Goal: Task Accomplishment & Management: Complete application form

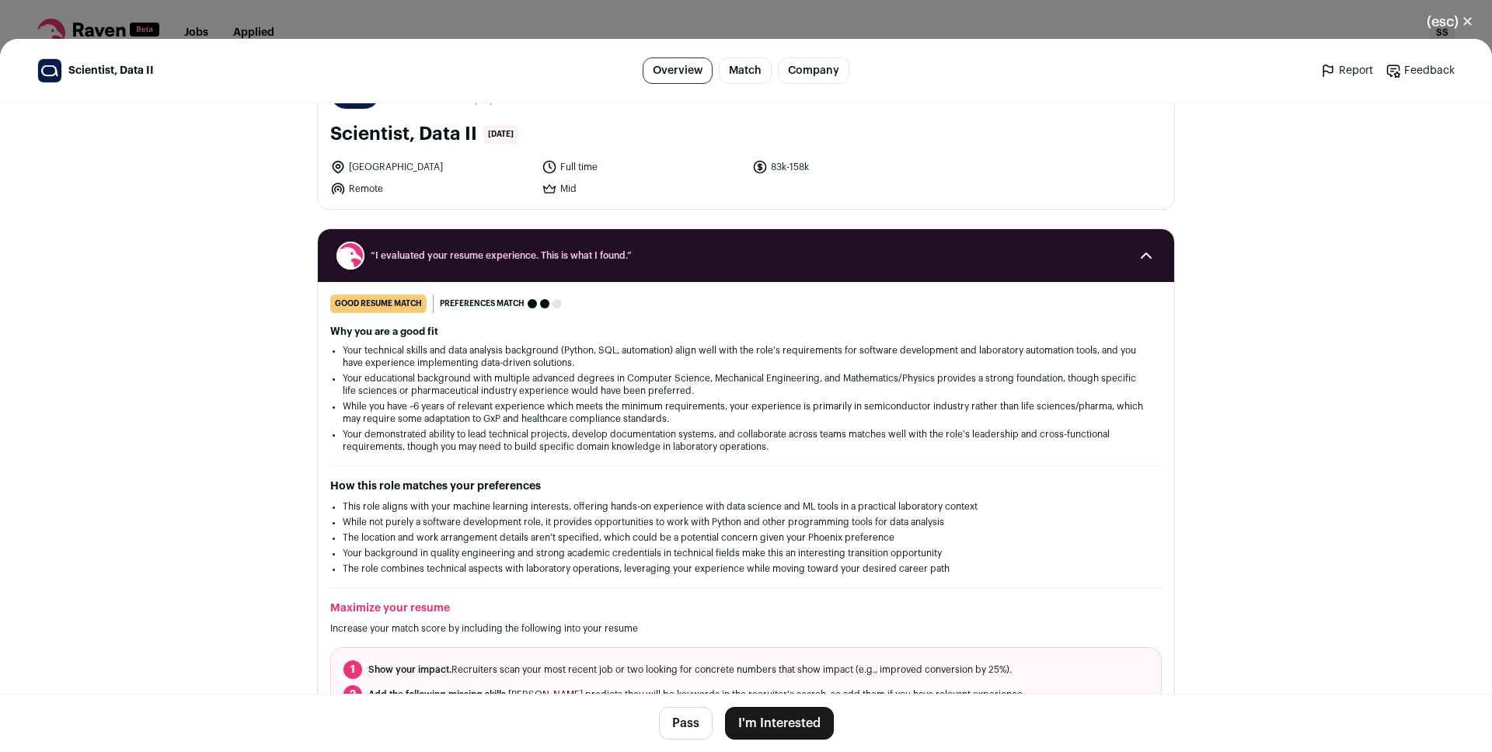
scroll to position [273, 0]
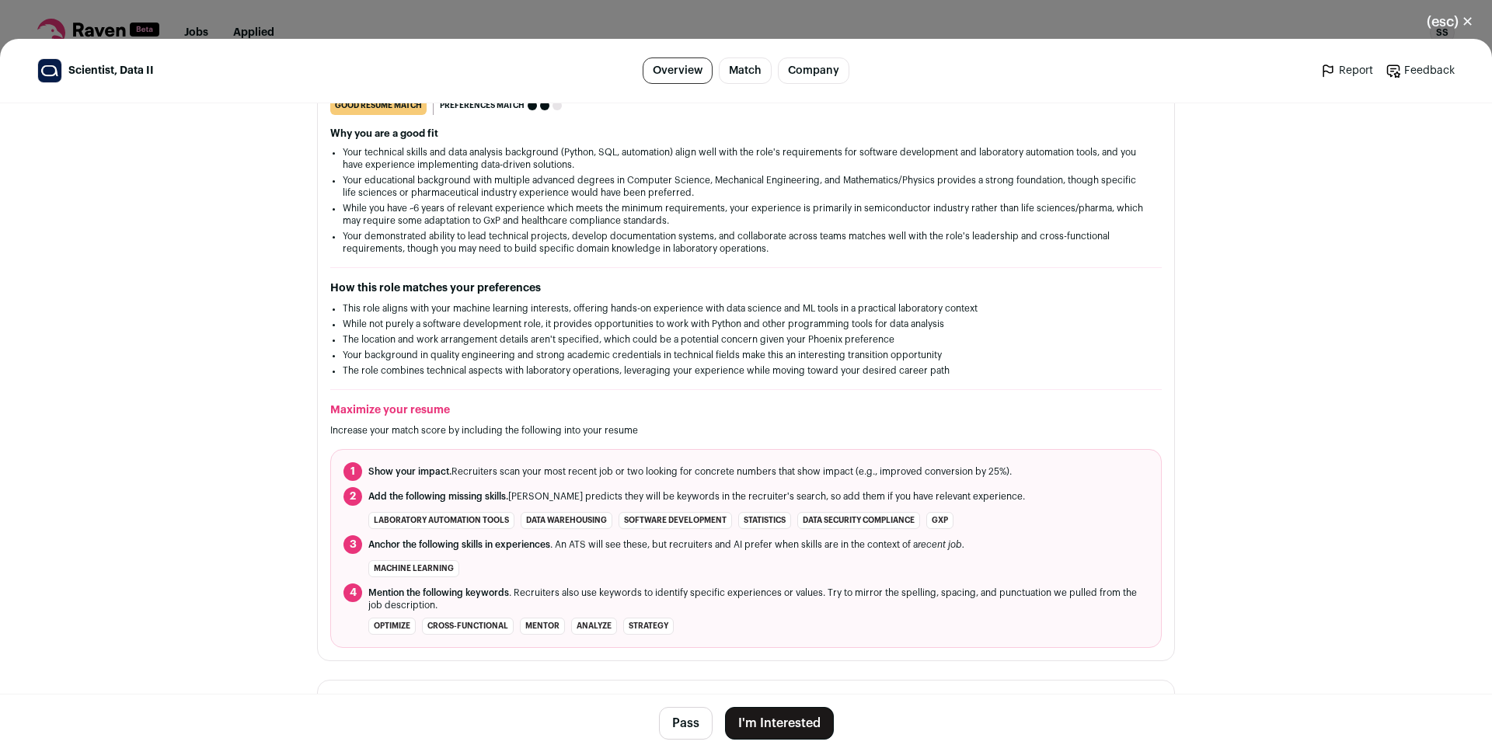
click at [409, 312] on li "This role aligns with your machine learning interests, offering hands-on experi…" at bounding box center [746, 308] width 806 height 12
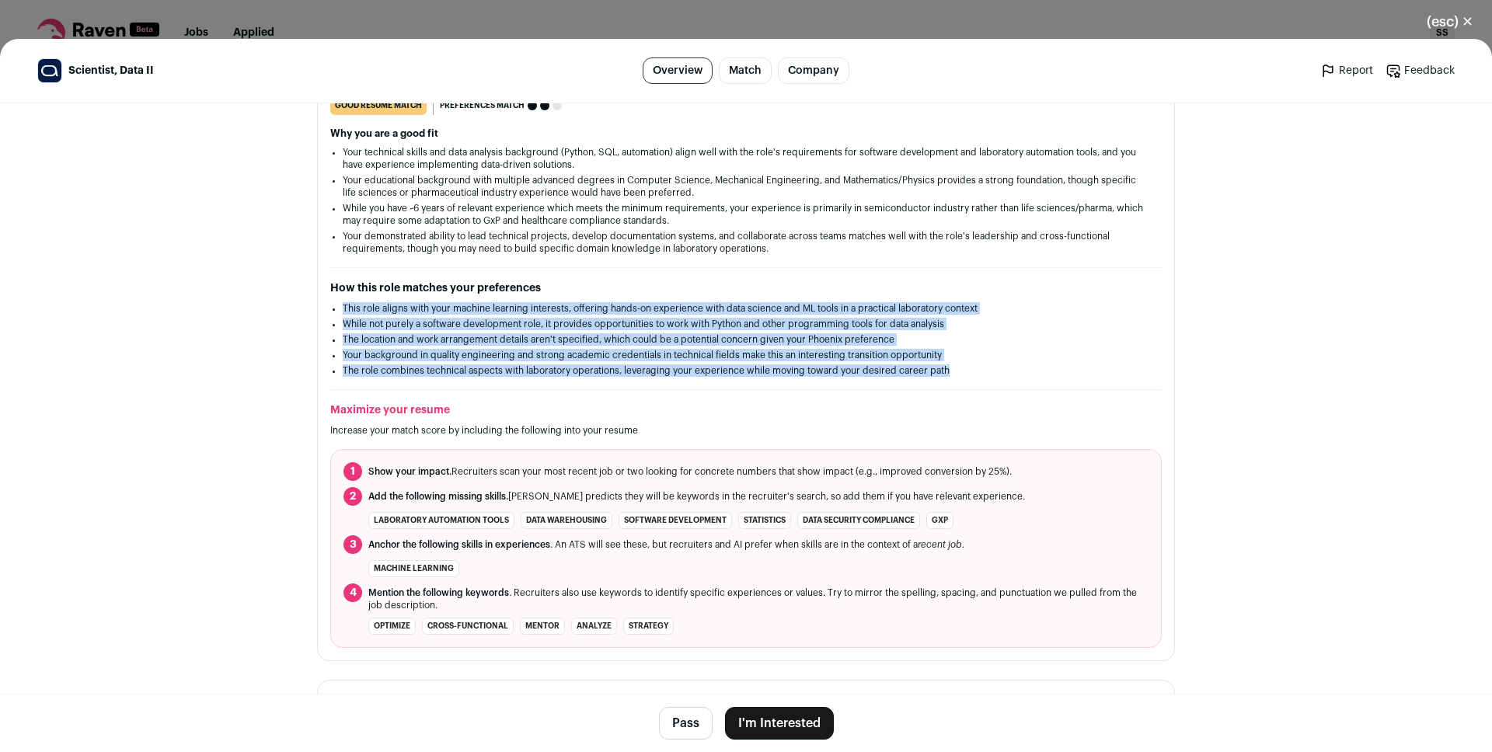
drag, startPoint x: 409, startPoint y: 312, endPoint x: 419, endPoint y: 370, distance: 59.1
click at [419, 370] on ul "This role aligns with your machine learning interests, offering hands-on experi…" at bounding box center [746, 339] width 806 height 75
click at [419, 370] on li "The role combines technical aspects with laboratory operations, leveraging your…" at bounding box center [746, 370] width 806 height 12
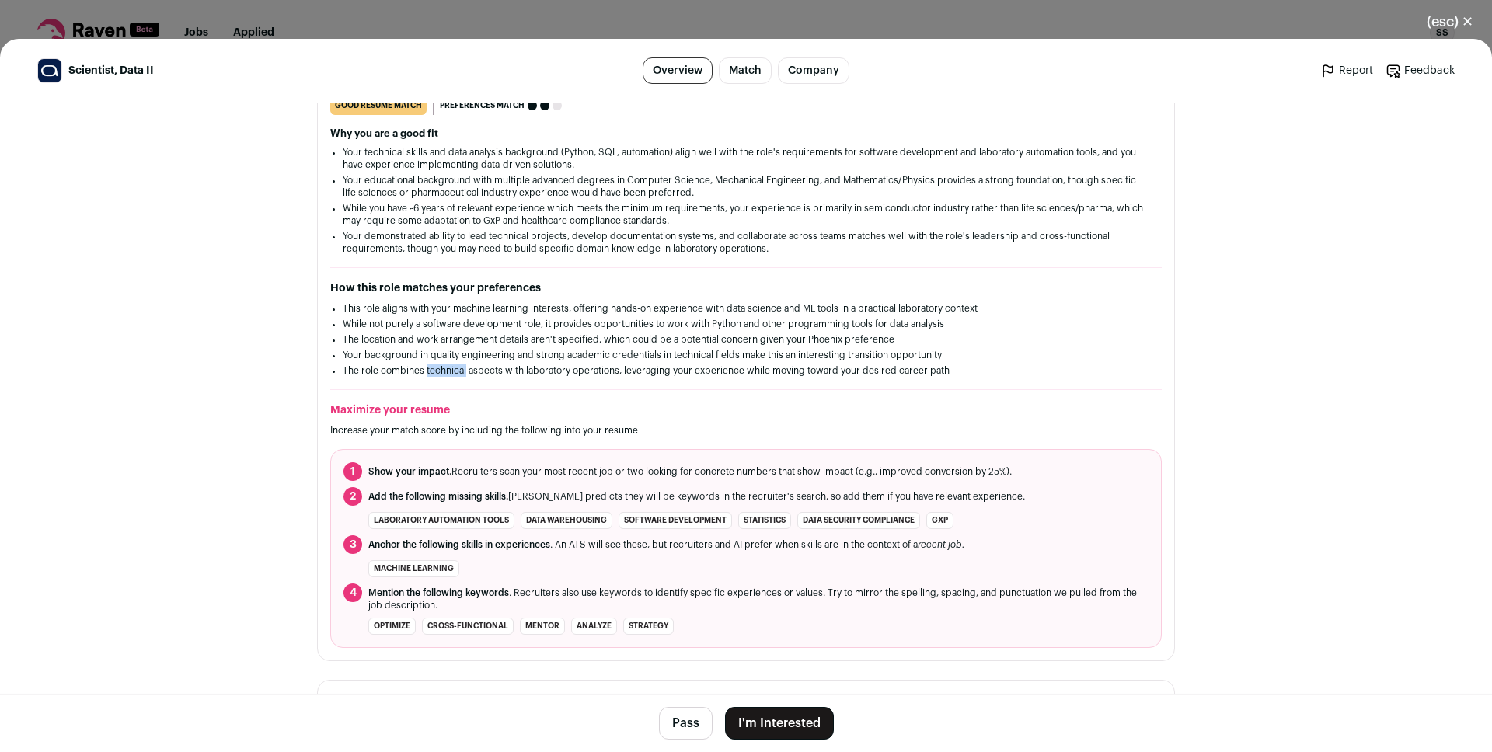
click at [419, 370] on li "The role combines technical aspects with laboratory operations, leveraging your…" at bounding box center [746, 370] width 806 height 12
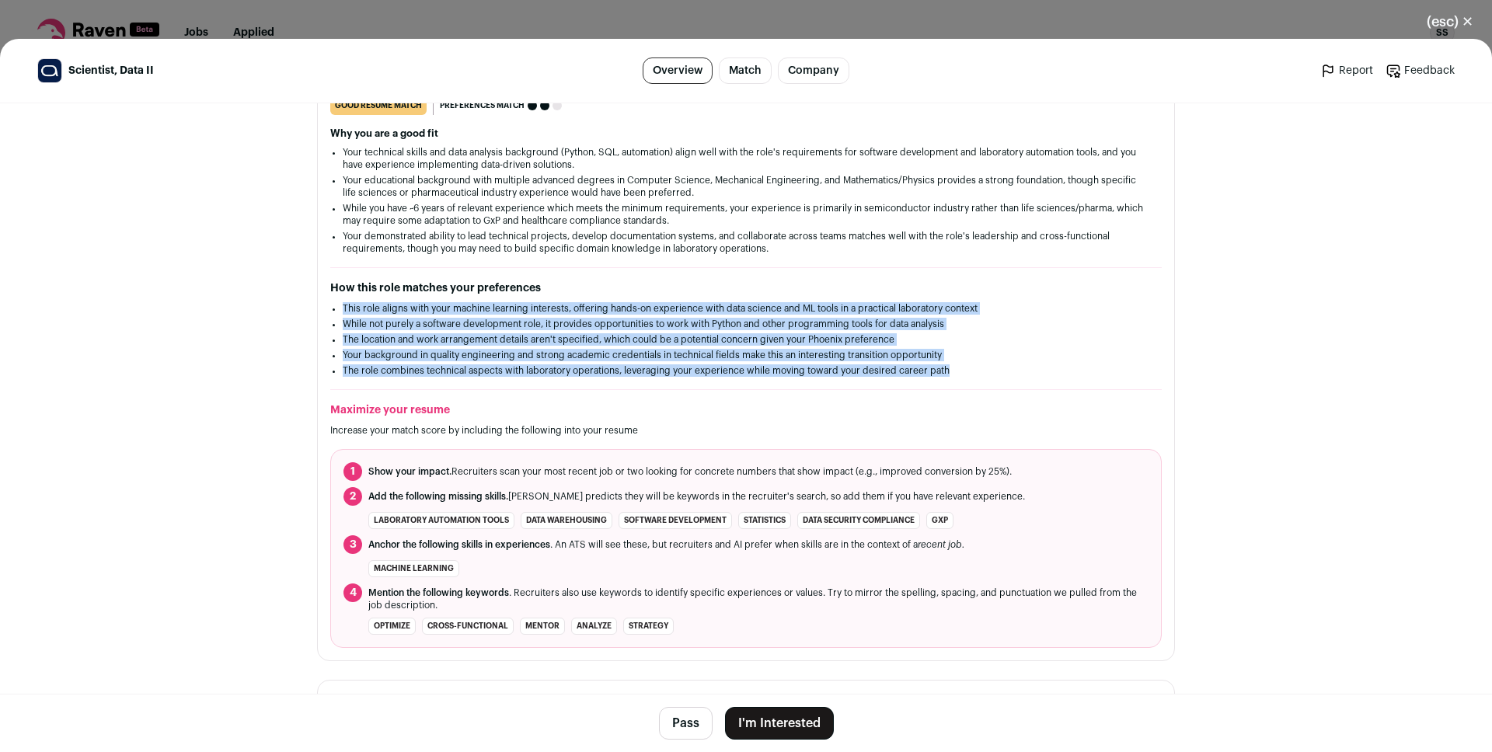
drag, startPoint x: 419, startPoint y: 370, endPoint x: 412, endPoint y: 312, distance: 57.9
click at [412, 312] on ul "This role aligns with your machine learning interests, offering hands-on experi…" at bounding box center [746, 339] width 806 height 75
click at [418, 332] on ul "This role aligns with your machine learning interests, offering hands-on experi…" at bounding box center [746, 339] width 806 height 75
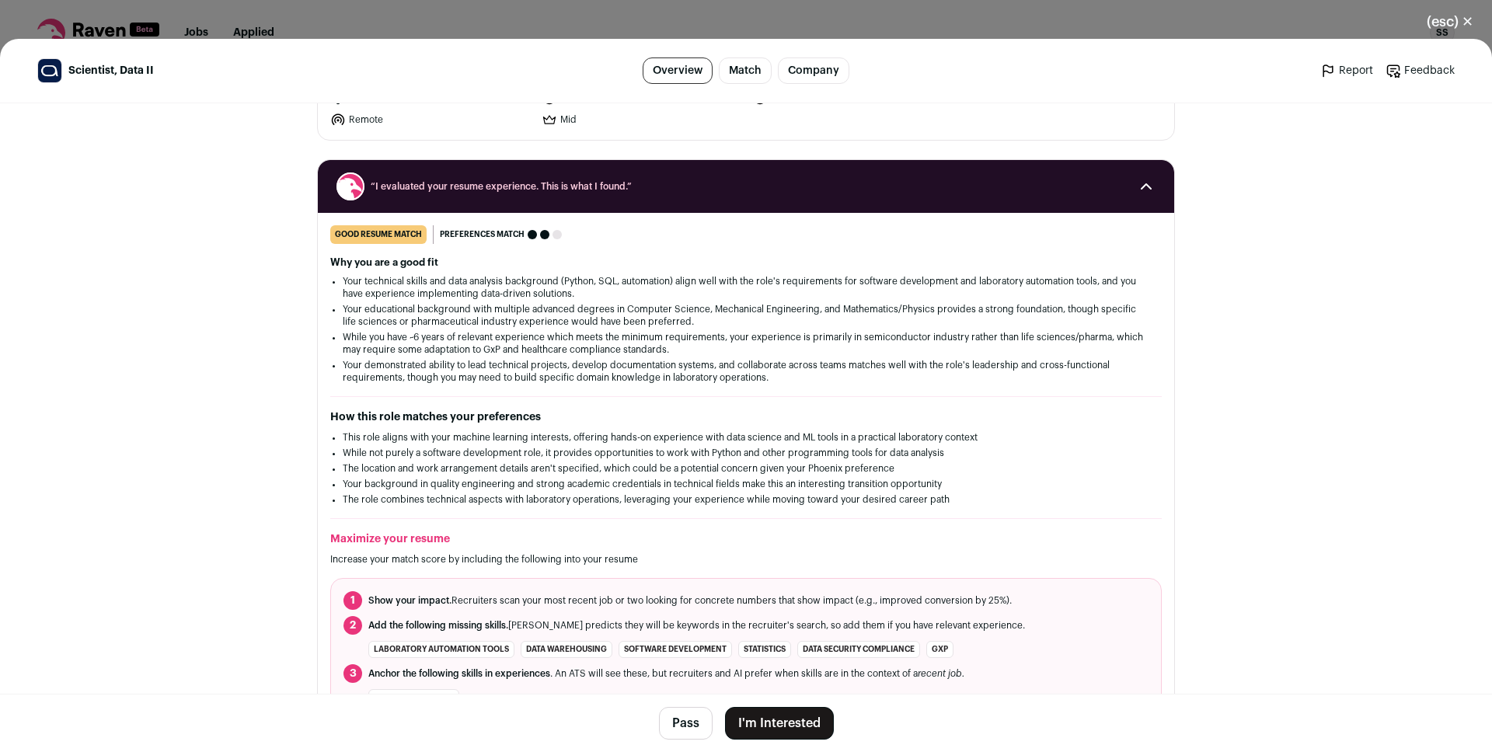
scroll to position [138, 0]
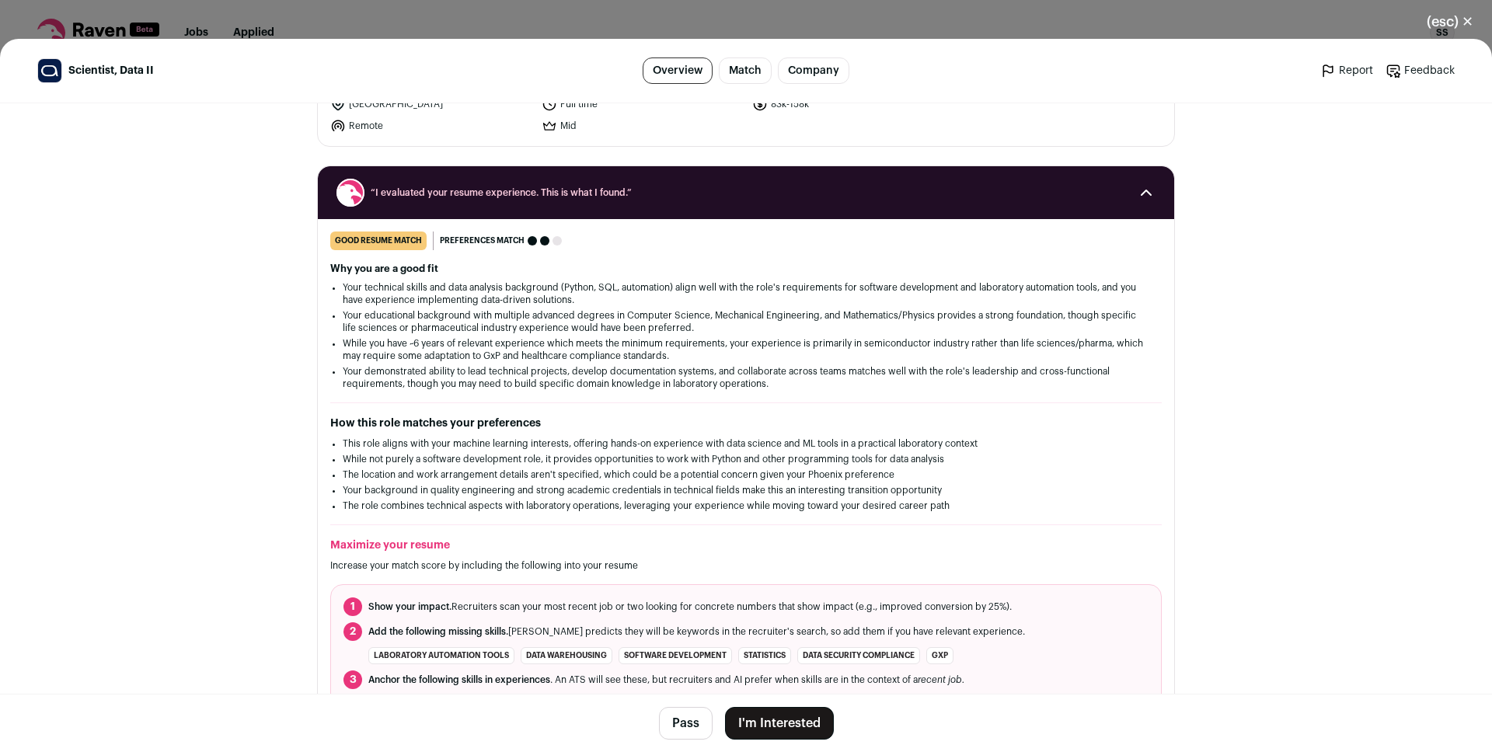
click at [451, 289] on li "Your technical skills and data analysis background (Python, SQL, automation) al…" at bounding box center [746, 293] width 806 height 25
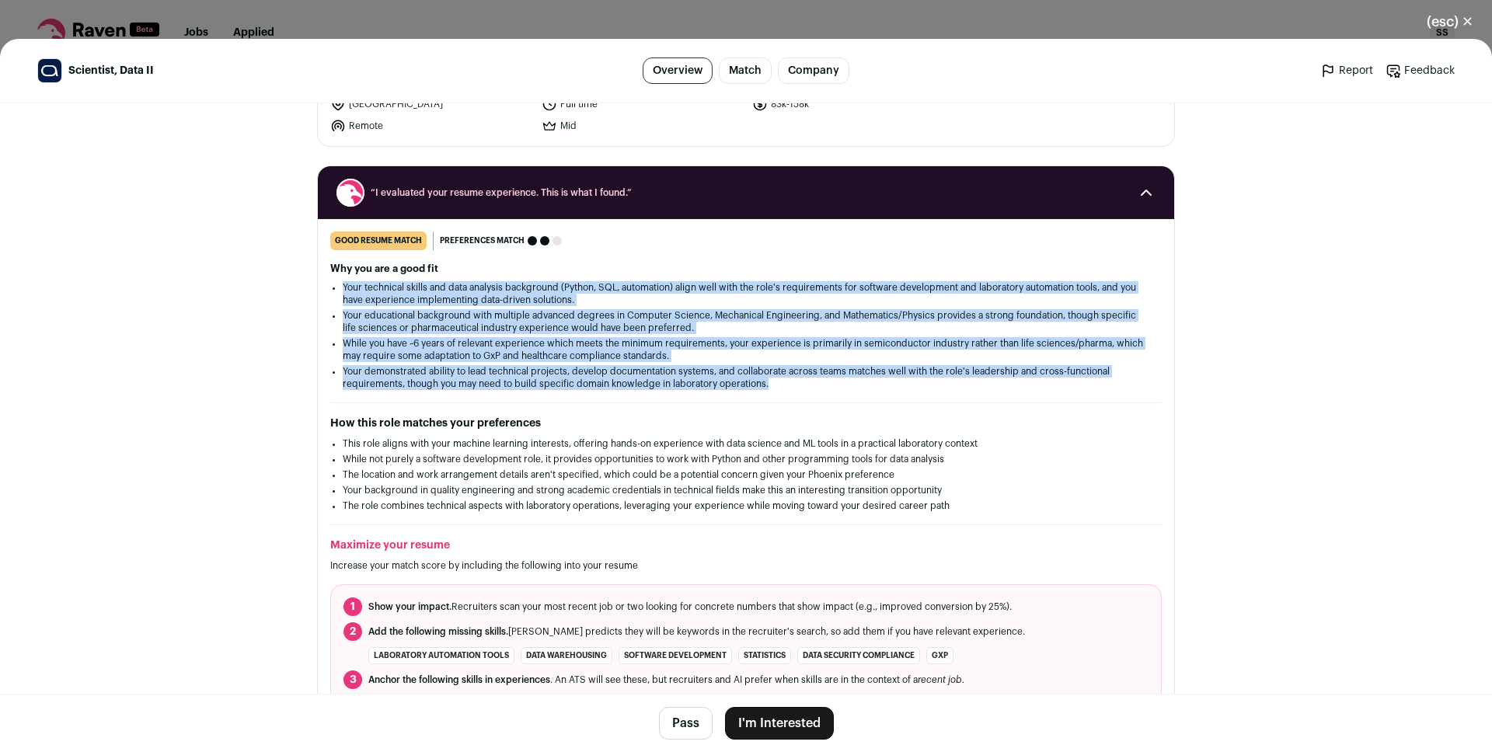
drag, startPoint x: 451, startPoint y: 289, endPoint x: 462, endPoint y: 367, distance: 79.1
click at [462, 367] on ul "Your technical skills and data analysis background (Python, SQL, automation) al…" at bounding box center [746, 335] width 806 height 109
click at [454, 362] on ul "Your technical skills and data analysis background (Python, SQL, automation) al…" at bounding box center [746, 335] width 806 height 109
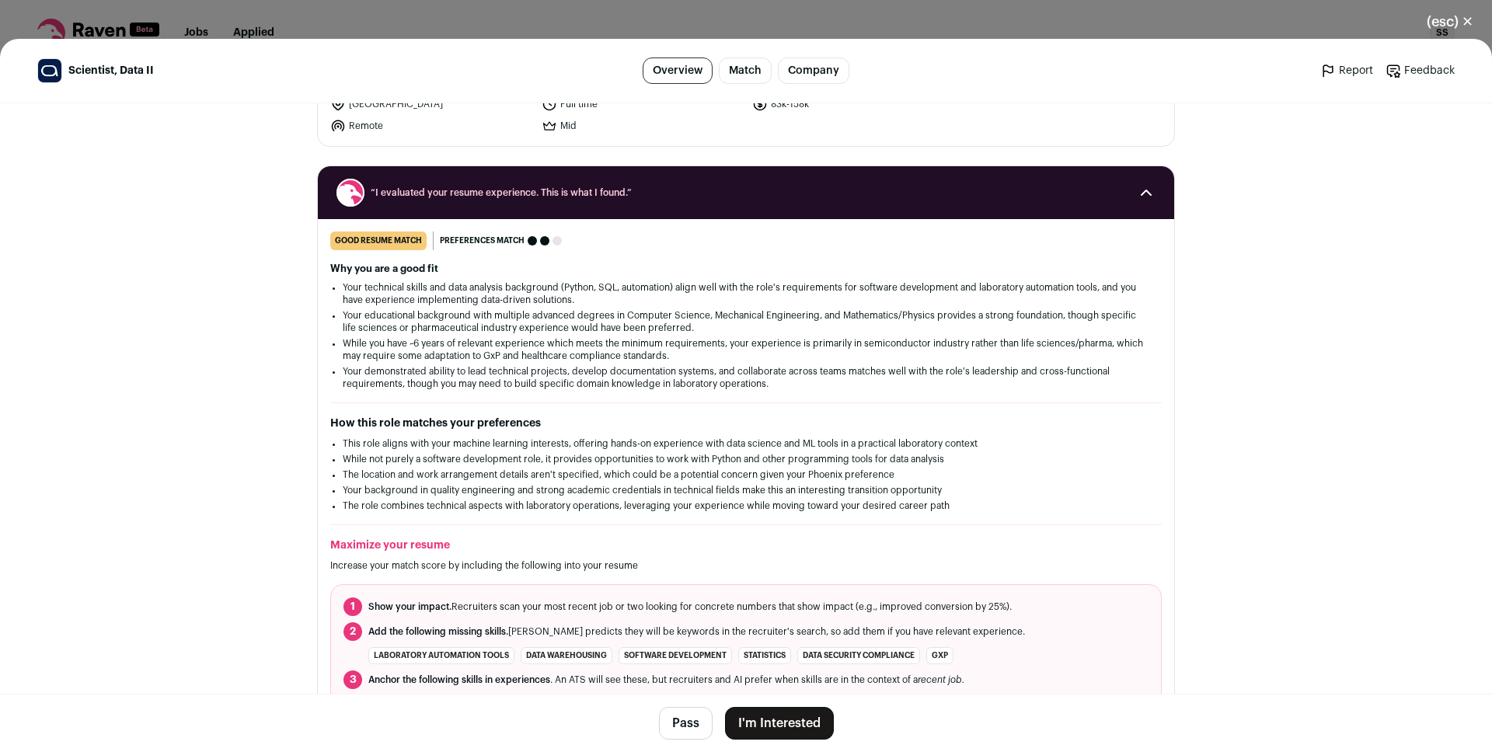
click at [454, 362] on ul "Your technical skills and data analysis background (Python, SQL, automation) al…" at bounding box center [746, 335] width 806 height 109
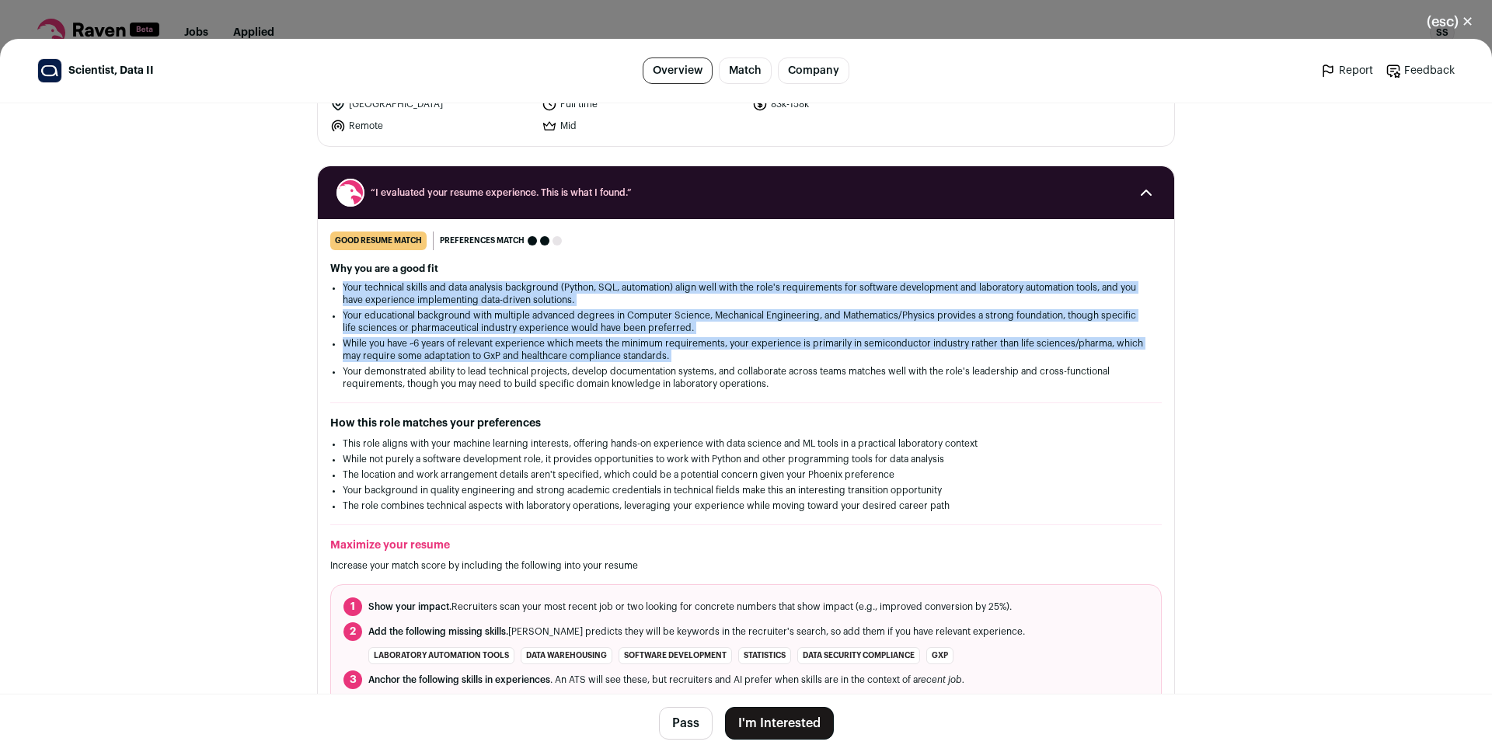
drag, startPoint x: 454, startPoint y: 362, endPoint x: 434, endPoint y: 302, distance: 62.9
click at [434, 302] on ul "Your technical skills and data analysis background (Python, SQL, automation) al…" at bounding box center [746, 335] width 806 height 109
click at [434, 302] on li "Your technical skills and data analysis background (Python, SQL, automation) al…" at bounding box center [746, 293] width 806 height 25
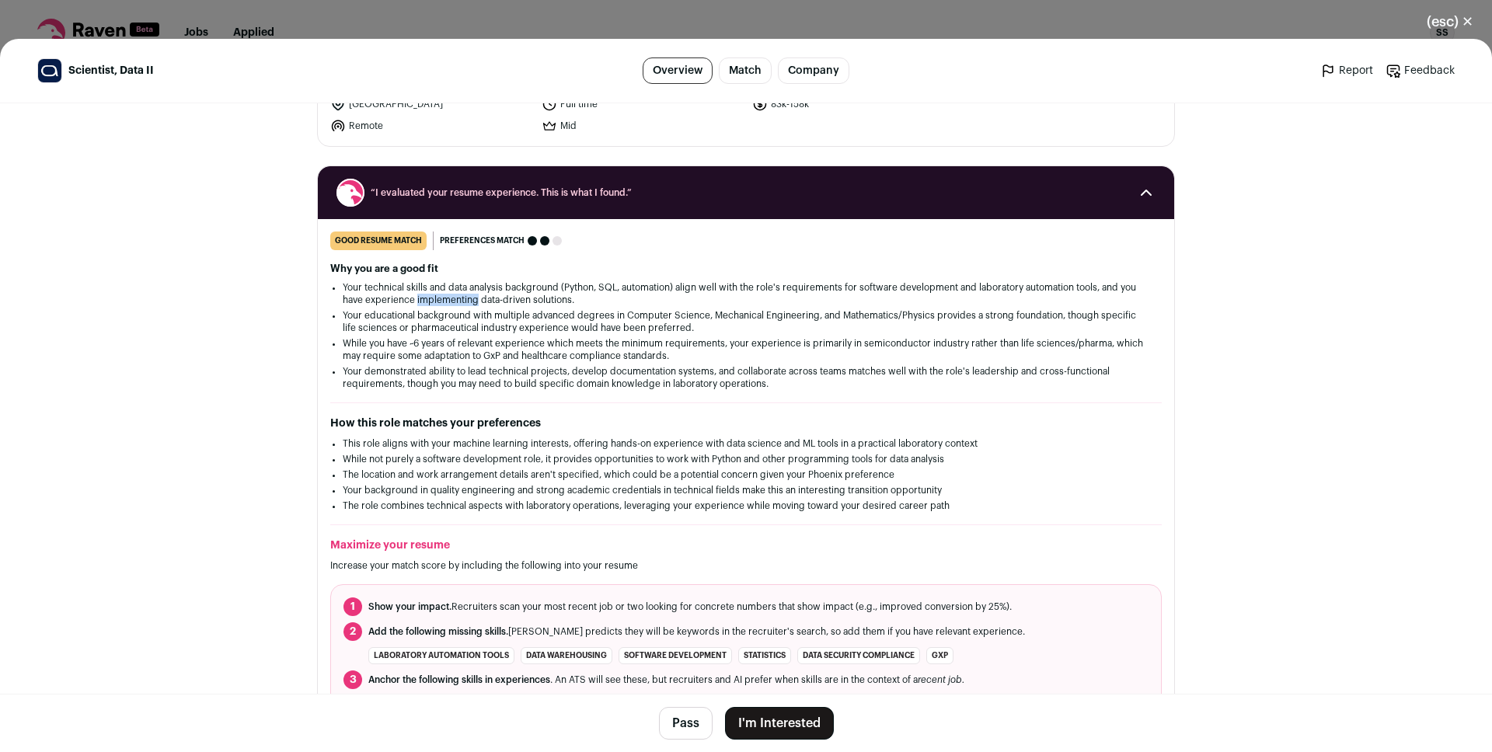
click at [434, 302] on li "Your technical skills and data analysis background (Python, SQL, automation) al…" at bounding box center [746, 293] width 806 height 25
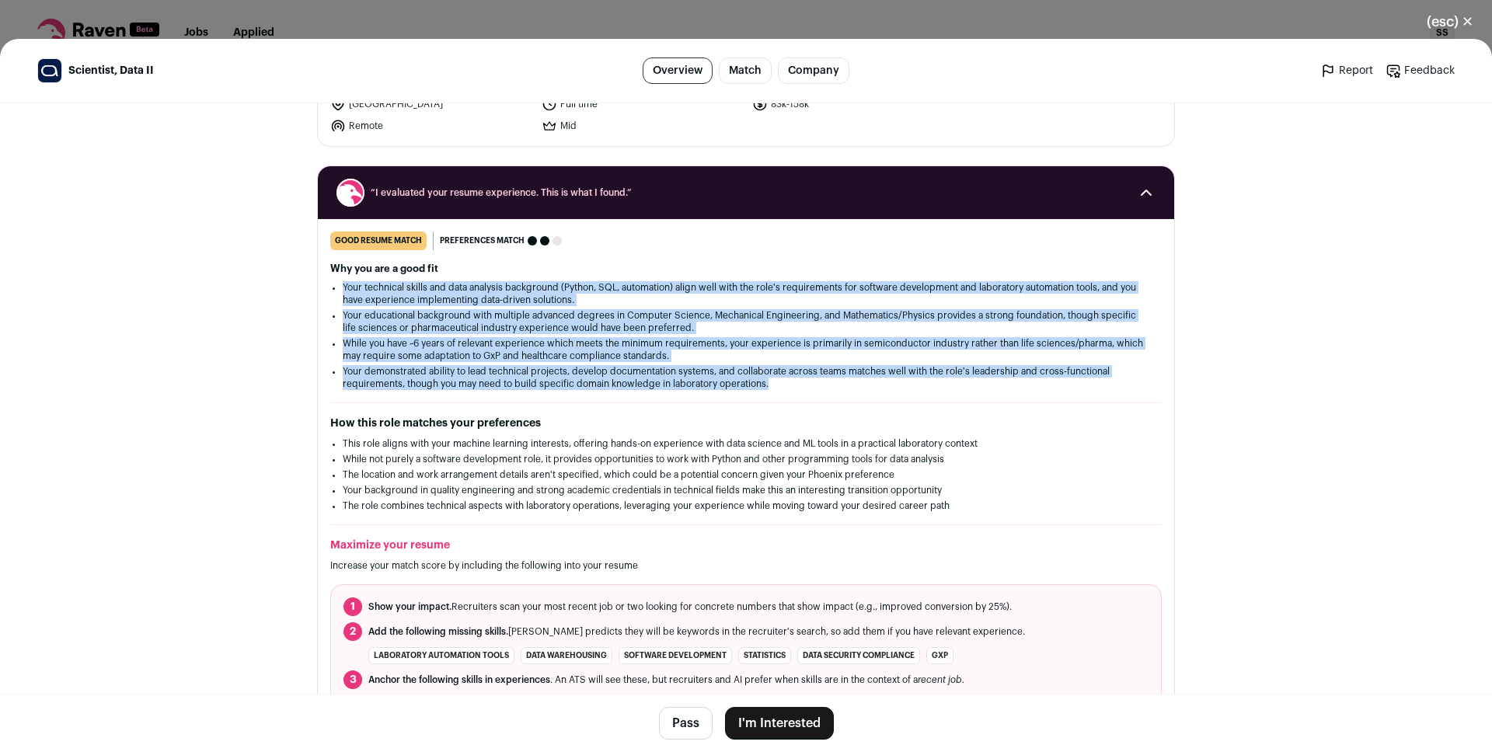
drag, startPoint x: 434, startPoint y: 302, endPoint x: 448, endPoint y: 381, distance: 80.3
click at [448, 381] on ul "Your technical skills and data analysis background (Python, SQL, automation) al…" at bounding box center [746, 335] width 806 height 109
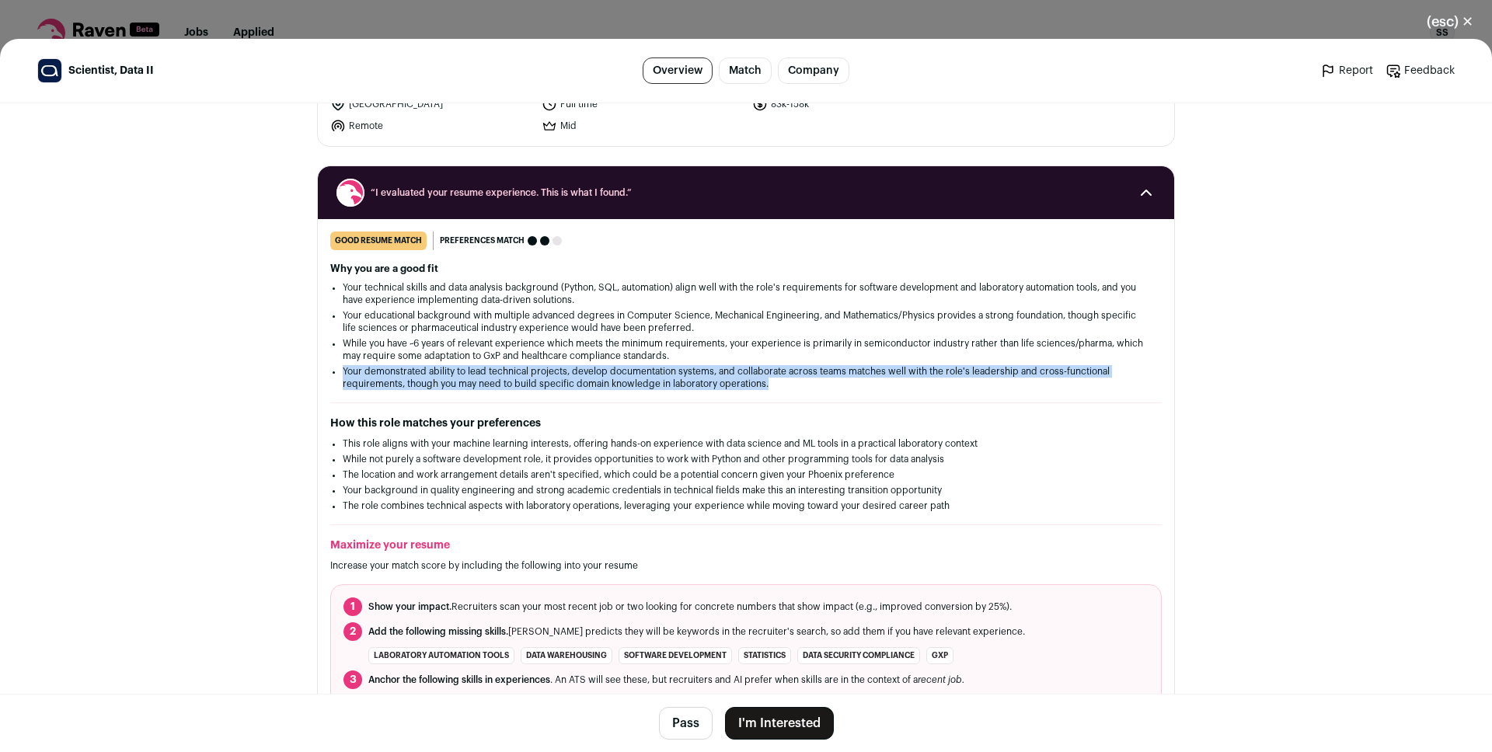
drag, startPoint x: 448, startPoint y: 381, endPoint x: 441, endPoint y: 374, distance: 9.4
click at [441, 374] on li "Your demonstrated ability to lead technical projects, develop documentation sys…" at bounding box center [746, 377] width 806 height 25
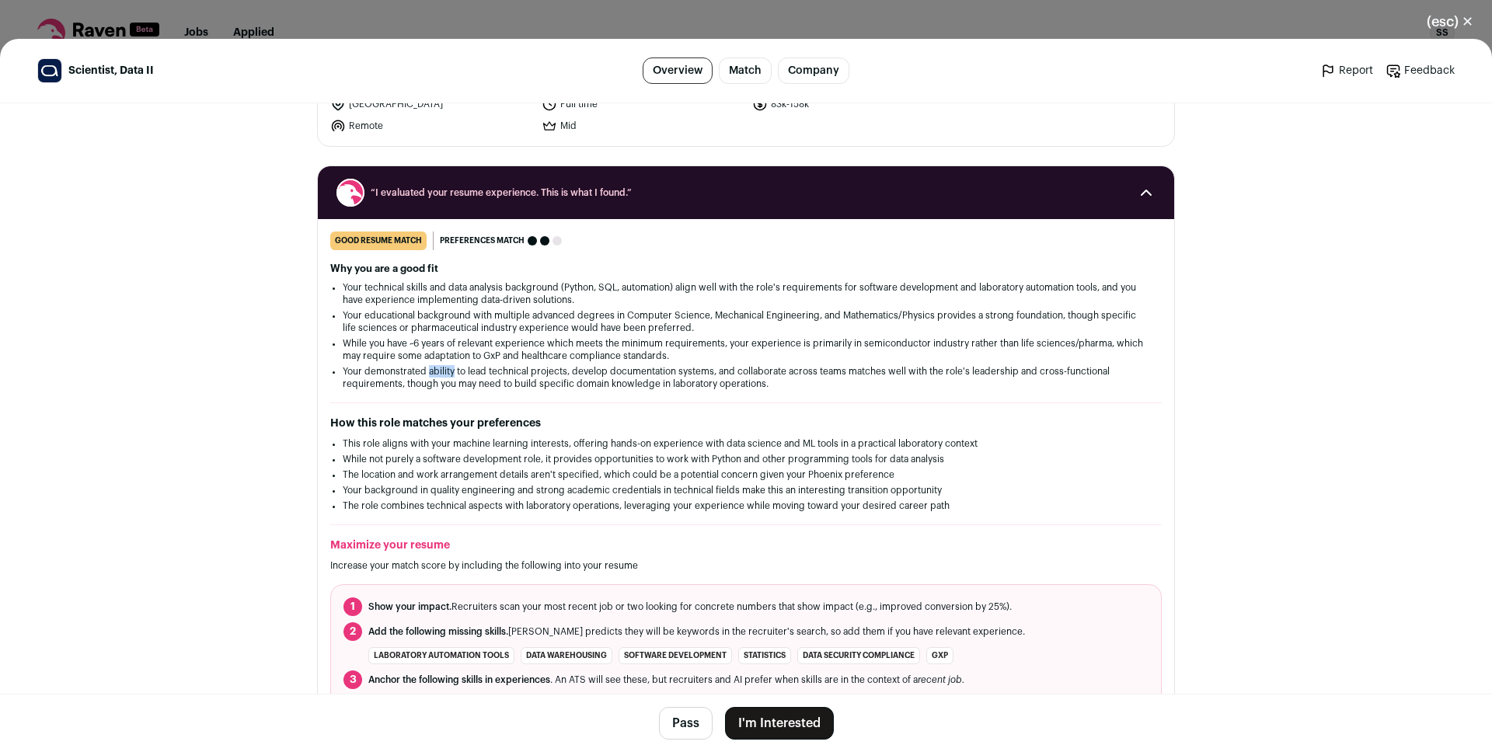
click at [441, 374] on li "Your demonstrated ability to lead technical projects, develop documentation sys…" at bounding box center [746, 377] width 806 height 25
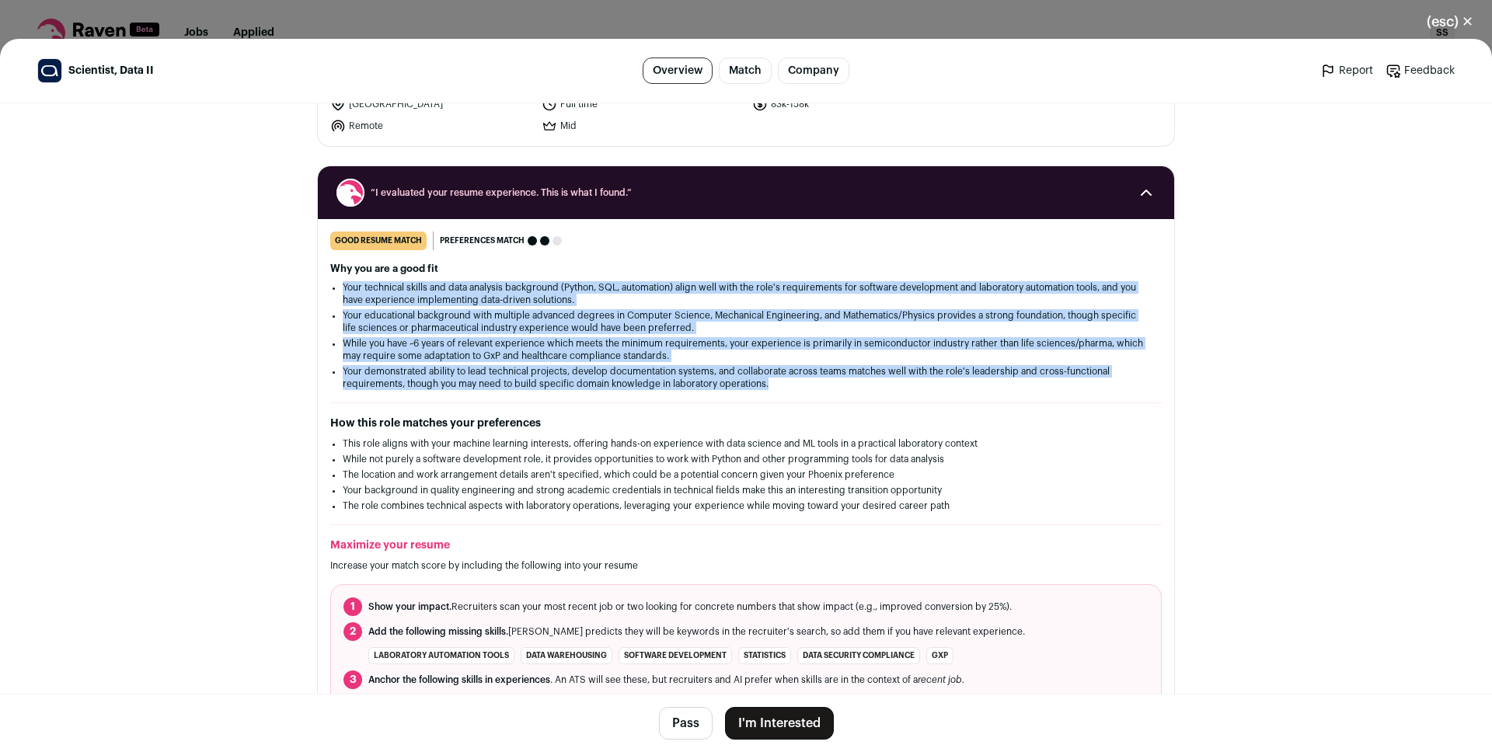
drag, startPoint x: 441, startPoint y: 374, endPoint x: 430, endPoint y: 304, distance: 71.7
click at [430, 304] on ul "Your technical skills and data analysis background (Python, SQL, automation) al…" at bounding box center [746, 335] width 806 height 109
click at [425, 312] on li "Your educational background with multiple advanced degrees in Computer Science,…" at bounding box center [746, 321] width 806 height 25
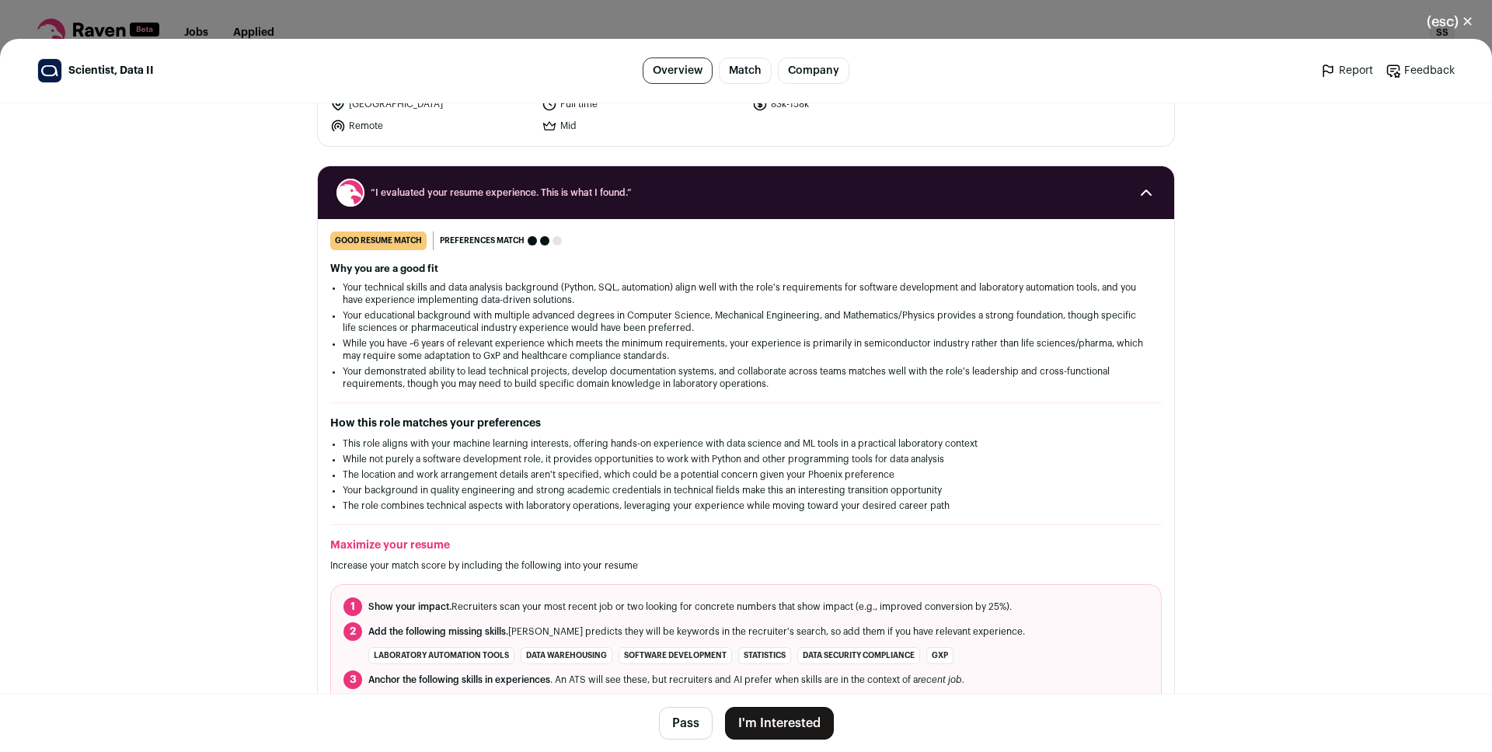
click at [462, 372] on li "Your demonstrated ability to lead technical projects, develop documentation sys…" at bounding box center [746, 377] width 806 height 25
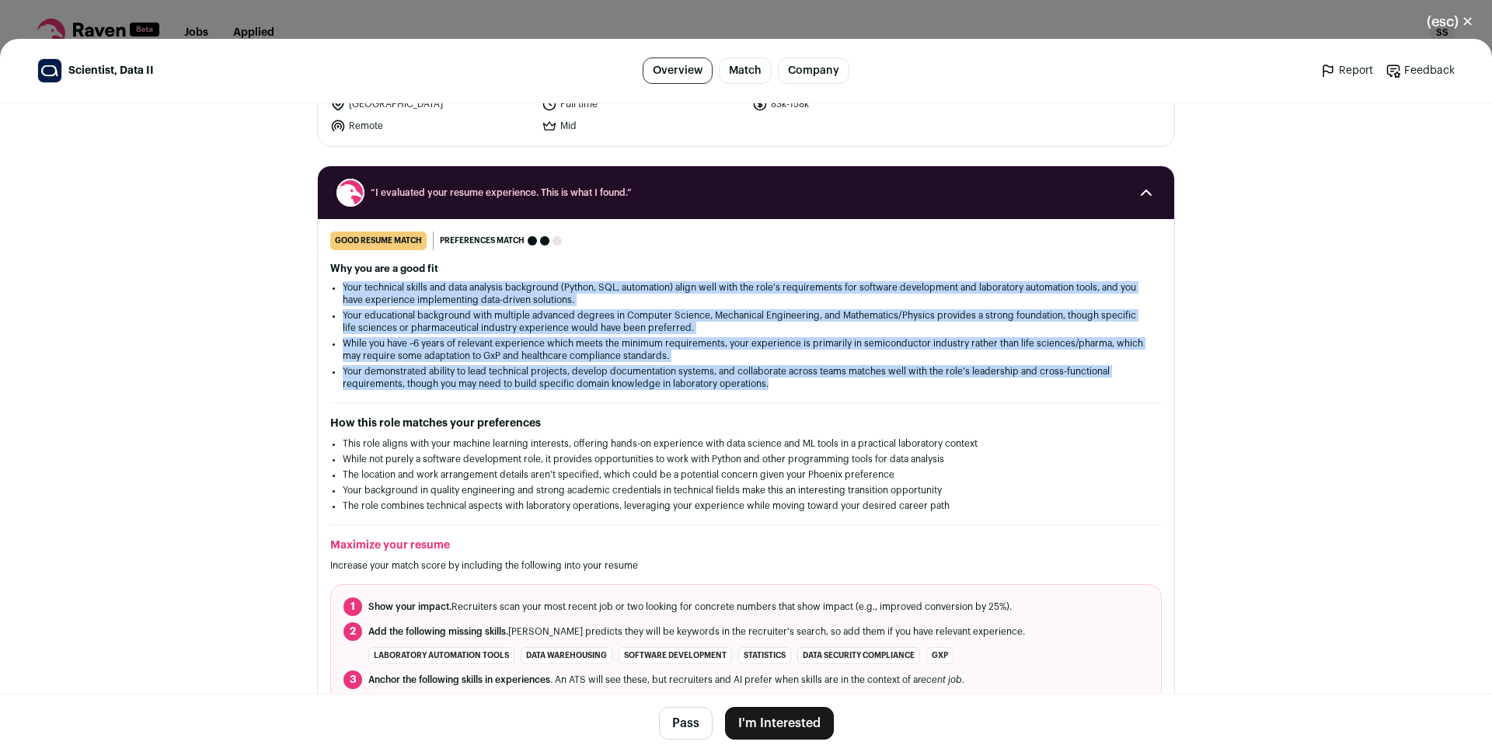
drag, startPoint x: 462, startPoint y: 372, endPoint x: 438, endPoint y: 301, distance: 74.4
click at [438, 301] on ul "Your technical skills and data analysis background (Python, SQL, automation) al…" at bounding box center [746, 335] width 806 height 109
click at [438, 301] on li "Your technical skills and data analysis background (Python, SQL, automation) al…" at bounding box center [746, 293] width 806 height 25
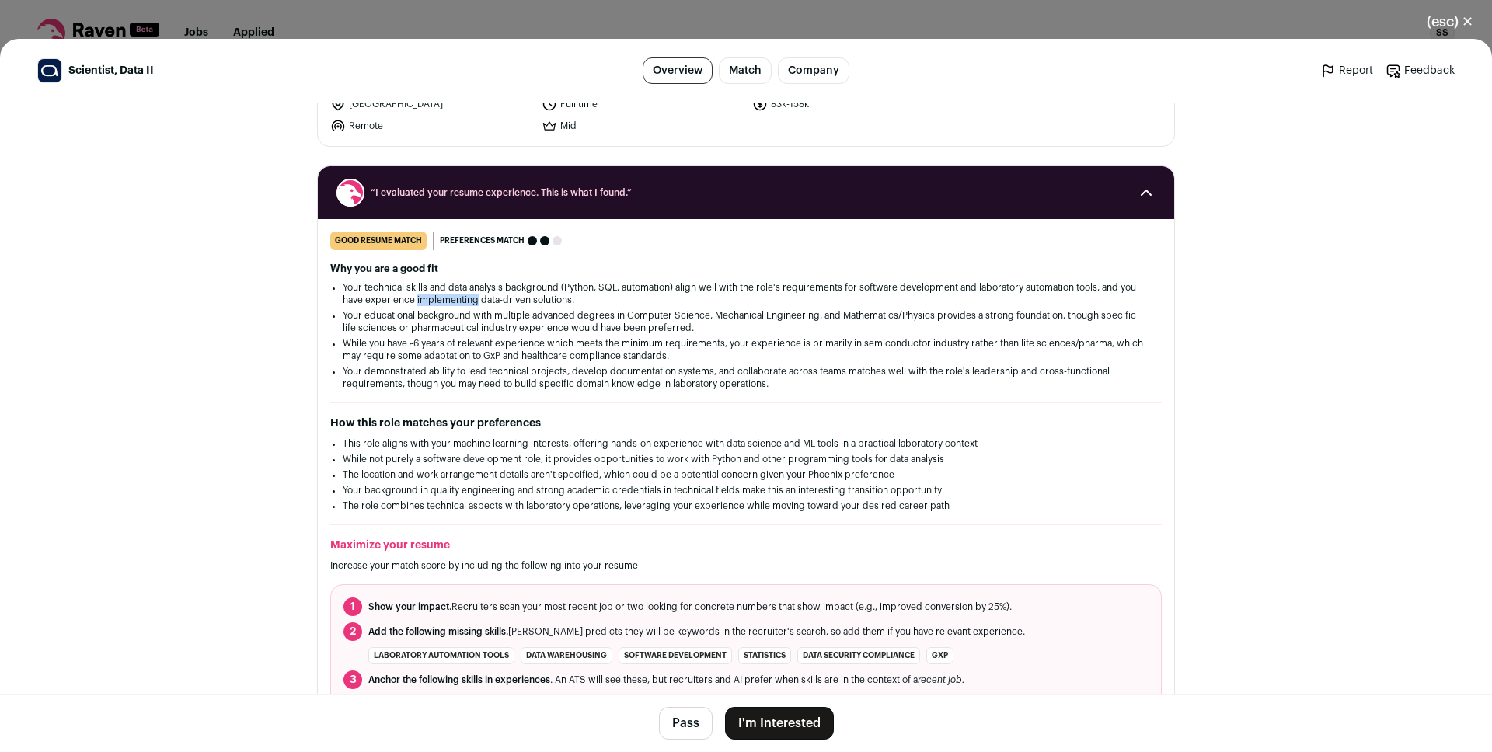
click at [438, 301] on li "Your technical skills and data analysis background (Python, SQL, automation) al…" at bounding box center [746, 293] width 806 height 25
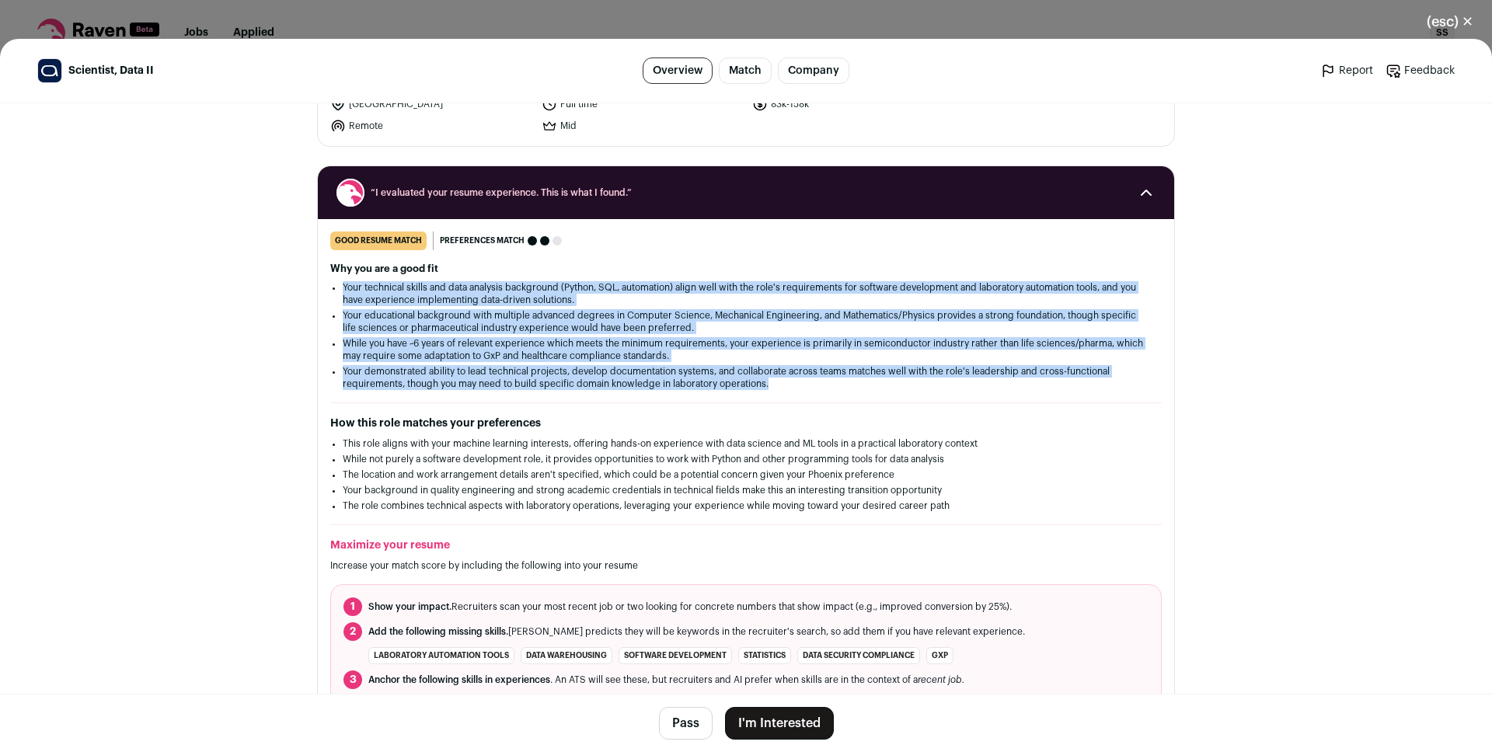
drag, startPoint x: 438, startPoint y: 301, endPoint x: 453, endPoint y: 372, distance: 72.2
click at [453, 372] on ul "Your technical skills and data analysis background (Python, SQL, automation) al…" at bounding box center [746, 335] width 806 height 109
click at [453, 372] on li "Your demonstrated ability to lead technical projects, develop documentation sys…" at bounding box center [746, 377] width 806 height 25
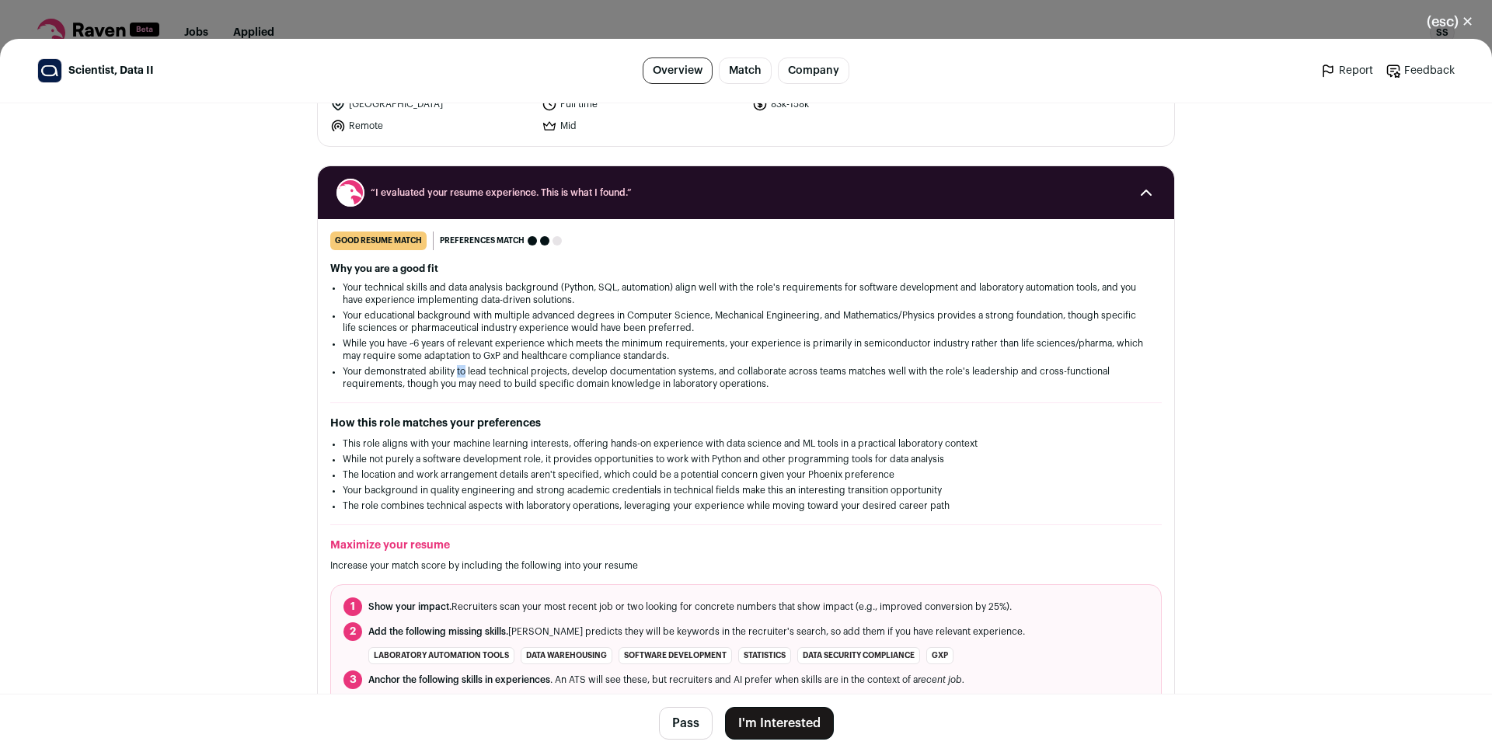
click at [453, 372] on li "Your demonstrated ability to lead technical projects, develop documentation sys…" at bounding box center [746, 377] width 806 height 25
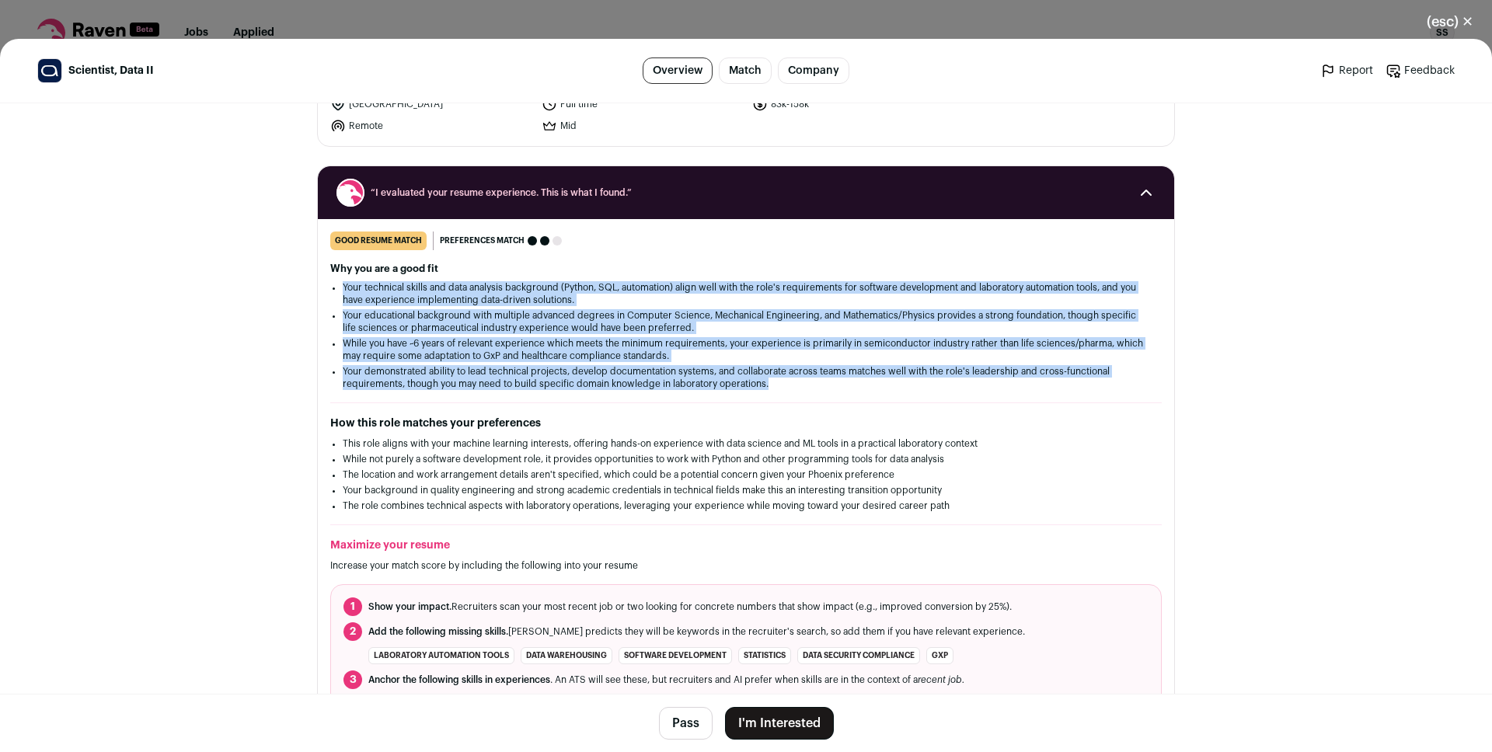
drag, startPoint x: 453, startPoint y: 372, endPoint x: 419, endPoint y: 294, distance: 84.9
click at [419, 294] on ul "Your technical skills and data analysis background (Python, SQL, automation) al…" at bounding box center [746, 335] width 806 height 109
drag, startPoint x: 416, startPoint y: 297, endPoint x: 427, endPoint y: 353, distance: 57.0
click at [415, 301] on li "Your technical skills and data analysis background (Python, SQL, automation) al…" at bounding box center [746, 293] width 806 height 25
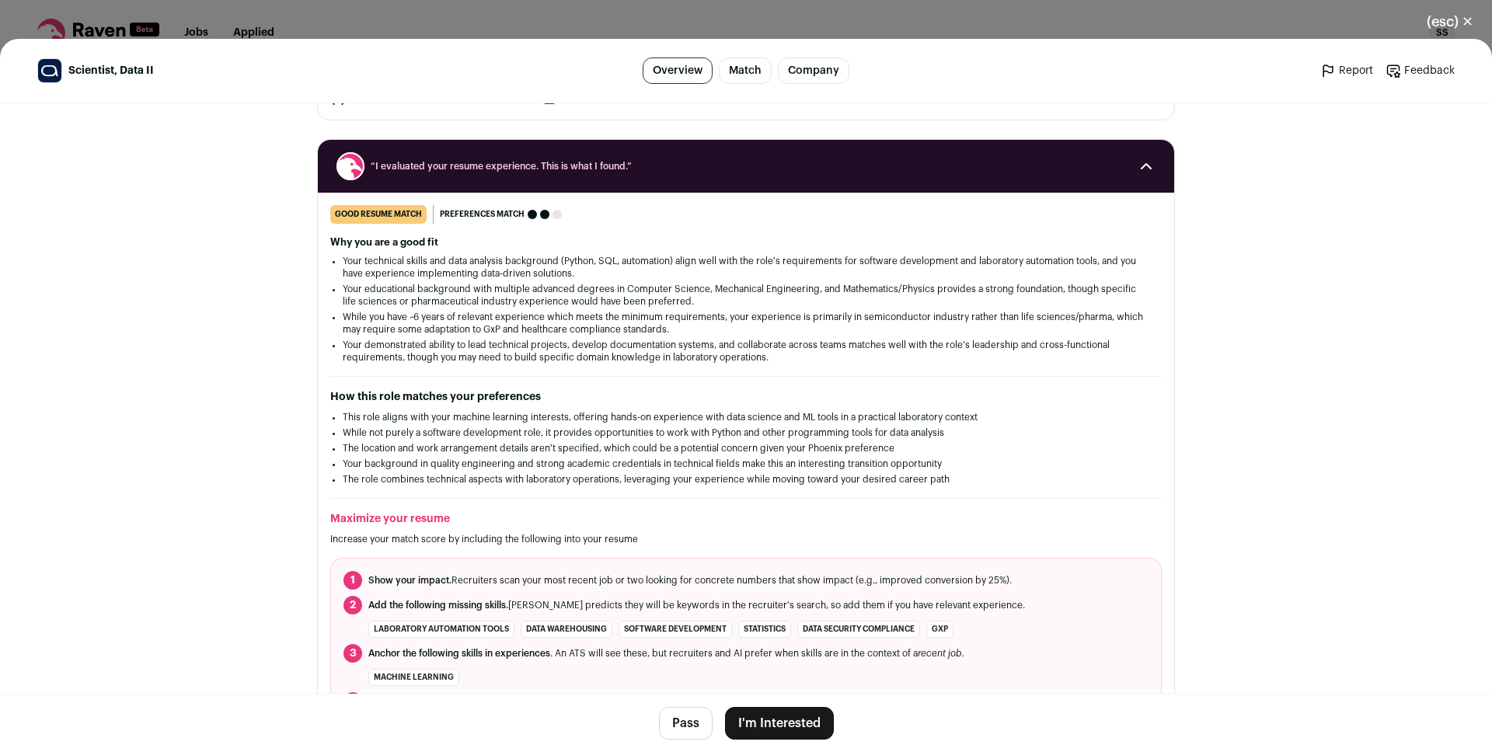
scroll to position [213, 0]
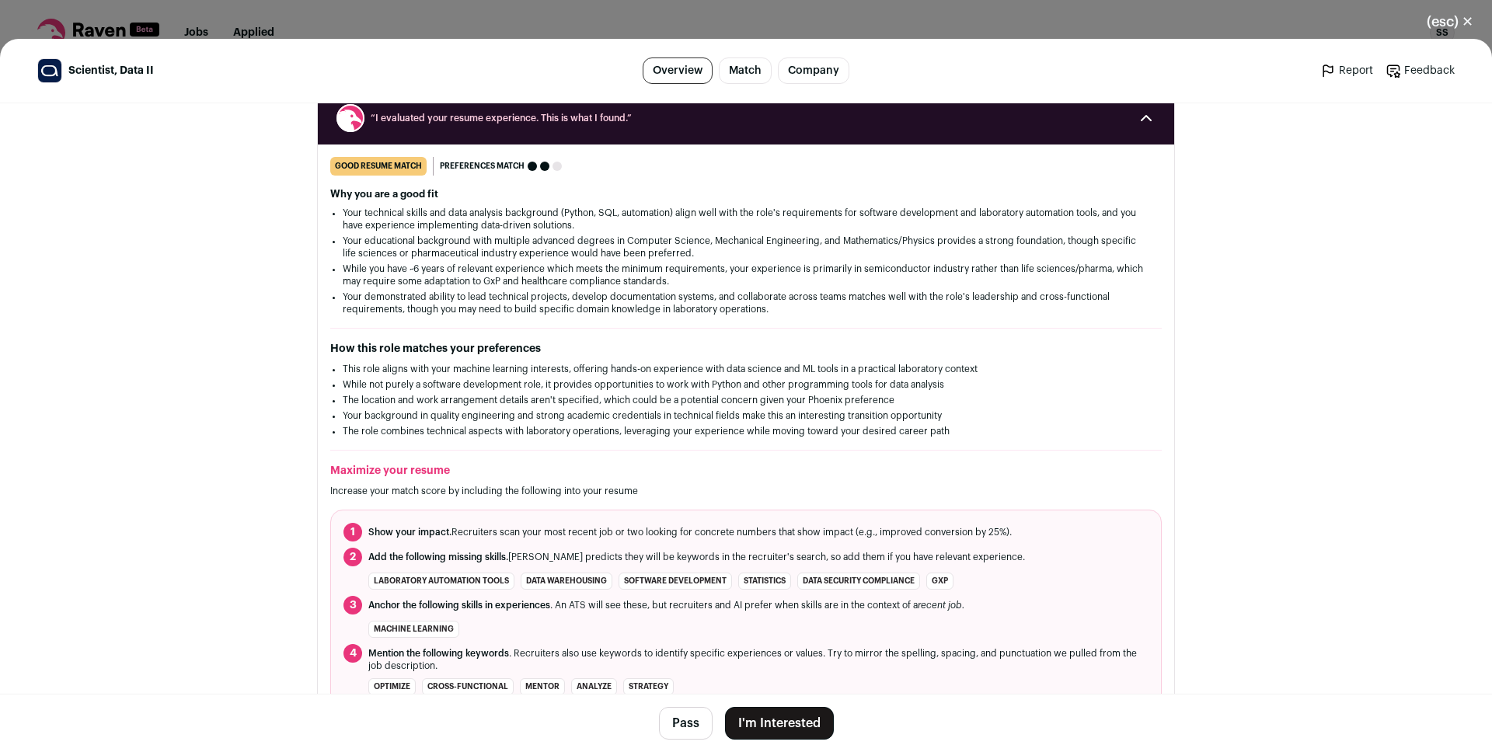
click at [402, 298] on li "Your demonstrated ability to lead technical projects, develop documentation sys…" at bounding box center [746, 303] width 806 height 25
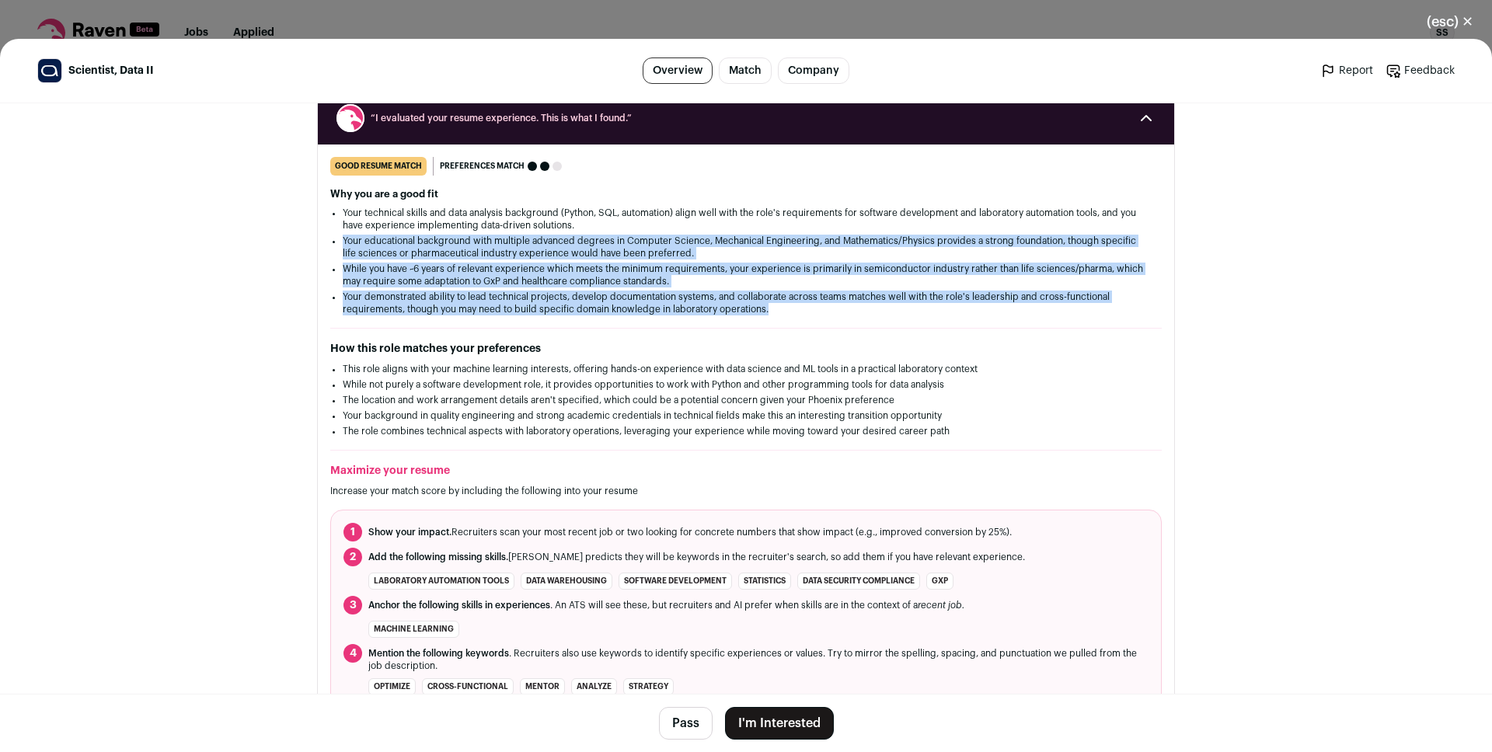
drag, startPoint x: 402, startPoint y: 298, endPoint x: 394, endPoint y: 238, distance: 61.2
click at [394, 238] on ul "Your technical skills and data analysis background (Python, SQL, automation) al…" at bounding box center [746, 261] width 806 height 109
click at [394, 238] on li "Your educational background with multiple advanced degrees in Computer Science,…" at bounding box center [746, 247] width 806 height 25
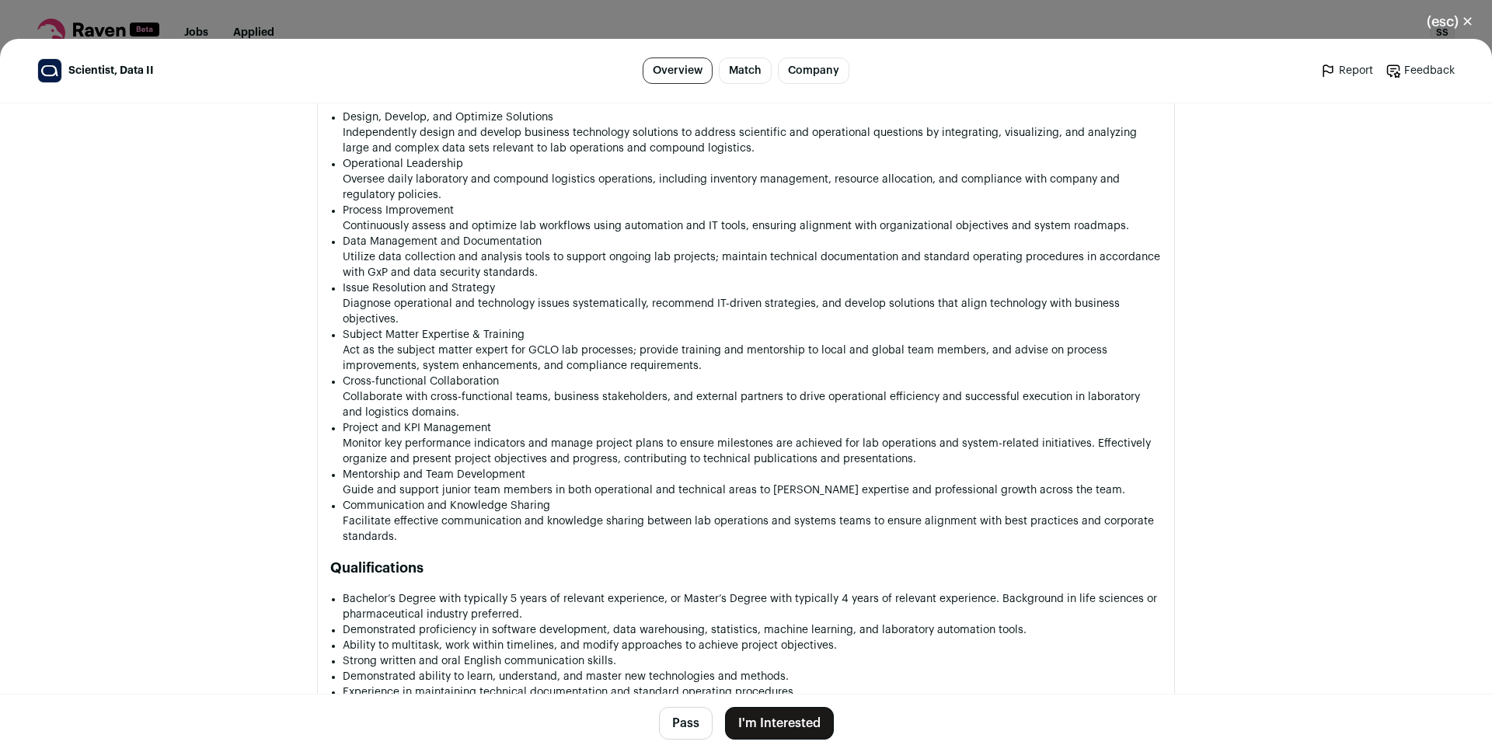
scroll to position [1313, 0]
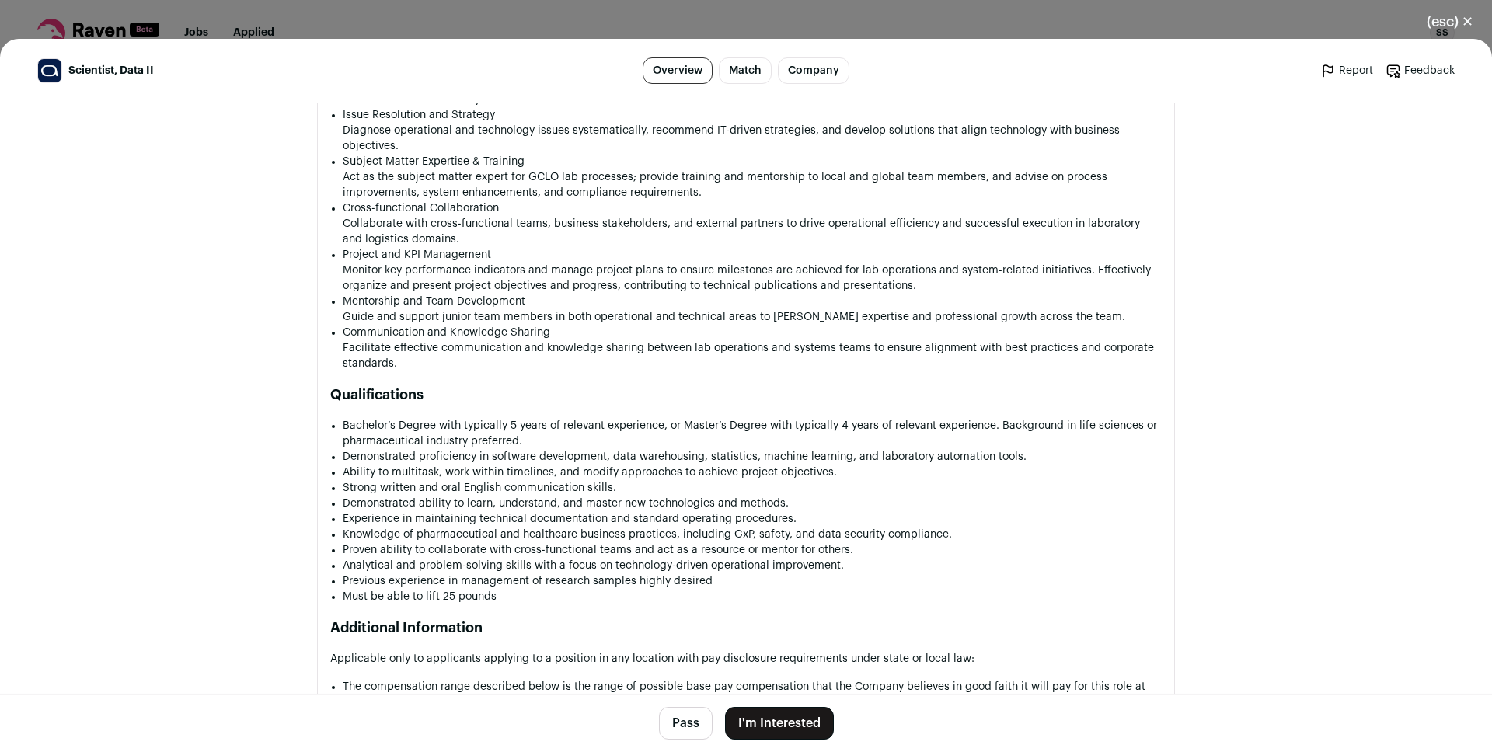
click at [516, 423] on li "Bachelor’s Degree with typically 5 years of relevant experience, or Master’s De…" at bounding box center [752, 433] width 819 height 31
click at [515, 424] on li "Bachelor’s Degree with typically 5 years of relevant experience, or Master’s De…" at bounding box center [752, 433] width 819 height 31
click at [513, 423] on li "Bachelor’s Degree with typically 5 years of relevant experience, or Master’s De…" at bounding box center [752, 433] width 819 height 31
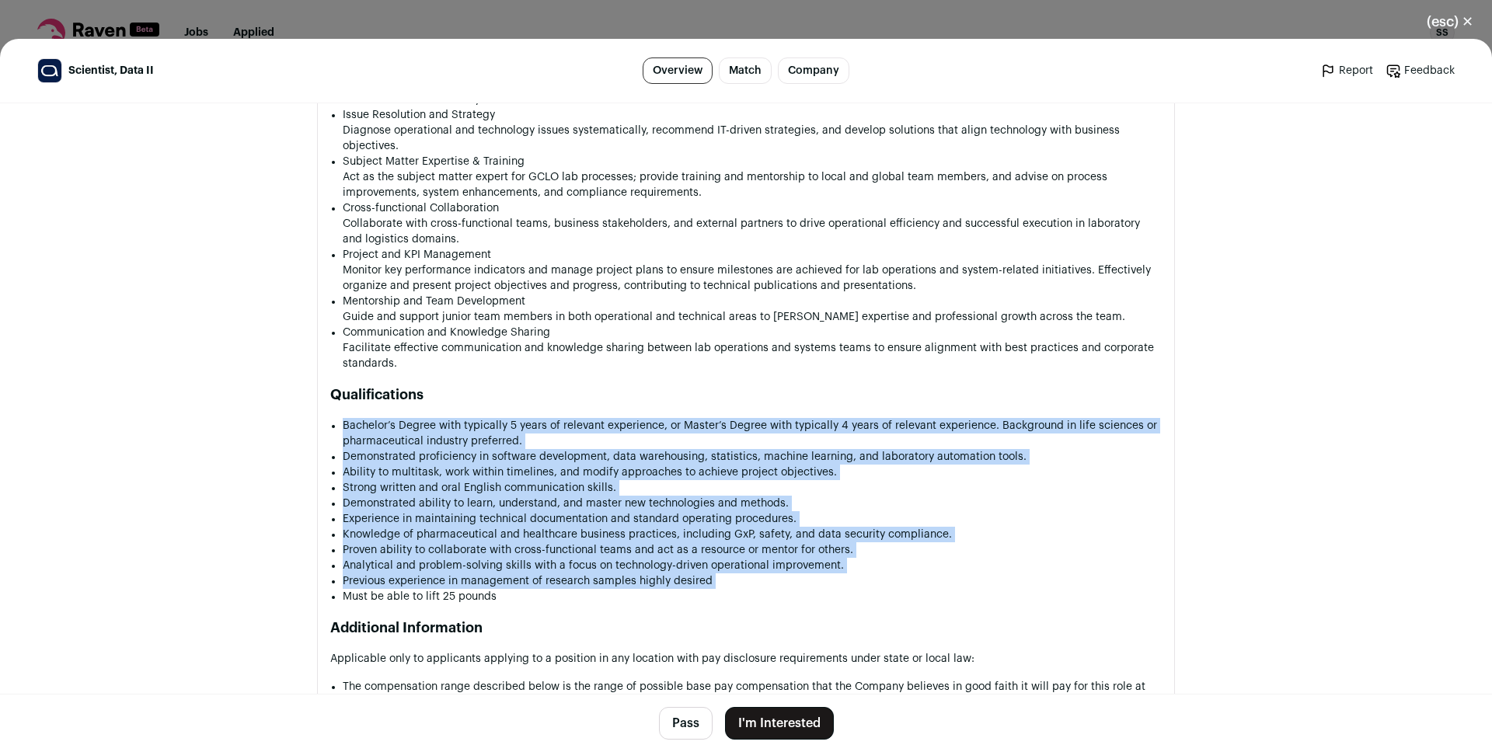
drag, startPoint x: 513, startPoint y: 423, endPoint x: 514, endPoint y: 549, distance: 125.1
click at [527, 576] on ul "Bachelor’s Degree with typically 5 years of relevant experience, or Master’s De…" at bounding box center [752, 511] width 819 height 186
drag, startPoint x: 512, startPoint y: 507, endPoint x: 510, endPoint y: 471, distance: 35.8
click at [508, 510] on ul "Bachelor’s Degree with typically 5 years of relevant experience, or Master’s De…" at bounding box center [752, 511] width 819 height 186
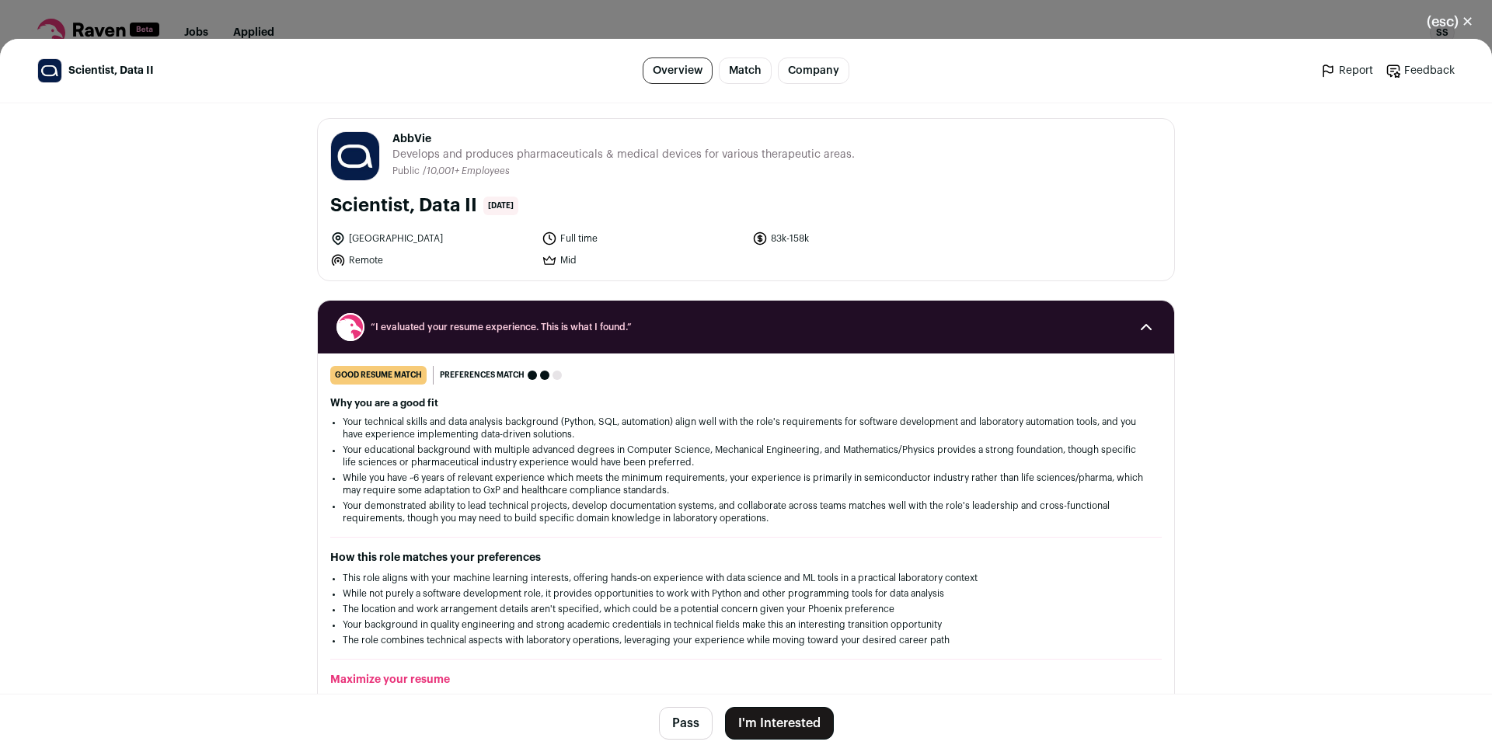
scroll to position [0, 0]
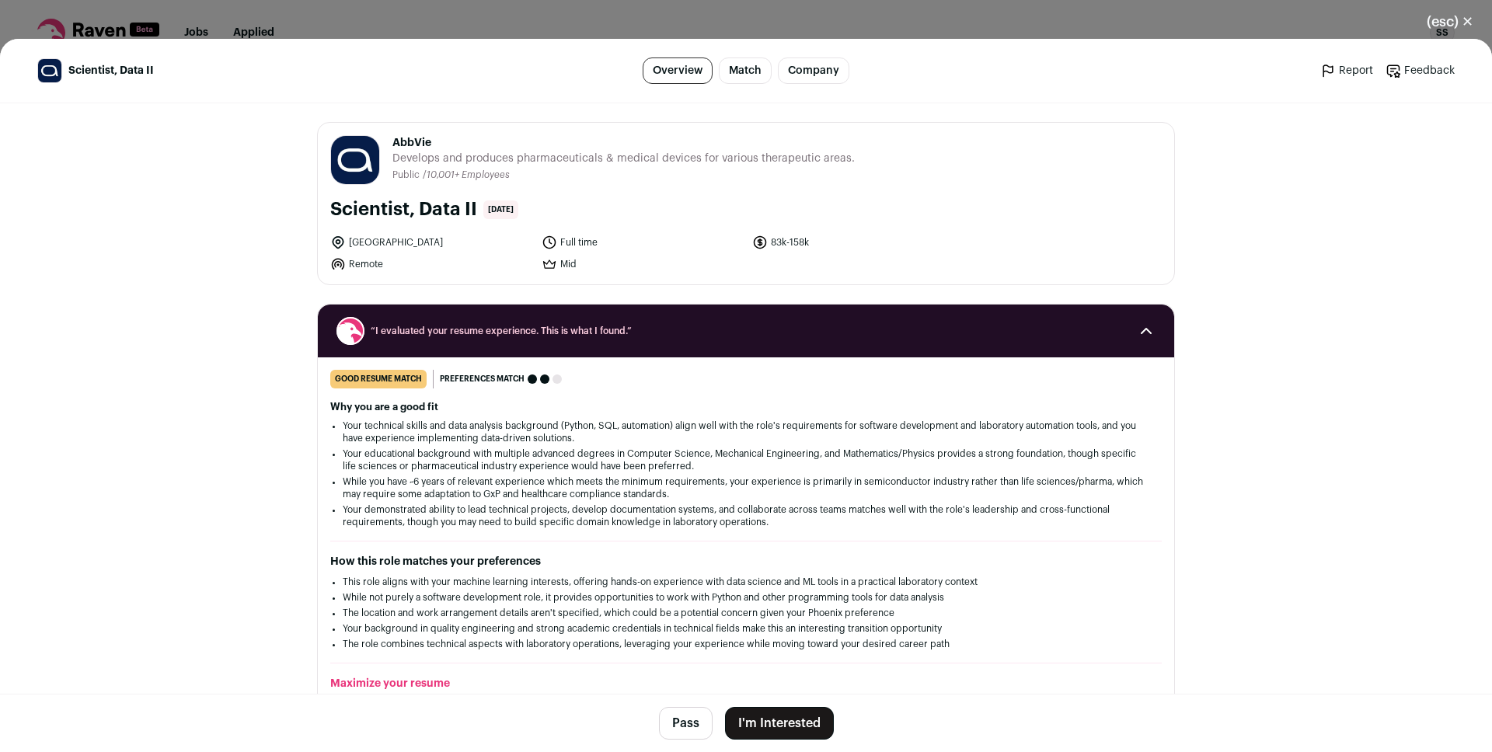
click at [756, 716] on button "I'm Interested" at bounding box center [779, 723] width 109 height 33
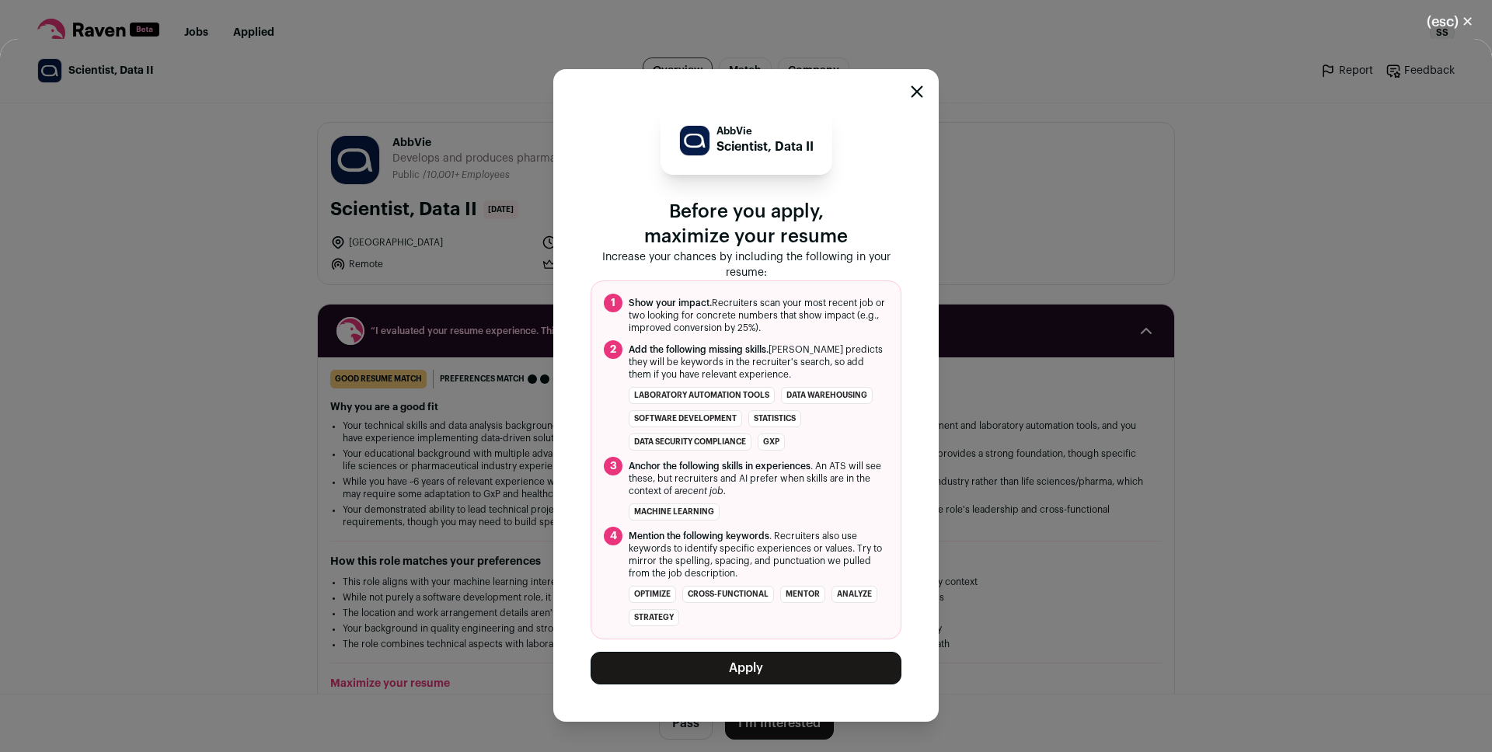
click at [709, 659] on button "Apply" at bounding box center [745, 668] width 311 height 33
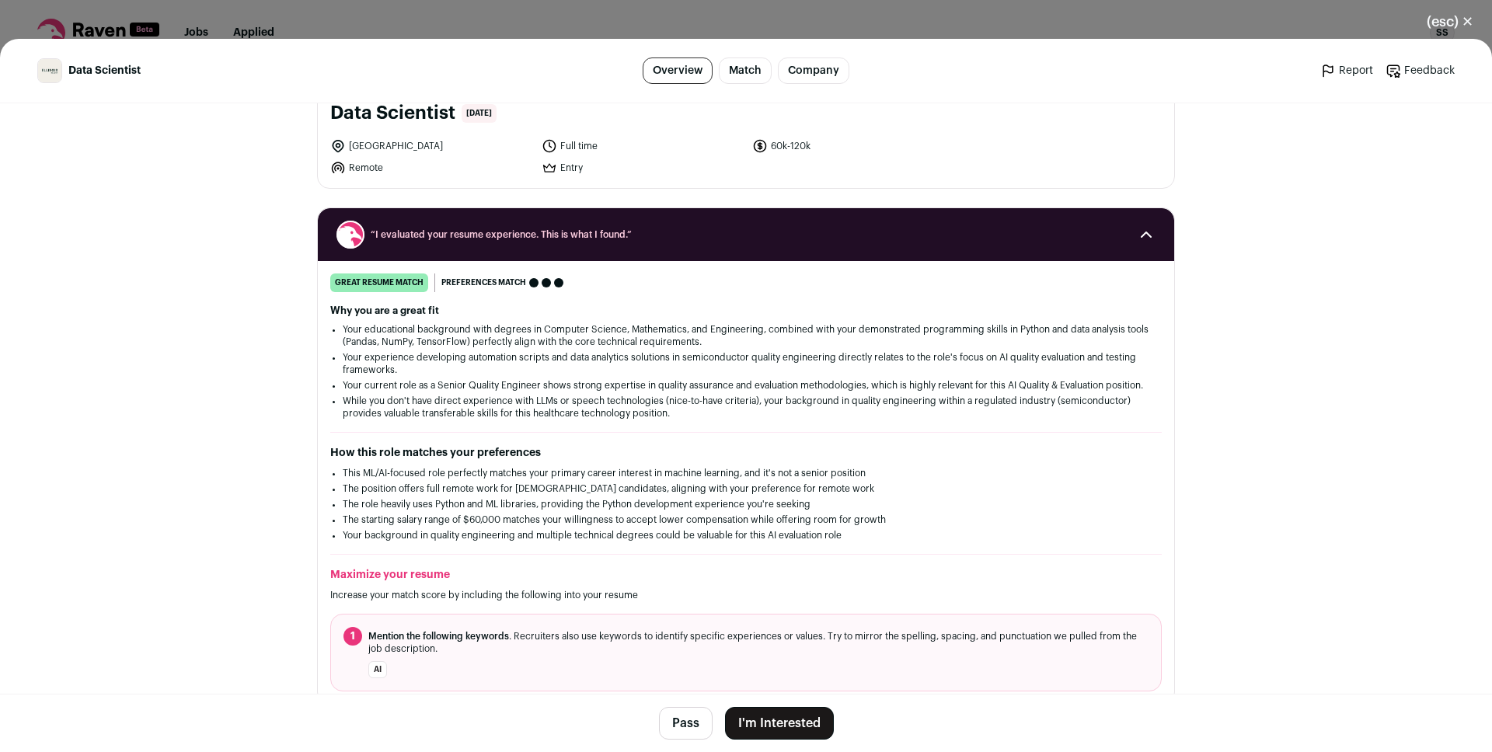
scroll to position [183, 0]
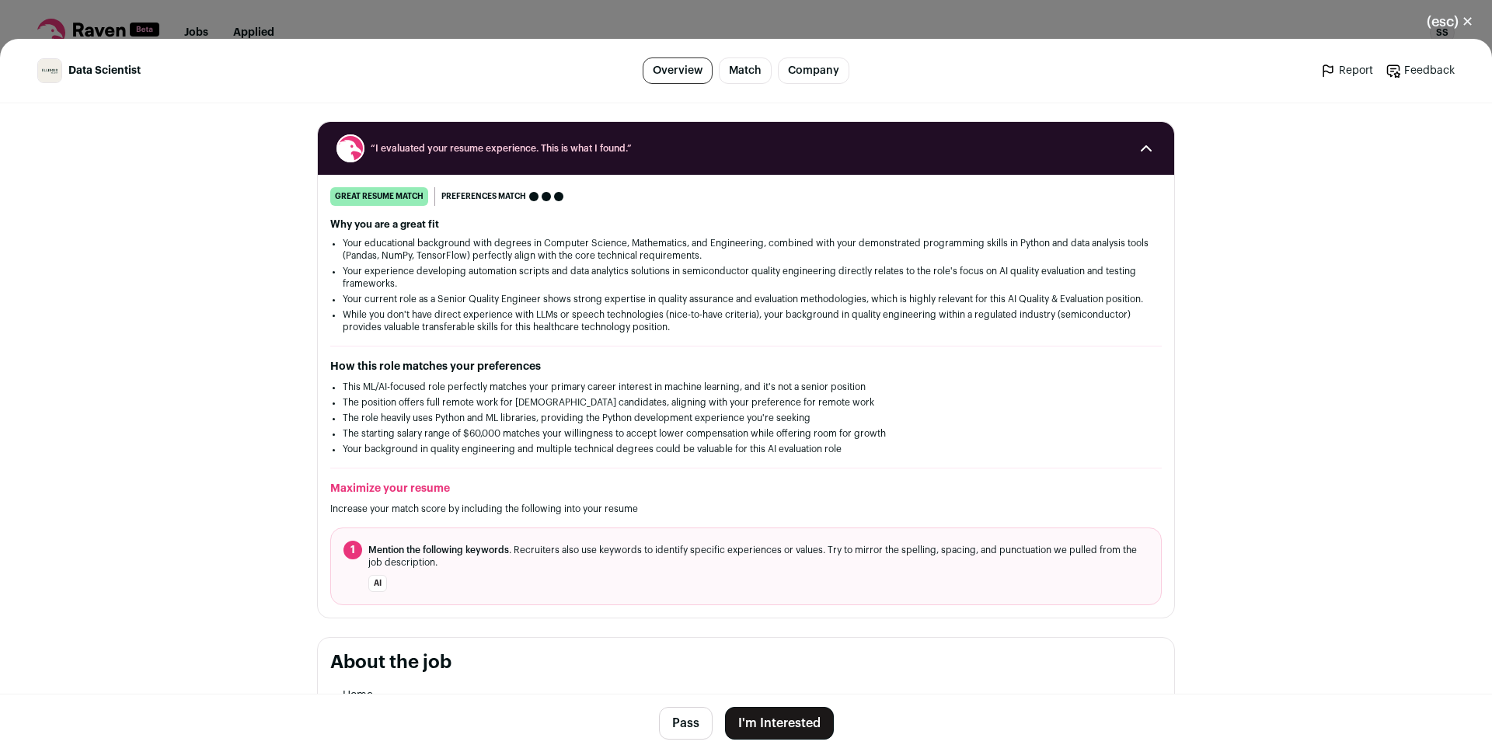
click at [374, 259] on li "Your educational background with degrees in Computer Science, Mathematics, and …" at bounding box center [746, 249] width 806 height 25
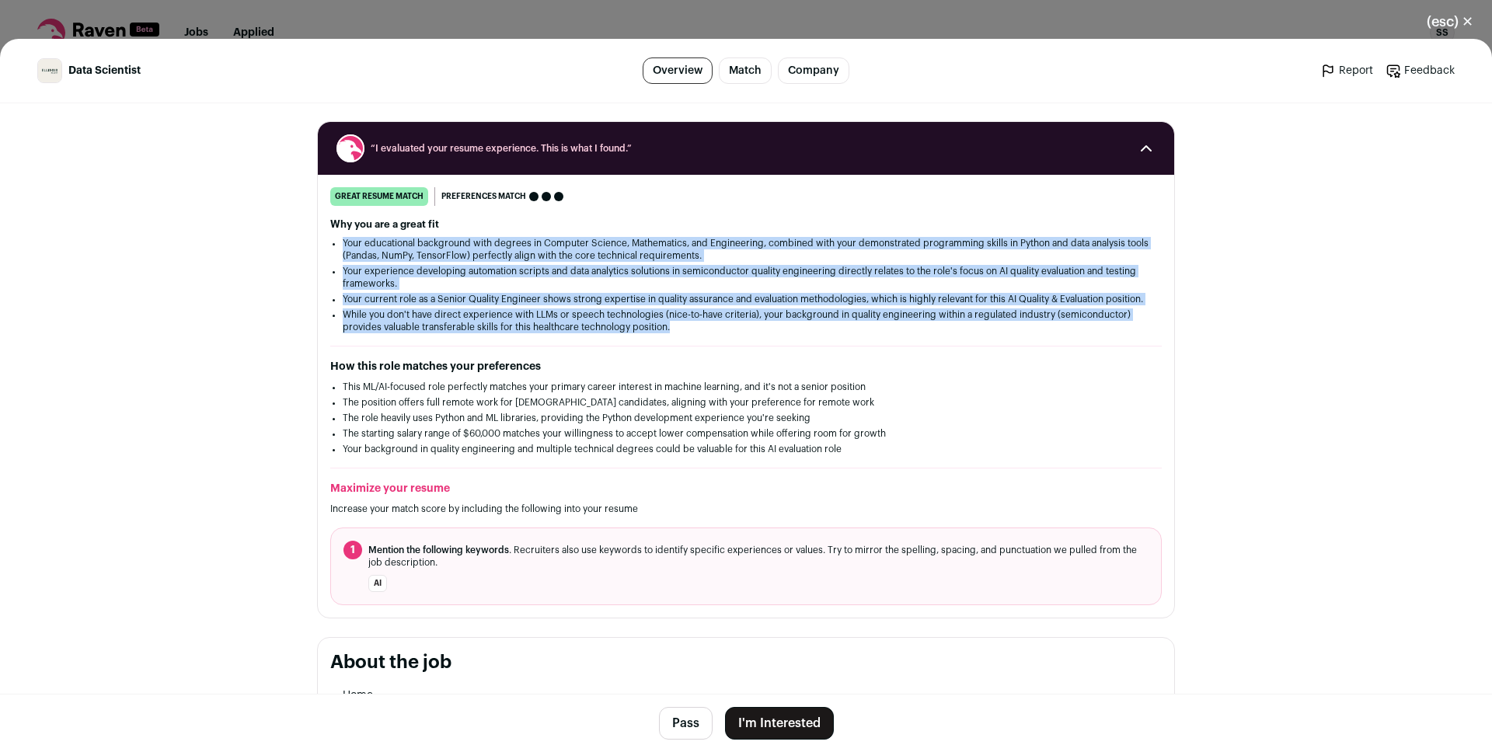
drag, startPoint x: 374, startPoint y: 259, endPoint x: 374, endPoint y: 331, distance: 72.3
click at [374, 331] on ul "Your educational background with degrees in Computer Science, Mathematics, and …" at bounding box center [746, 285] width 806 height 96
click at [374, 331] on li "While you don't have direct experience with LLMs or speech technologies (nice-t…" at bounding box center [746, 320] width 806 height 25
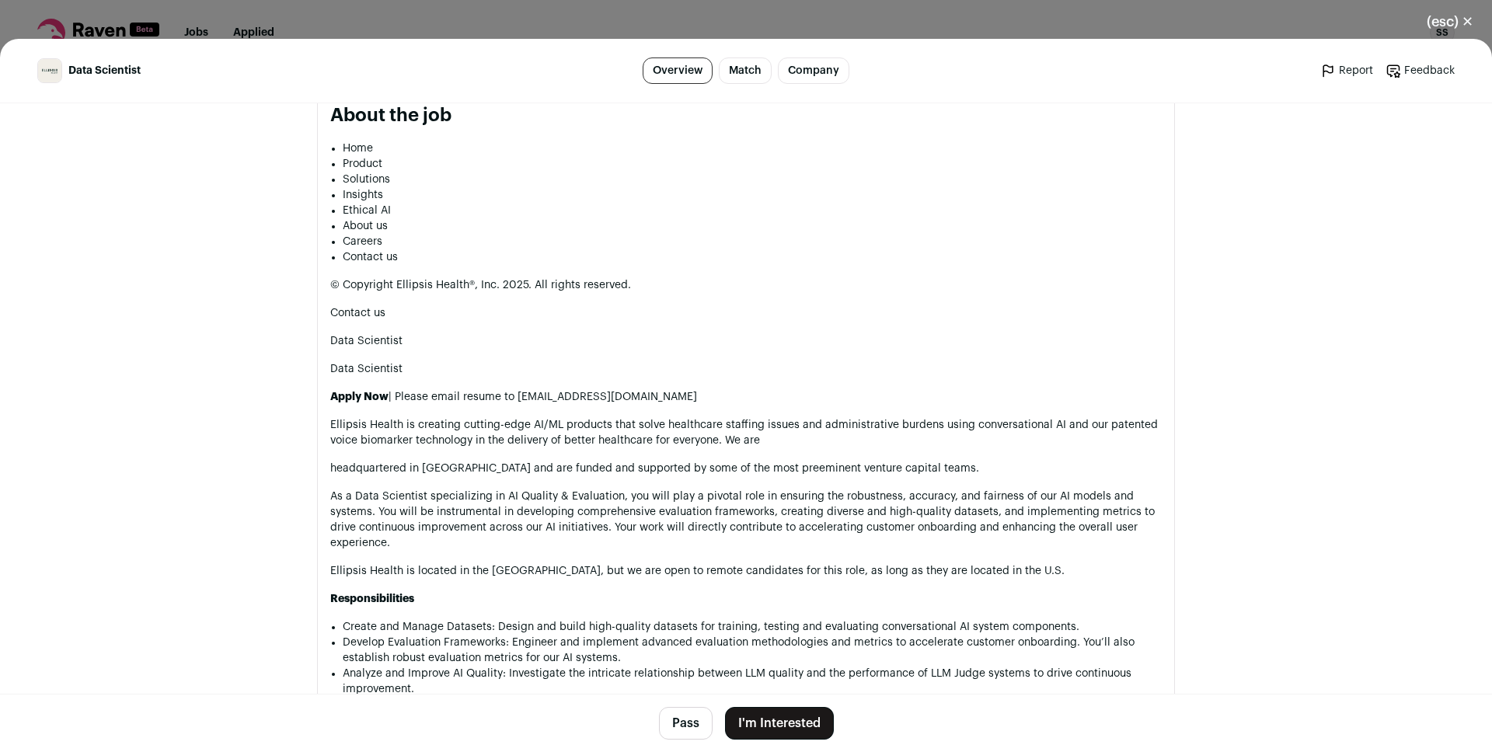
scroll to position [806, 0]
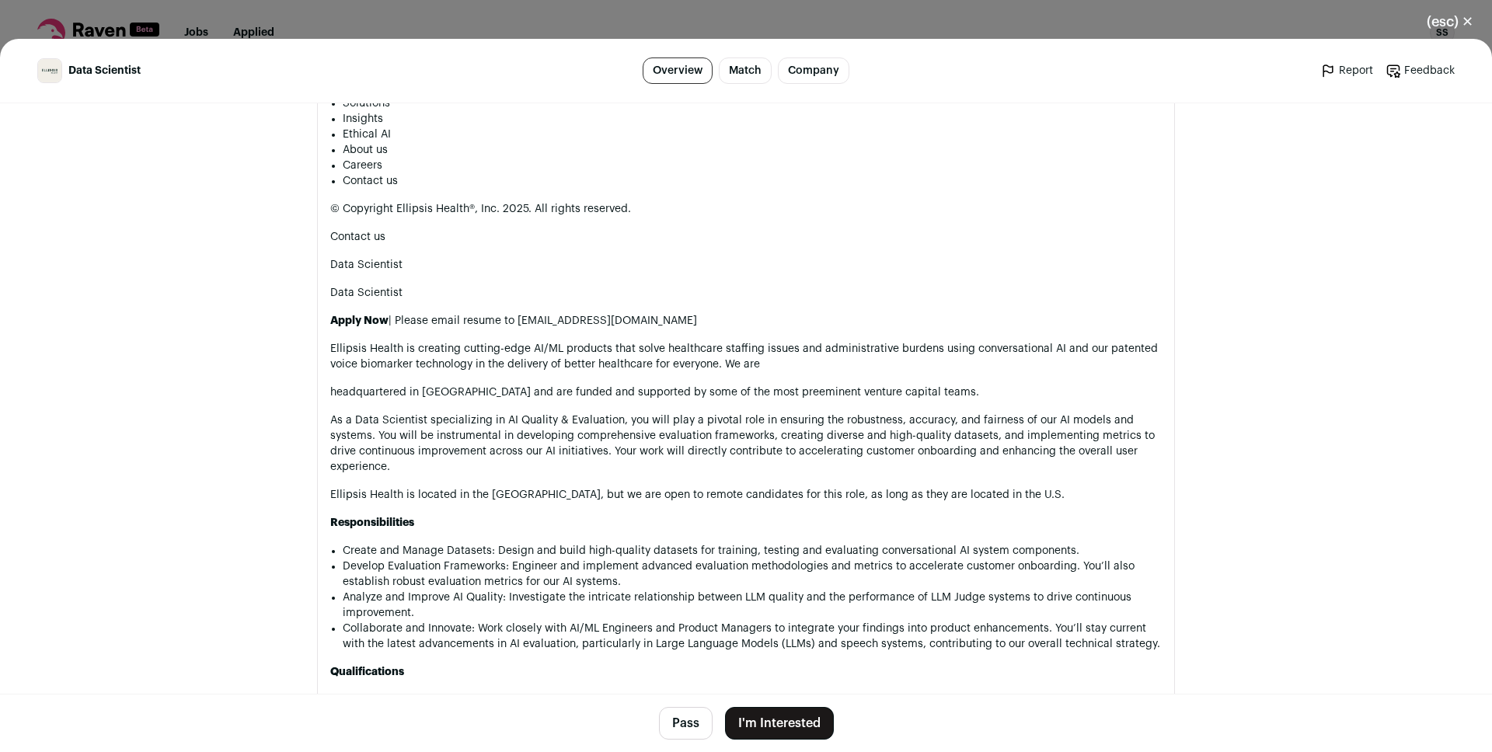
click at [548, 434] on p "As a Data Scientist specializing in AI Quality & Evaluation, you will play a pi…" at bounding box center [745, 444] width 831 height 62
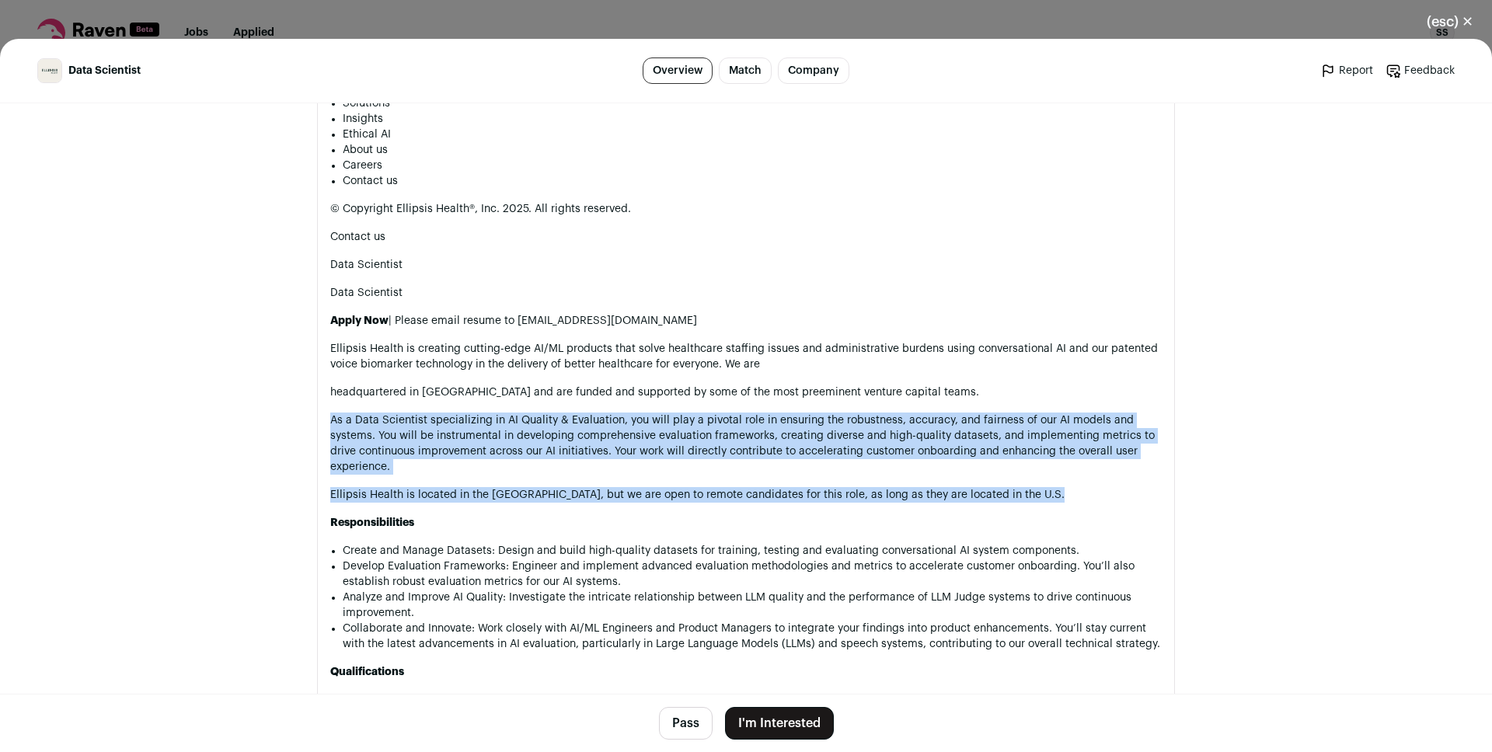
drag, startPoint x: 548, startPoint y: 434, endPoint x: 559, endPoint y: 501, distance: 67.8
click at [559, 501] on p "Ellipsis Health is located in the [GEOGRAPHIC_DATA], but we are open to remote …" at bounding box center [745, 495] width 831 height 16
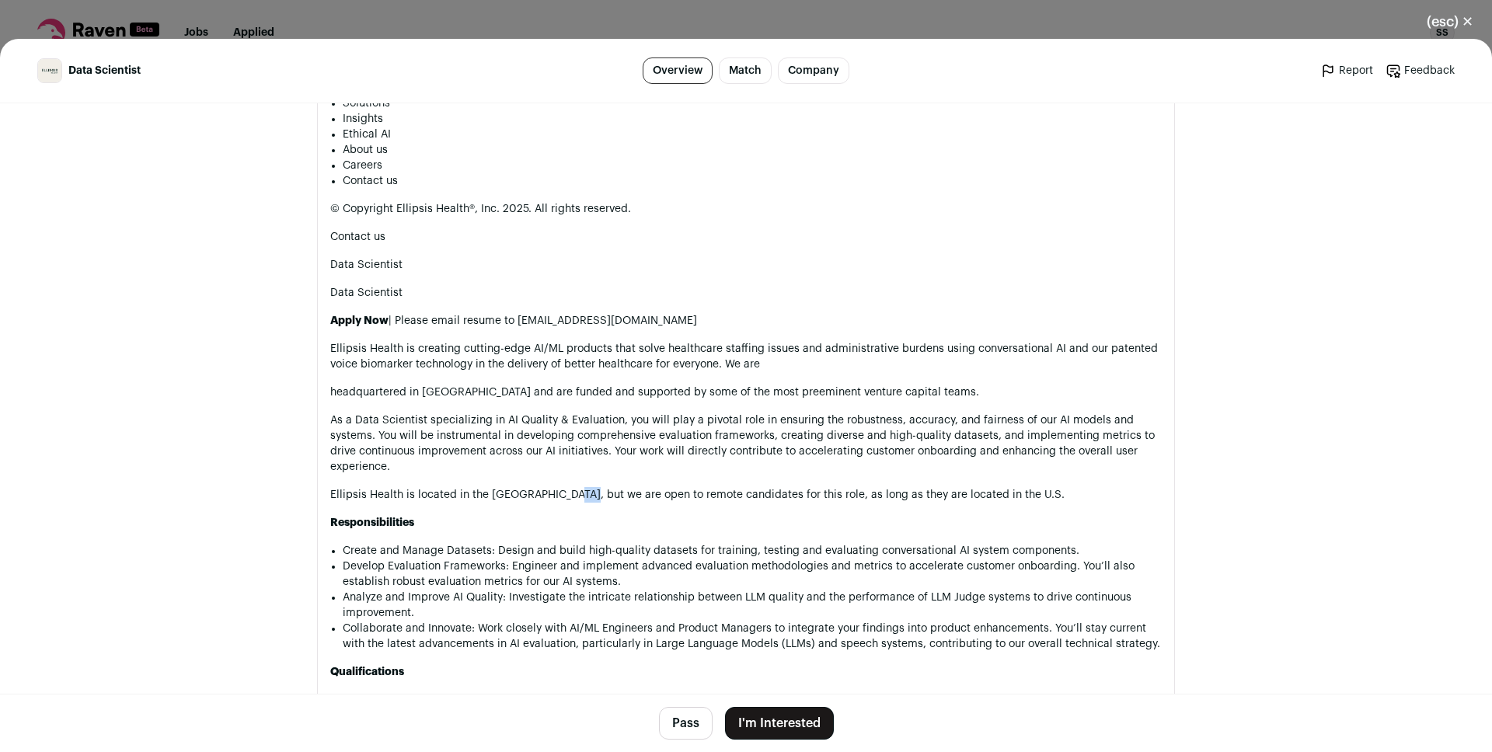
click at [559, 501] on p "Ellipsis Health is located in the [GEOGRAPHIC_DATA], but we are open to remote …" at bounding box center [745, 495] width 831 height 16
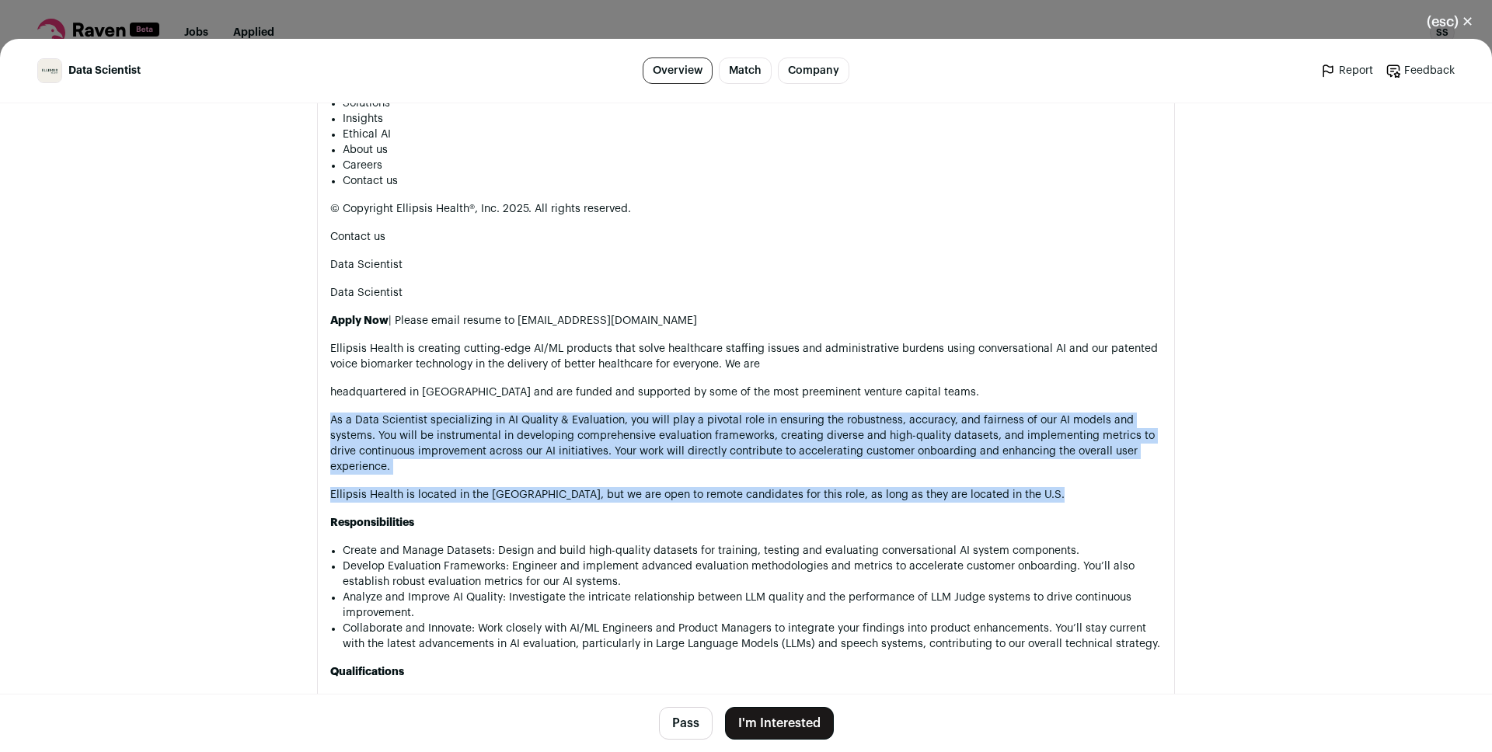
drag, startPoint x: 559, startPoint y: 501, endPoint x: 548, endPoint y: 445, distance: 57.1
click at [548, 445] on p "As a Data Scientist specializing in AI Quality & Evaluation, you will play a pi…" at bounding box center [745, 444] width 831 height 62
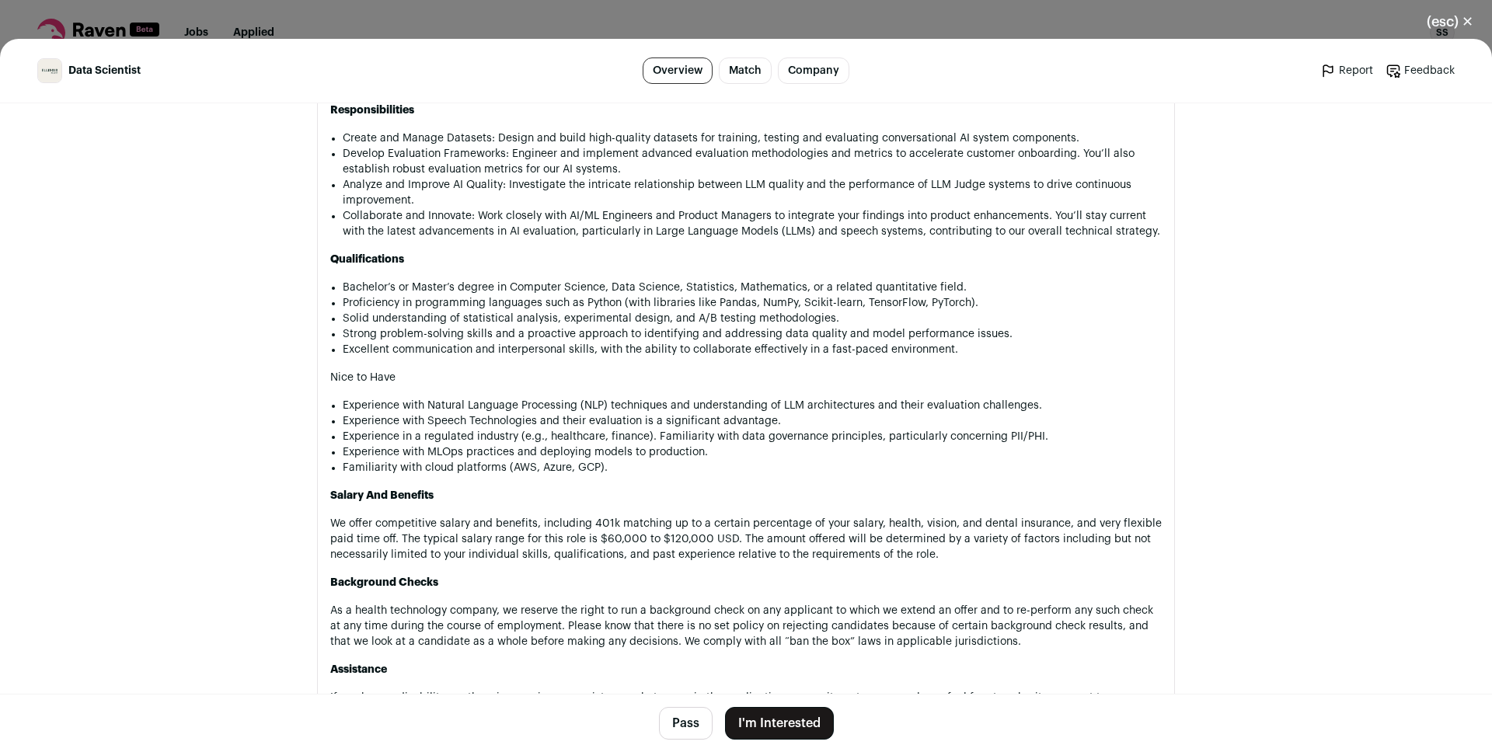
scroll to position [0, 0]
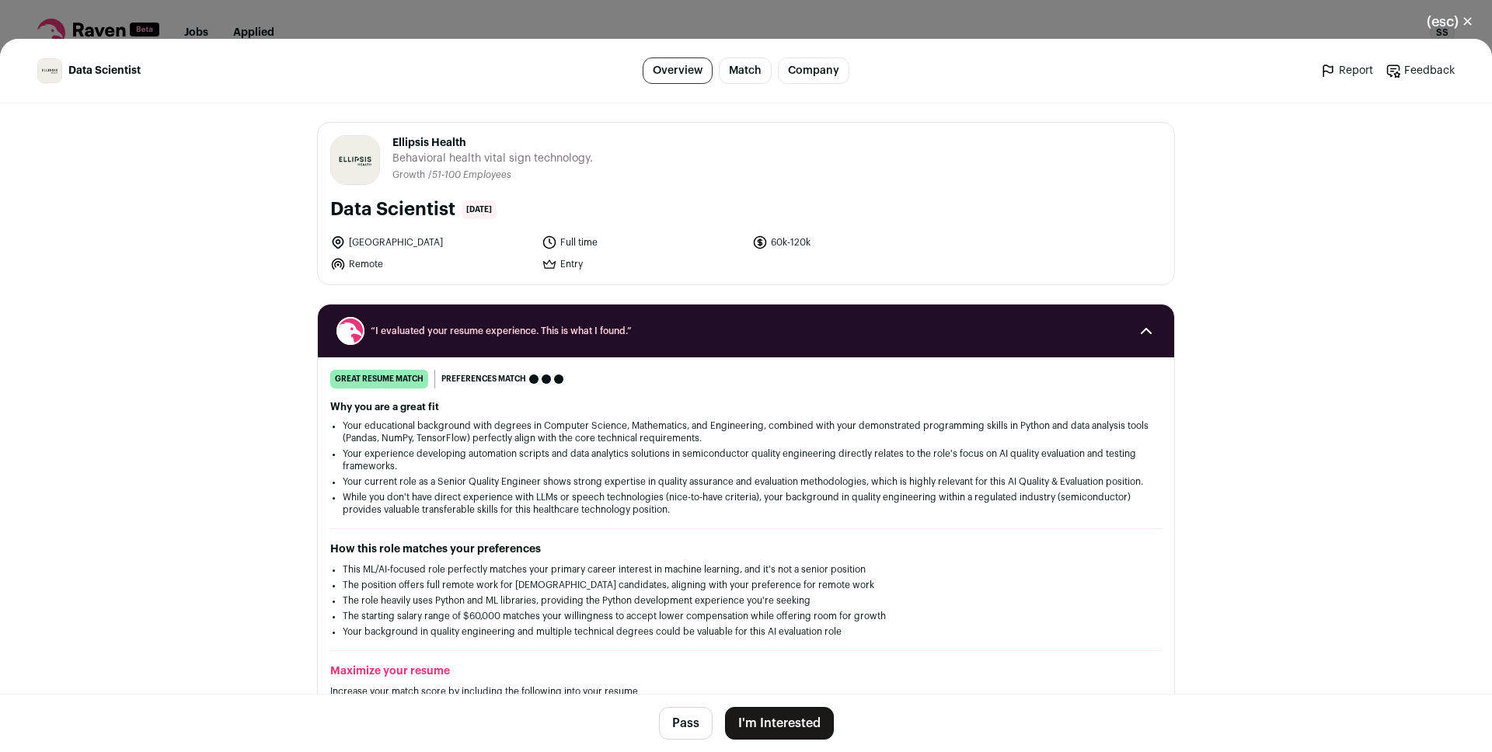
click at [746, 722] on button "I'm Interested" at bounding box center [779, 723] width 109 height 33
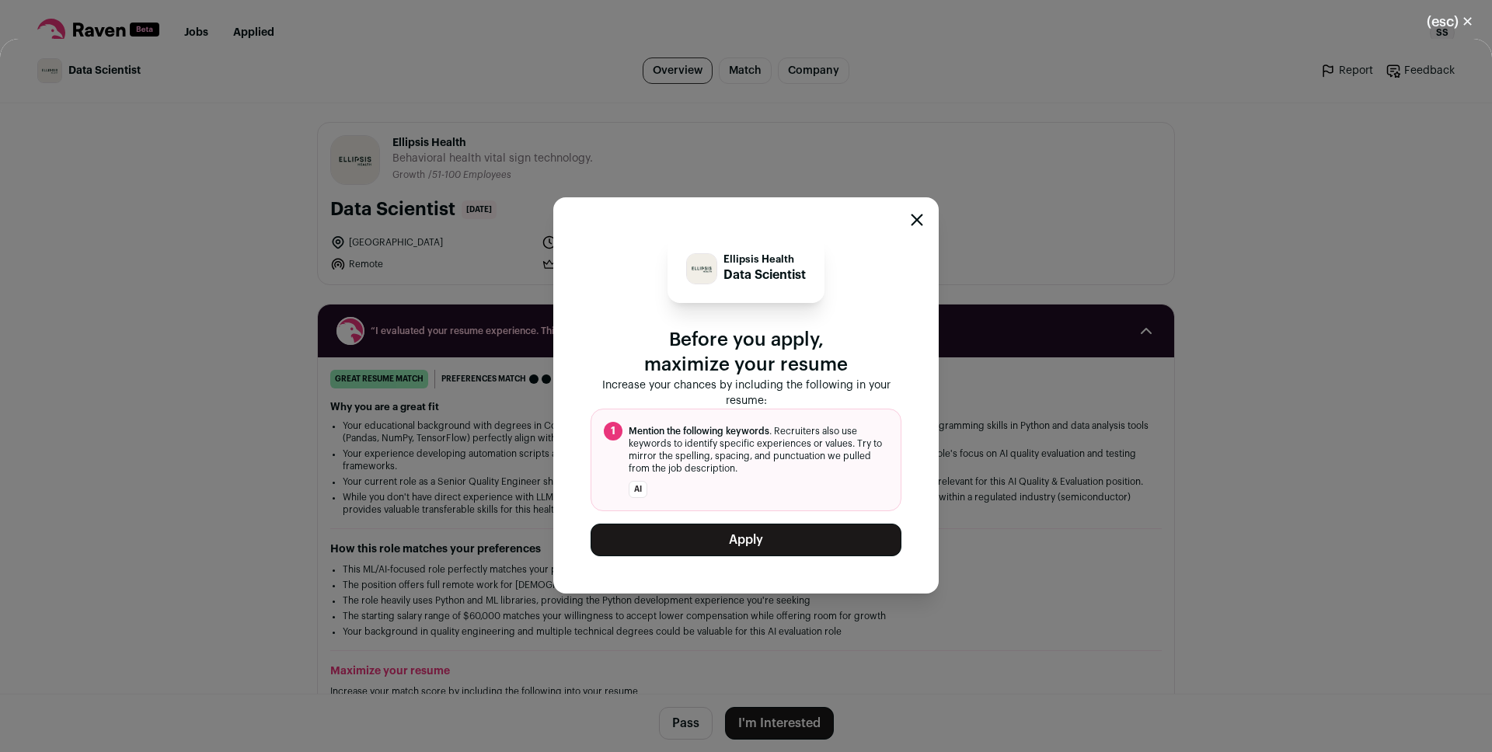
click at [718, 541] on button "Apply" at bounding box center [745, 540] width 311 height 33
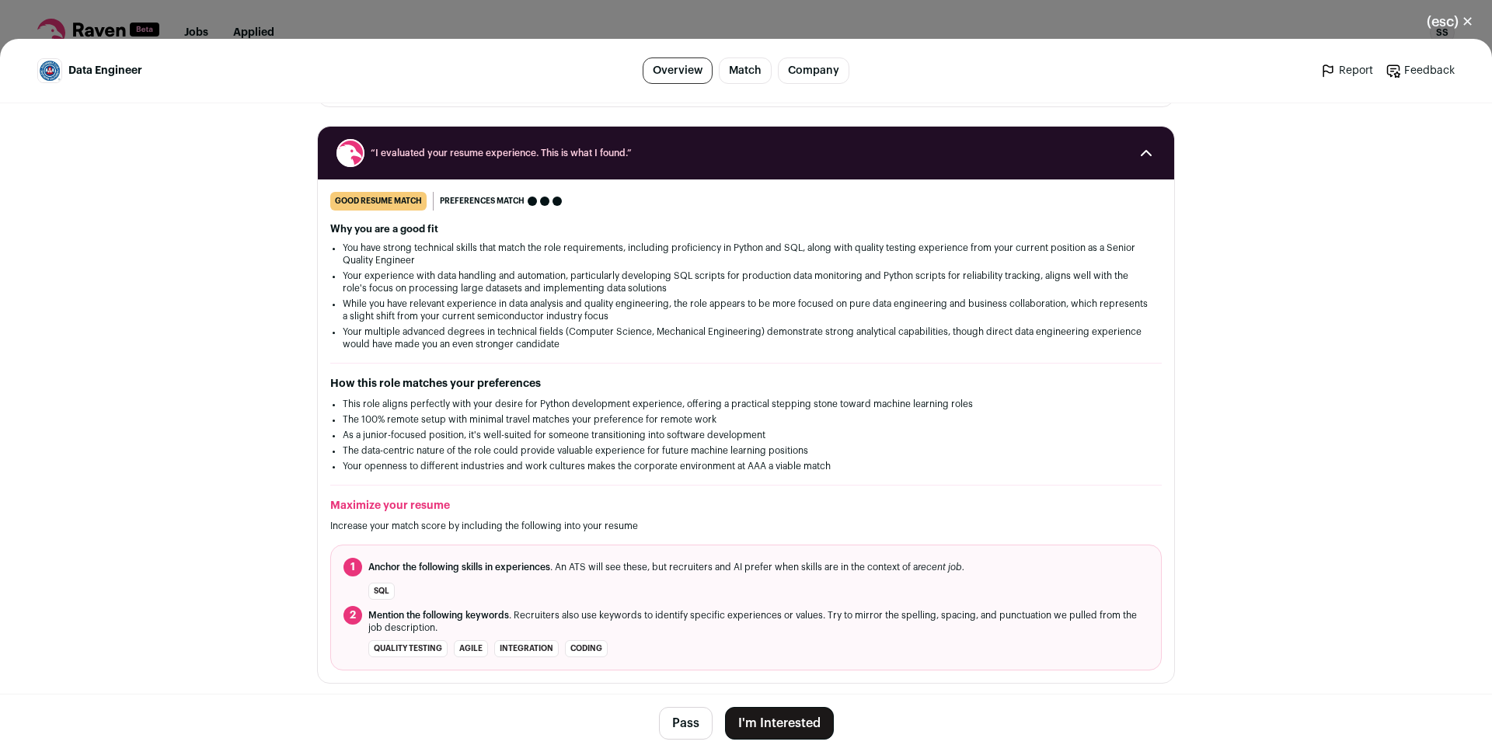
scroll to position [105, 0]
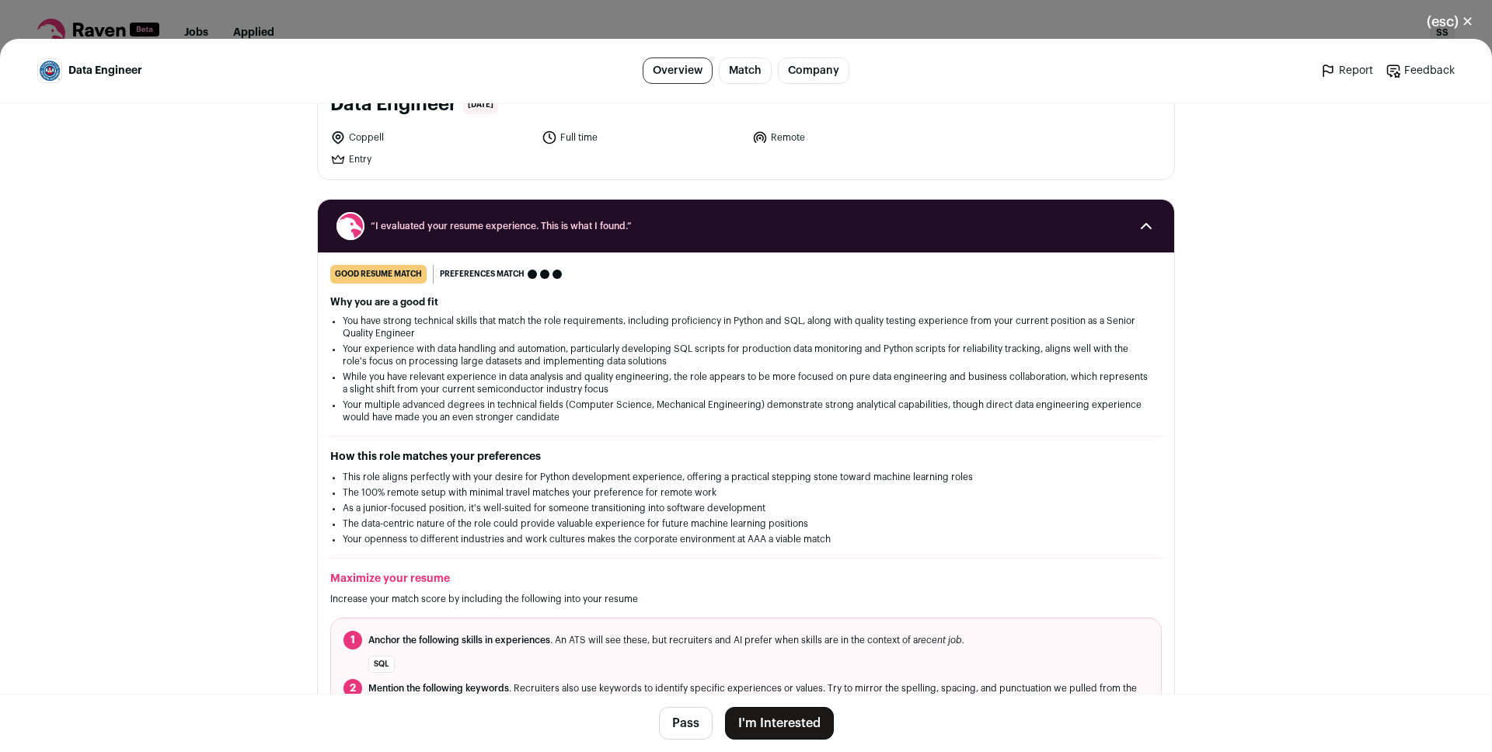
click at [413, 365] on li "Your experience with data handling and automation, particularly developing SQL …" at bounding box center [746, 355] width 806 height 25
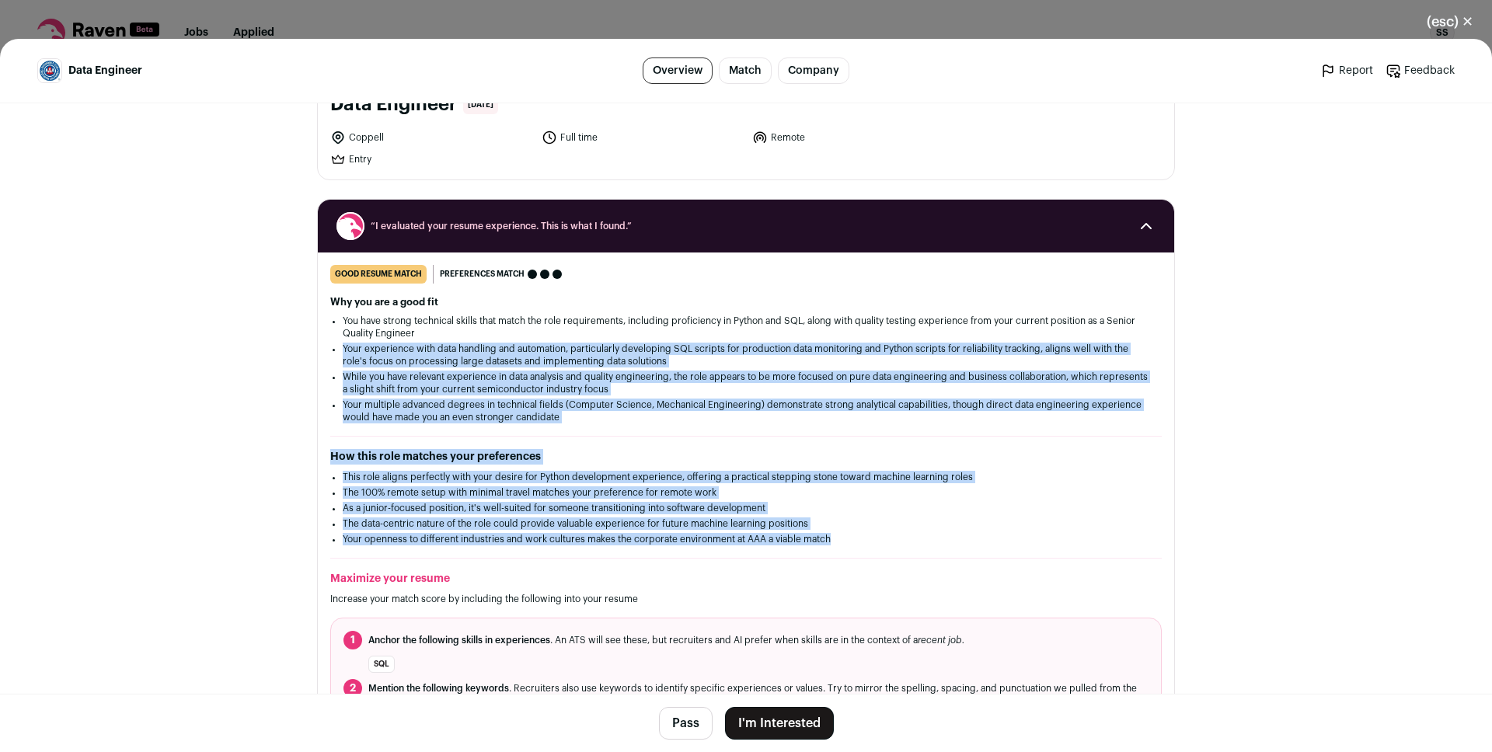
drag, startPoint x: 413, startPoint y: 365, endPoint x: 441, endPoint y: 541, distance: 177.7
click at [441, 541] on div "good resume match You meet the must-have requirements but are missing some nice…" at bounding box center [746, 504] width 856 height 479
click at [441, 541] on li "Your openness to different industries and work cultures makes the corporate env…" at bounding box center [746, 539] width 806 height 12
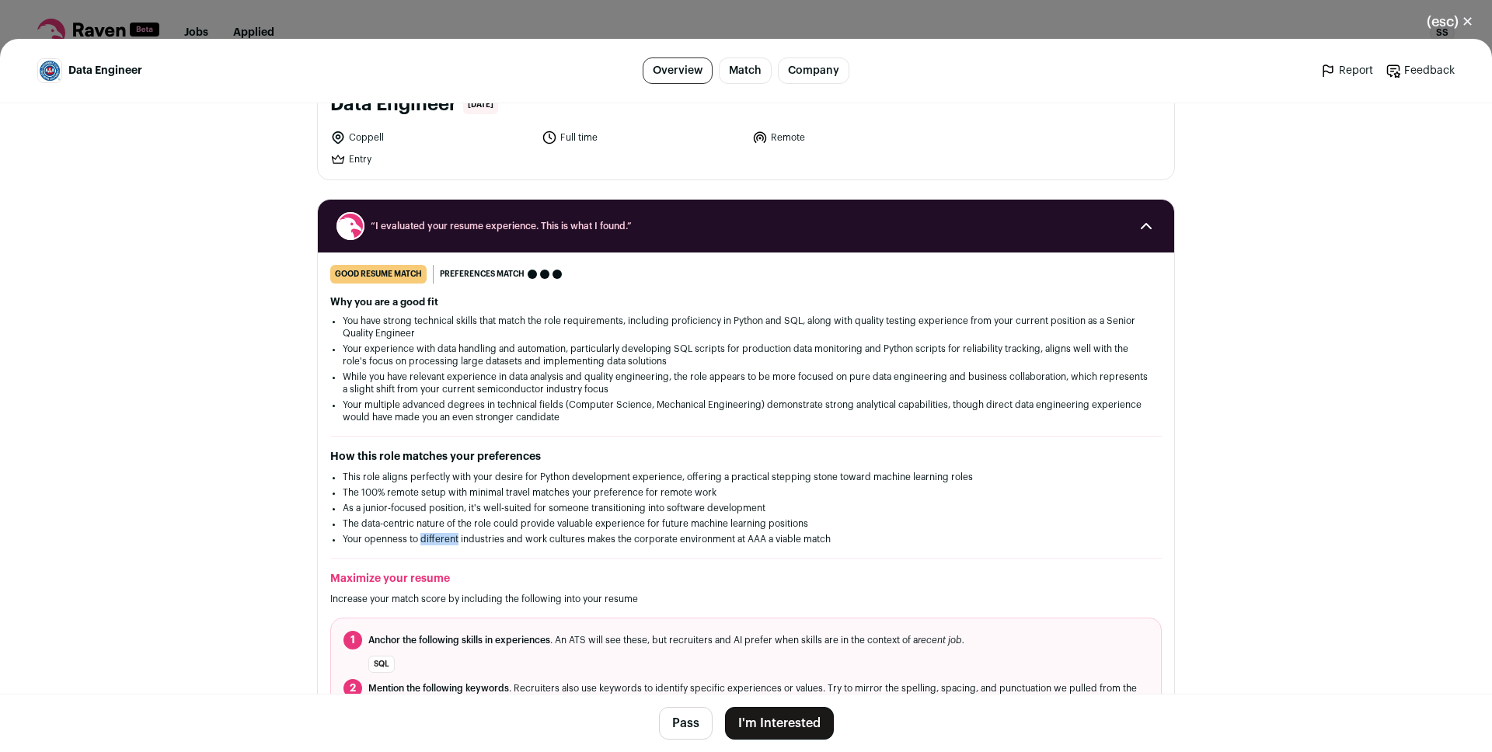
click at [441, 541] on li "Your openness to different industries and work cultures makes the corporate env…" at bounding box center [746, 539] width 806 height 12
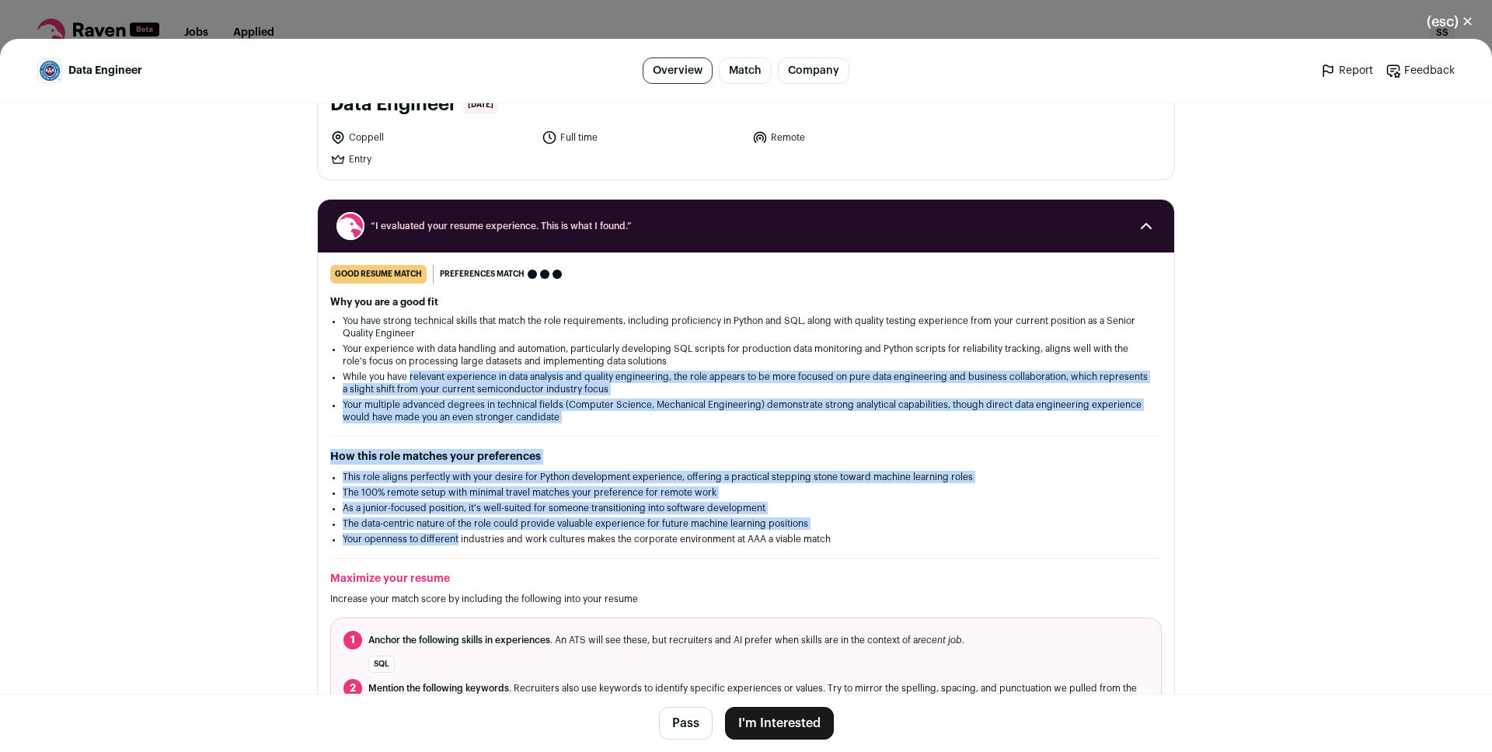
drag, startPoint x: 439, startPoint y: 540, endPoint x: 419, endPoint y: 370, distance: 171.3
click at [419, 370] on div "good resume match You meet the must-have requirements but are missing some nice…" at bounding box center [746, 504] width 856 height 479
click at [419, 371] on li "While you have relevant experience in data analysis and quality engineering, th…" at bounding box center [746, 383] width 806 height 25
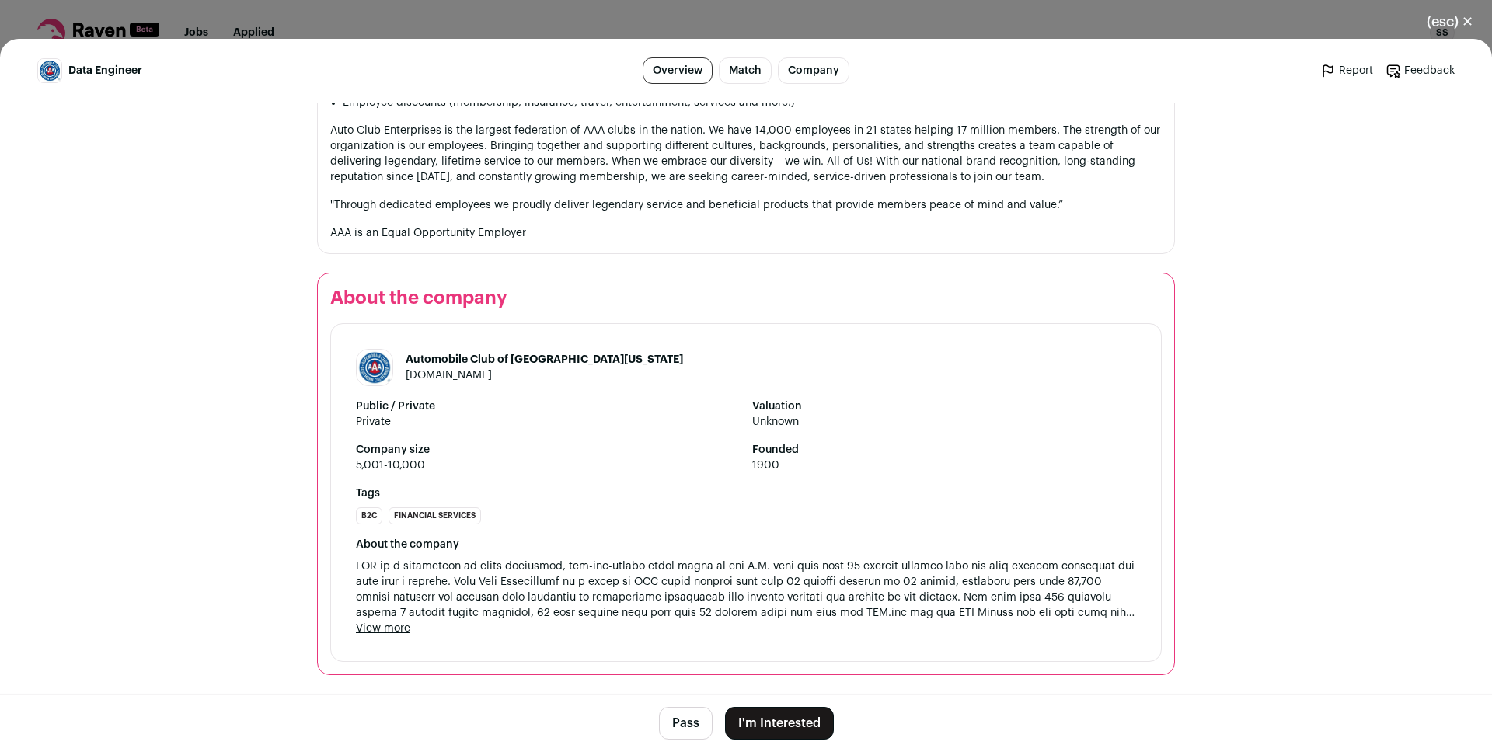
scroll to position [0, 0]
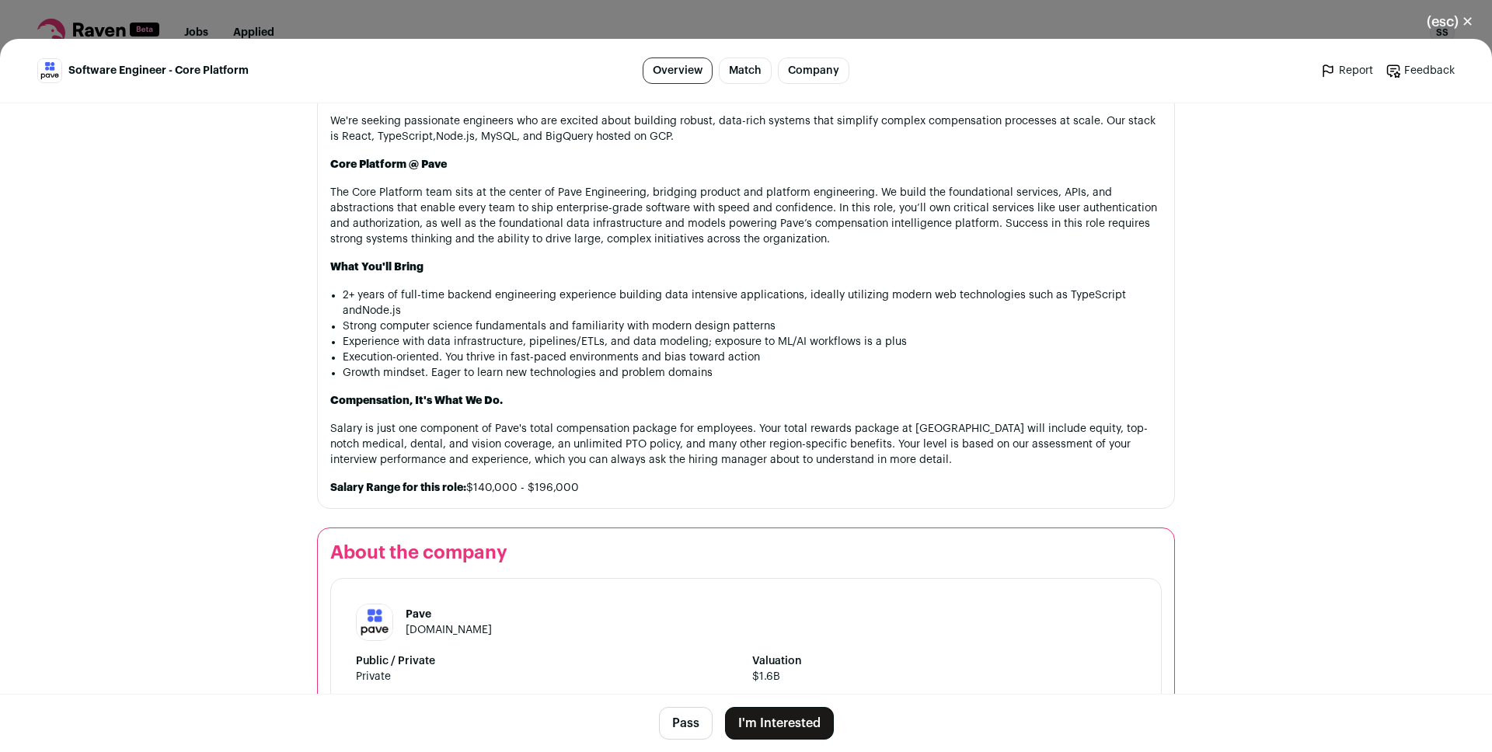
scroll to position [873, 0]
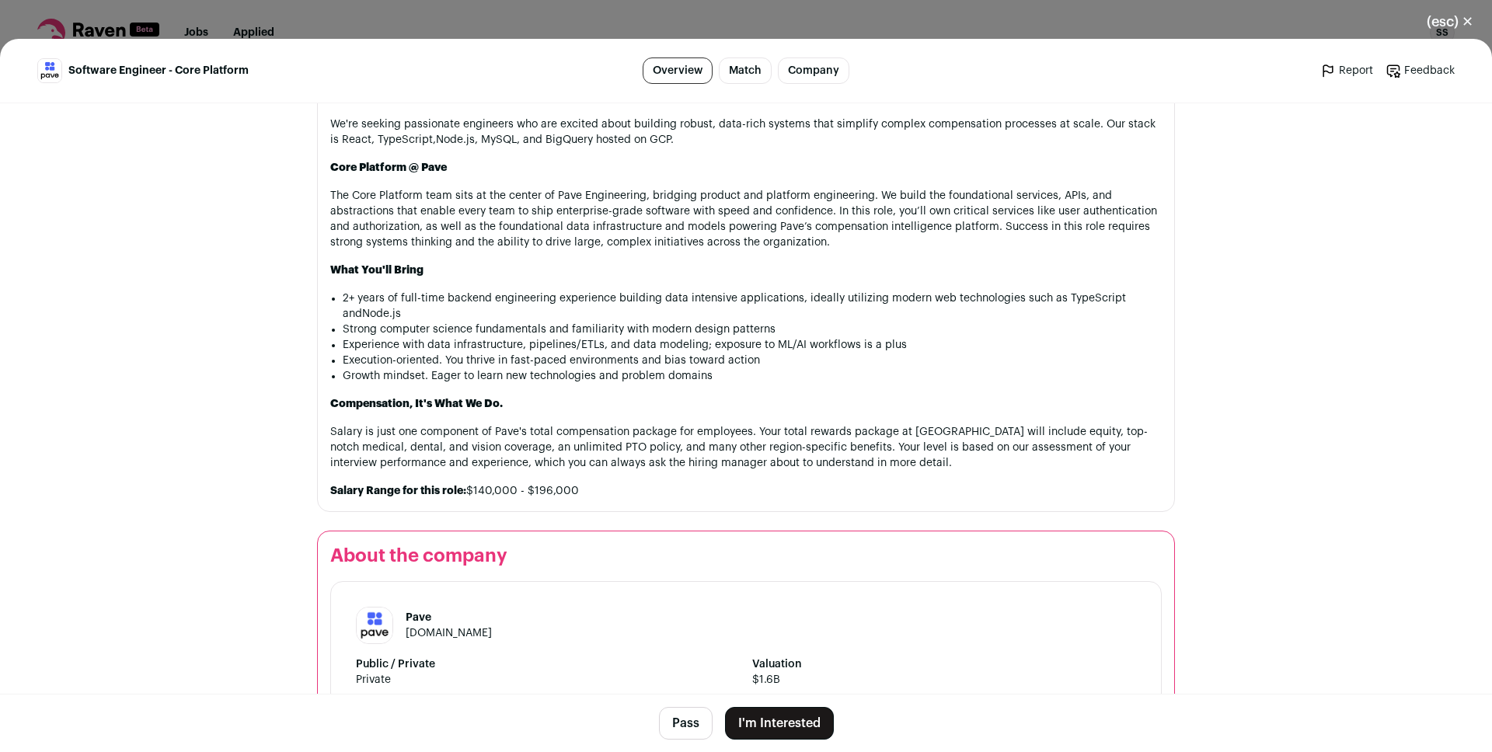
click at [486, 301] on li "2+ years of full-time backend engineering experience building data intensive ap…" at bounding box center [752, 306] width 819 height 31
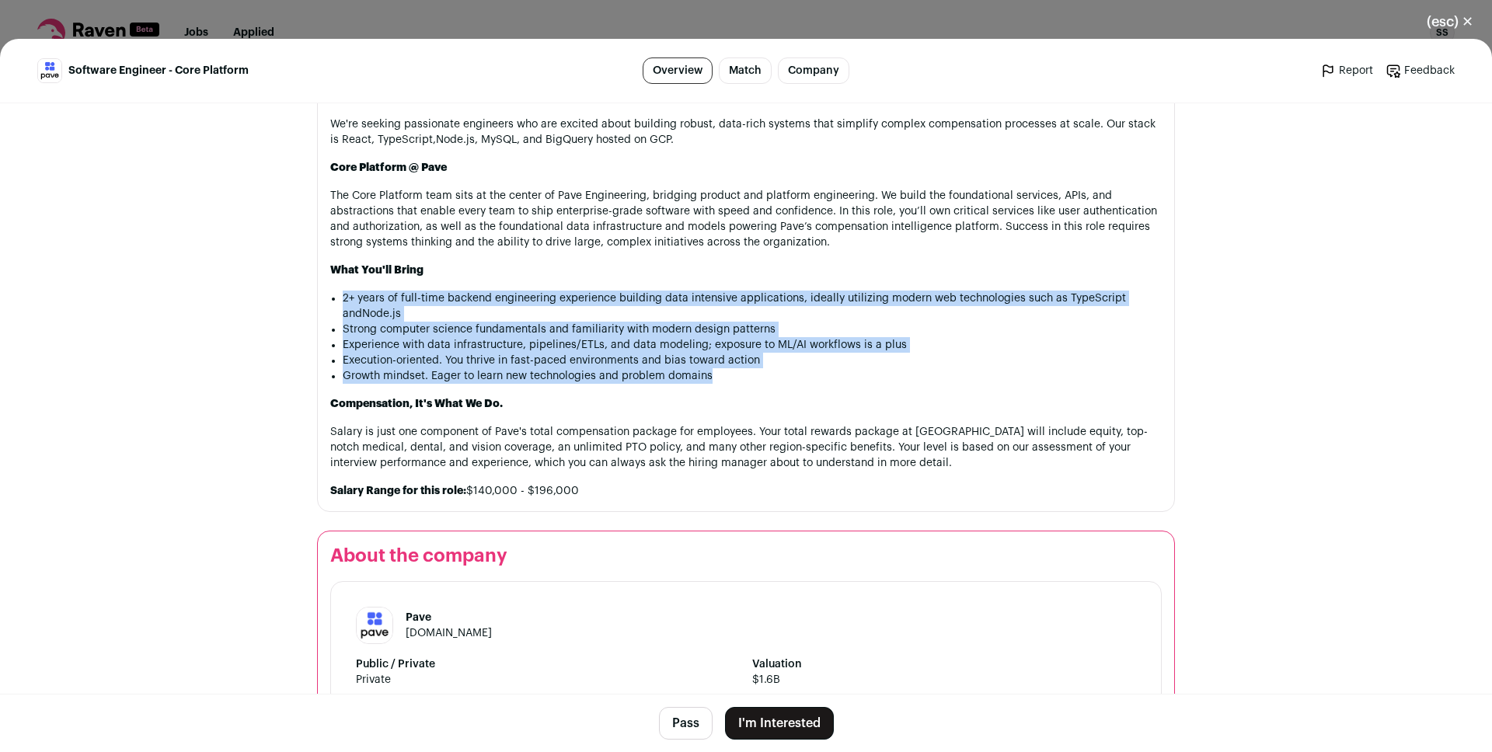
drag, startPoint x: 486, startPoint y: 301, endPoint x: 502, endPoint y: 386, distance: 86.1
click at [502, 386] on div "Research & Development The R&D organization encompasses engineering, product, d…" at bounding box center [745, 264] width 831 height 469
click at [491, 359] on li "Execution-oriented. You thrive in fast-paced environments and bias toward action" at bounding box center [752, 361] width 819 height 16
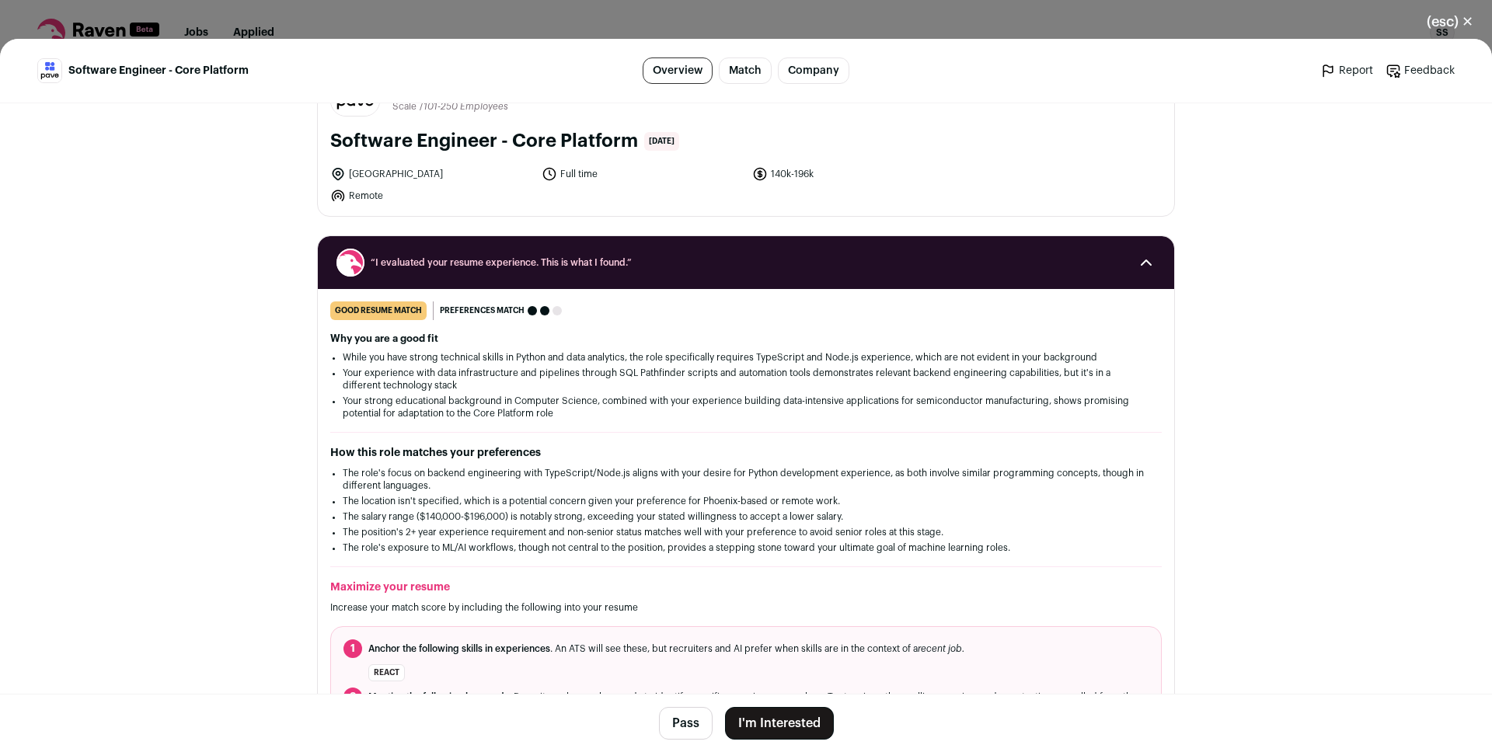
scroll to position [0, 0]
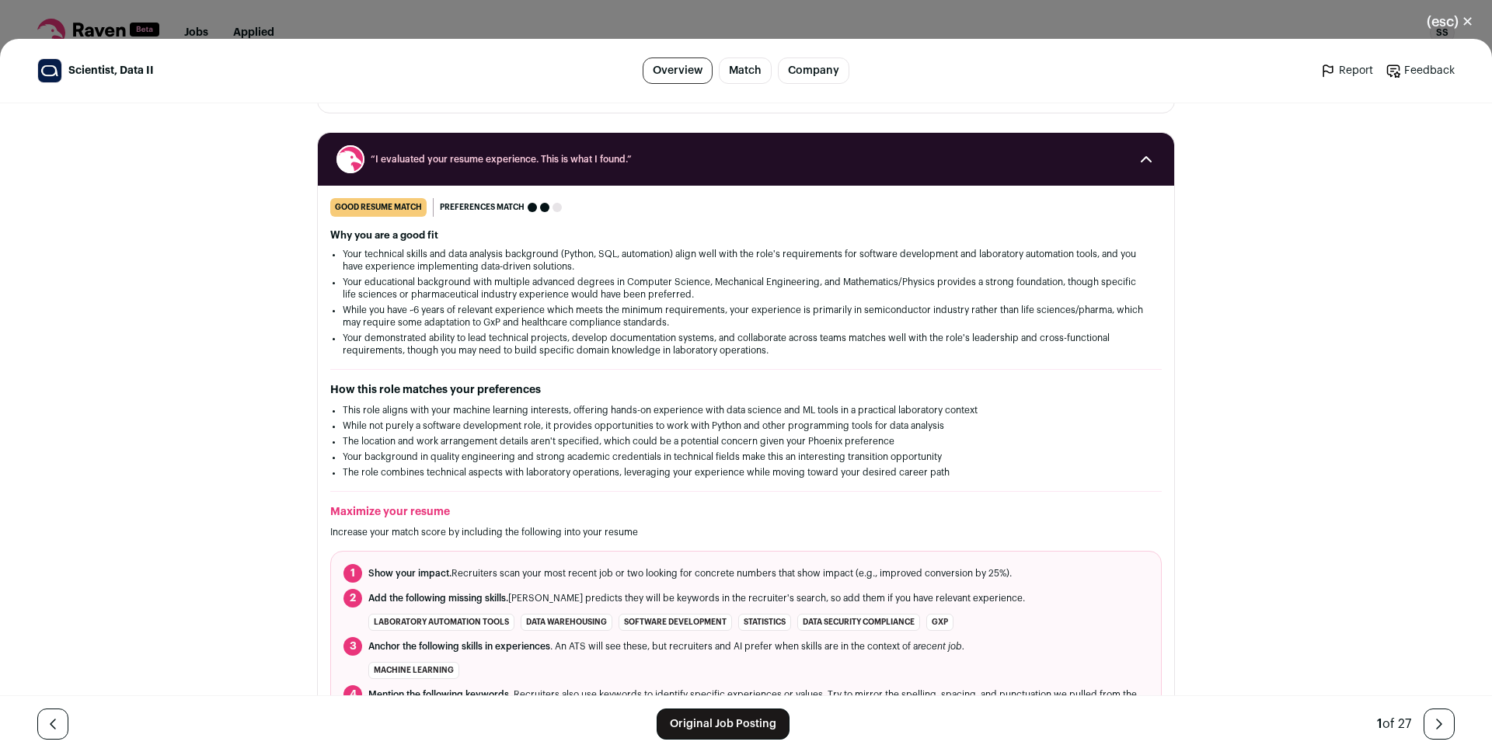
scroll to position [196, 0]
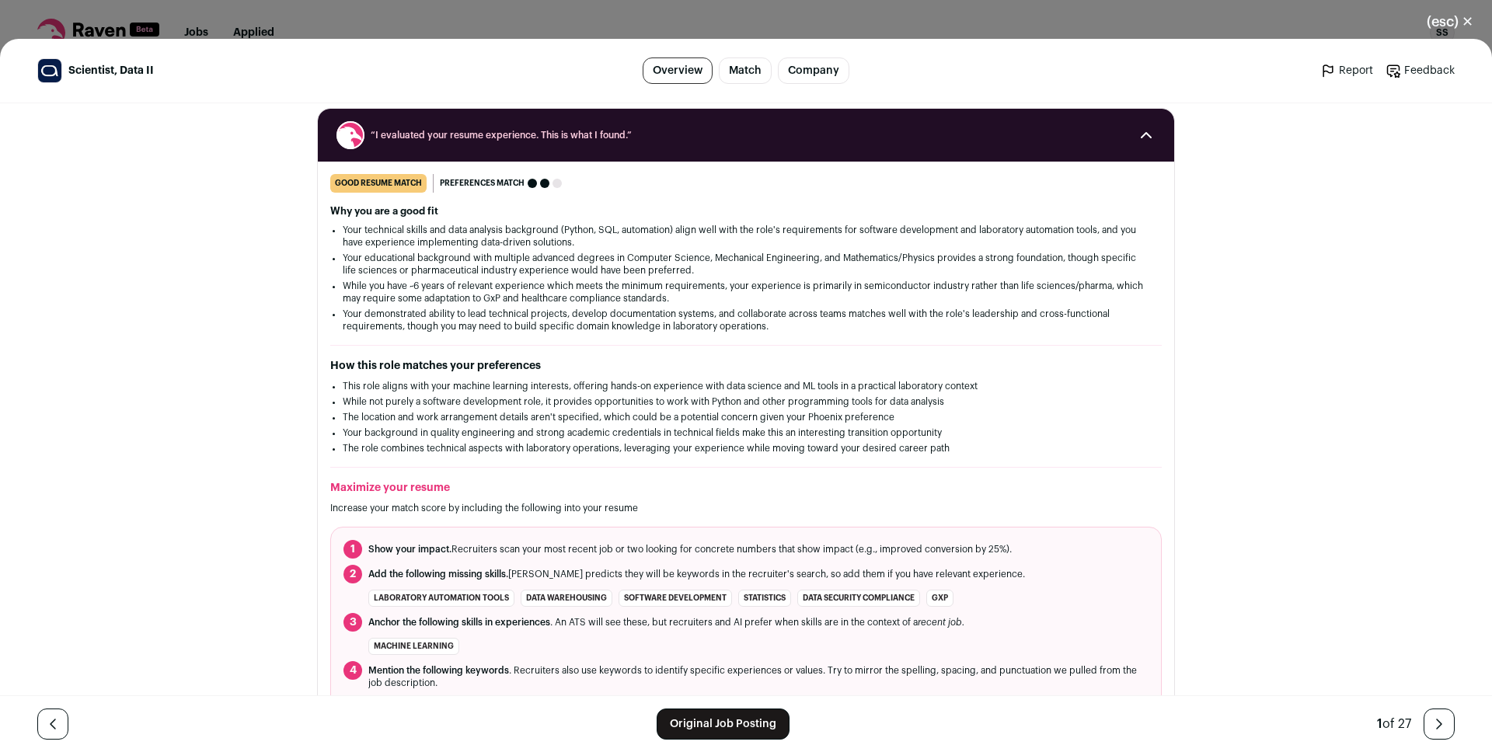
click at [381, 387] on li "This role aligns with your machine learning interests, offering hands-on experi…" at bounding box center [746, 386] width 806 height 12
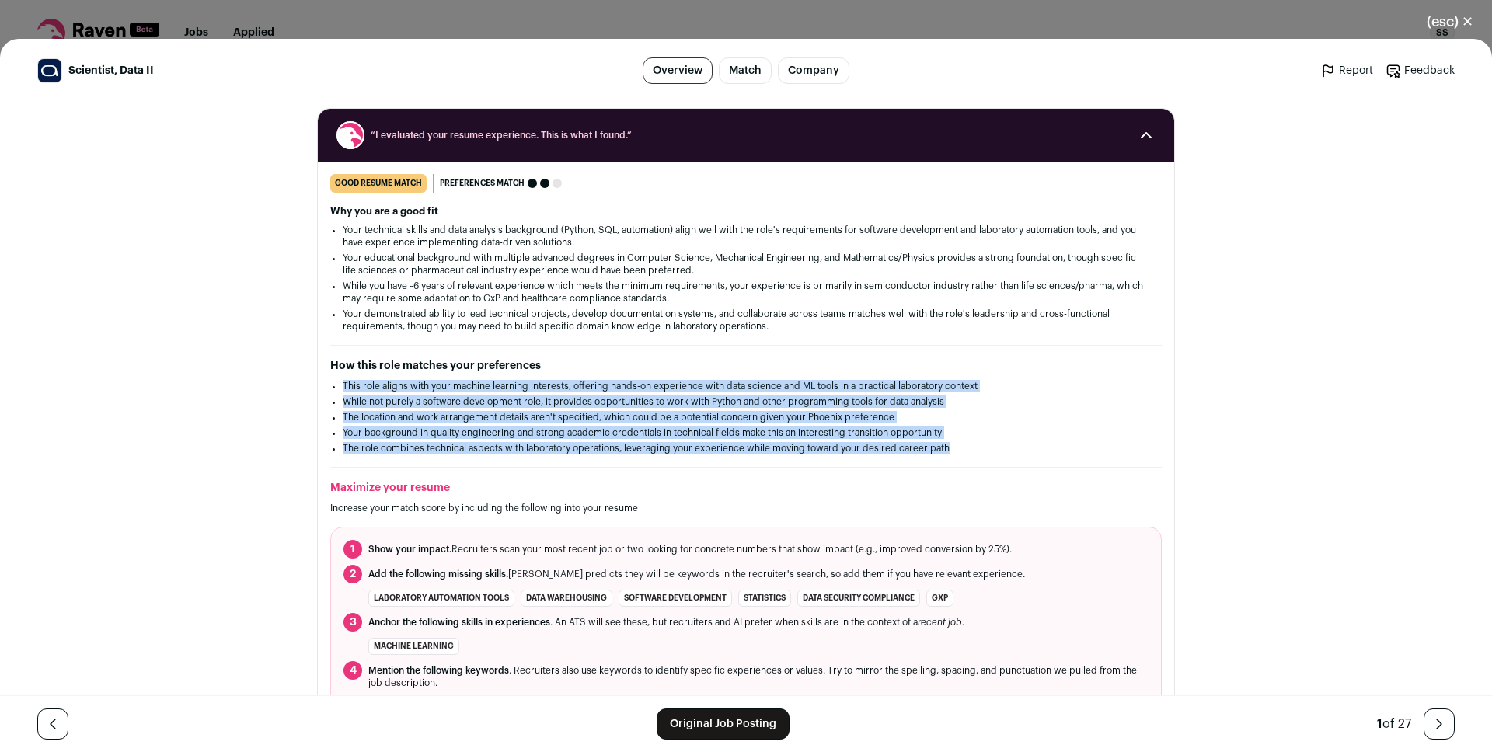
drag, startPoint x: 381, startPoint y: 387, endPoint x: 423, endPoint y: 449, distance: 75.0
click at [423, 449] on ul "This role aligns with your machine learning interests, offering hands-on experi…" at bounding box center [746, 417] width 806 height 75
click at [395, 388] on li "This role aligns with your machine learning interests, offering hands-on experi…" at bounding box center [746, 386] width 806 height 12
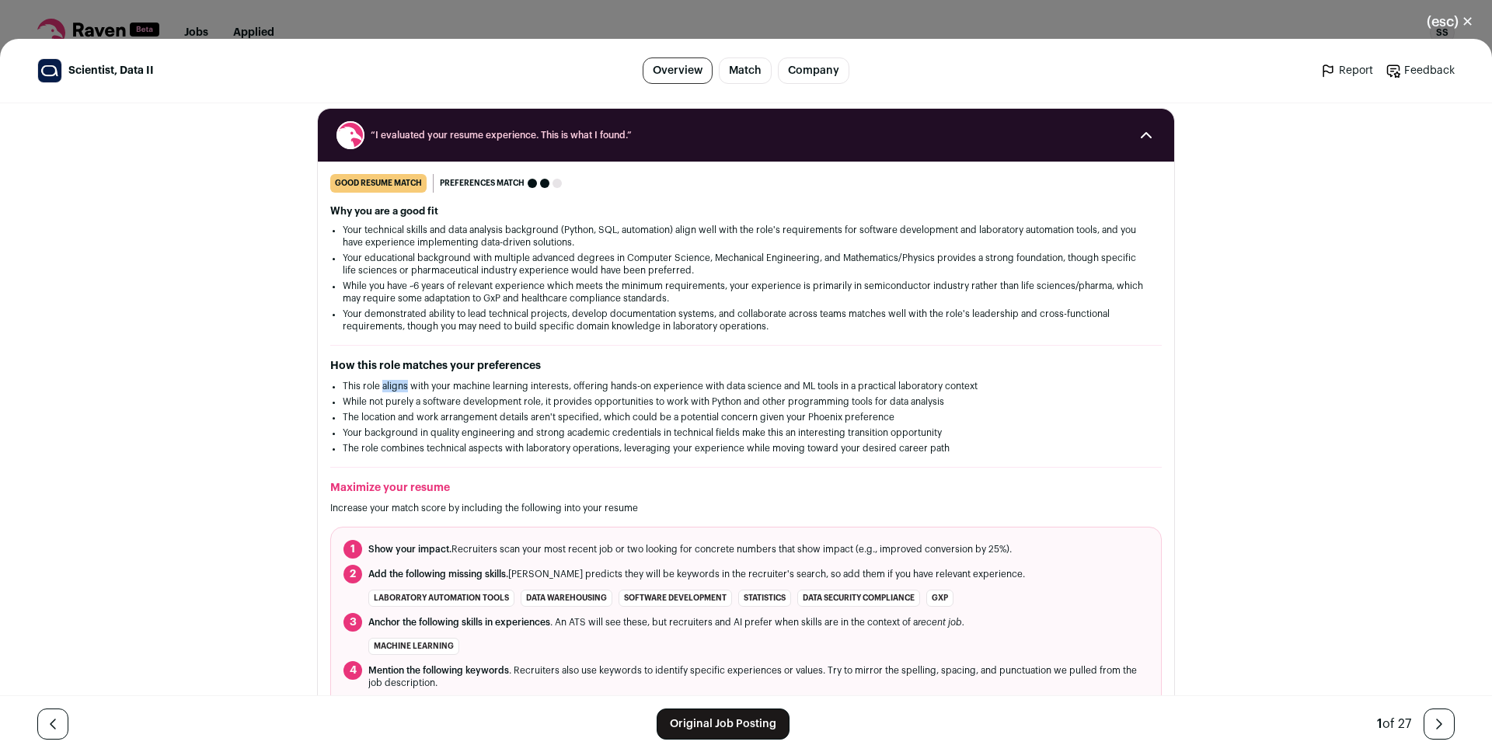
click at [395, 388] on li "This role aligns with your machine learning interests, offering hands-on experi…" at bounding box center [746, 386] width 806 height 12
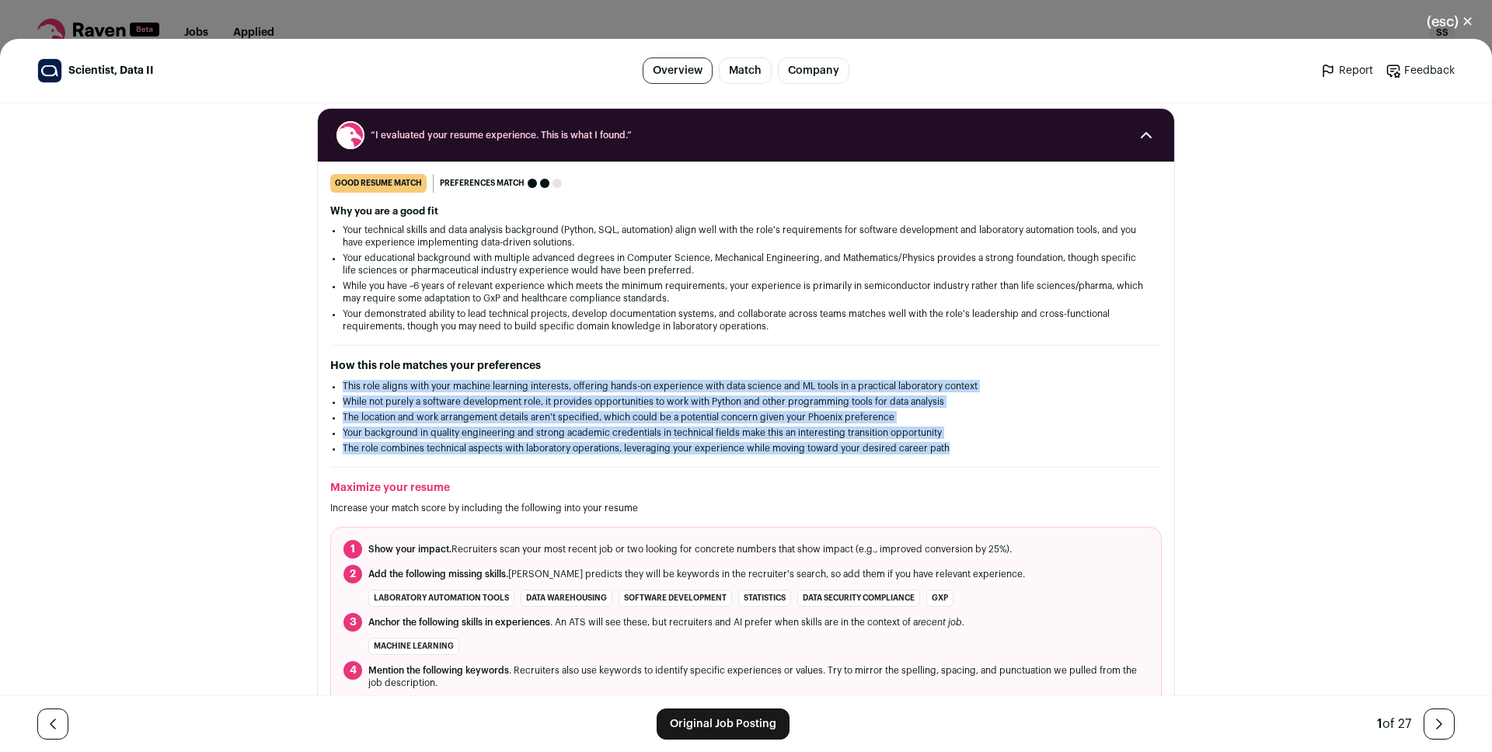
drag, startPoint x: 395, startPoint y: 388, endPoint x: 423, endPoint y: 451, distance: 68.6
click at [423, 451] on ul "This role aligns with your machine learning interests, offering hands-on experi…" at bounding box center [746, 417] width 806 height 75
click at [423, 451] on li "The role combines technical aspects with laboratory operations, leveraging your…" at bounding box center [746, 448] width 806 height 12
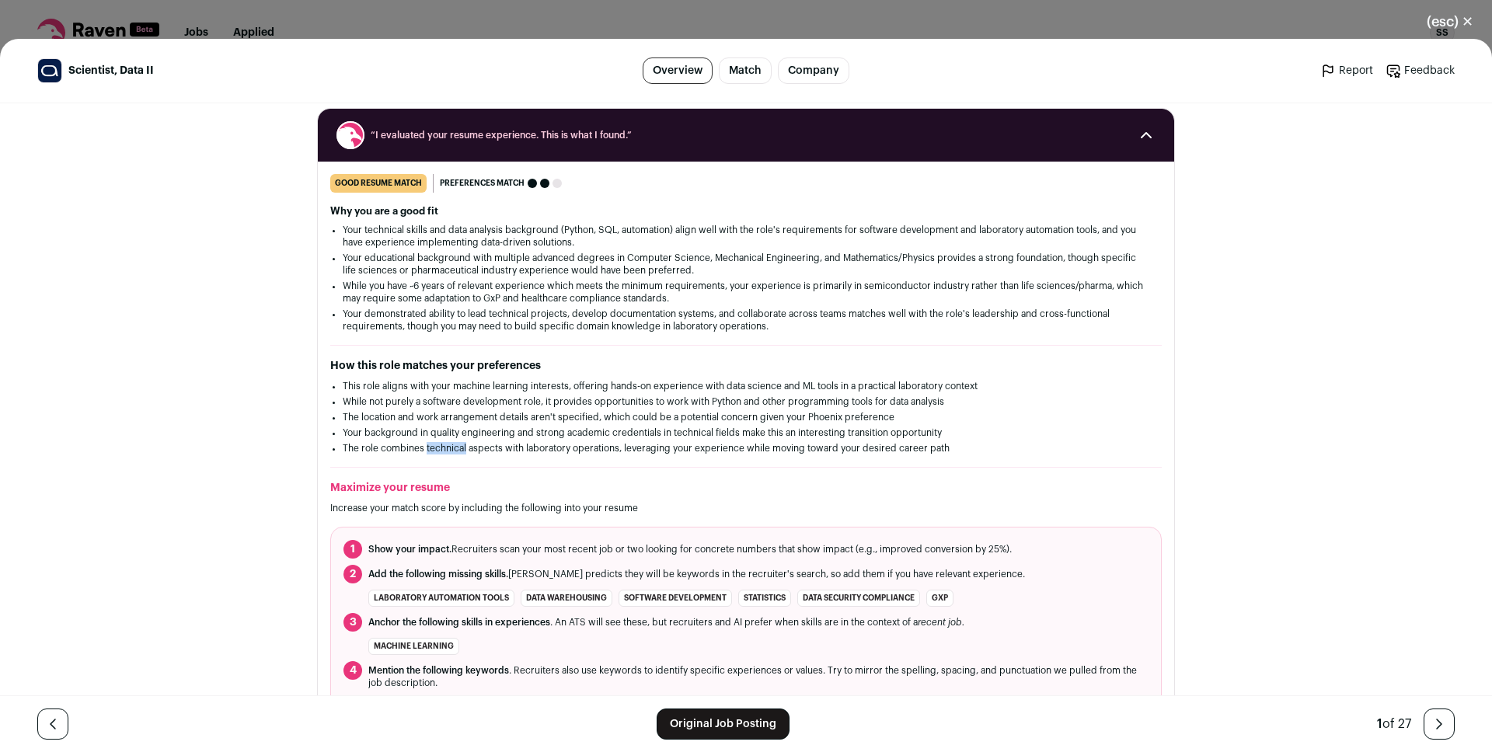
click at [423, 451] on li "The role combines technical aspects with laboratory operations, leveraging your…" at bounding box center [746, 448] width 806 height 12
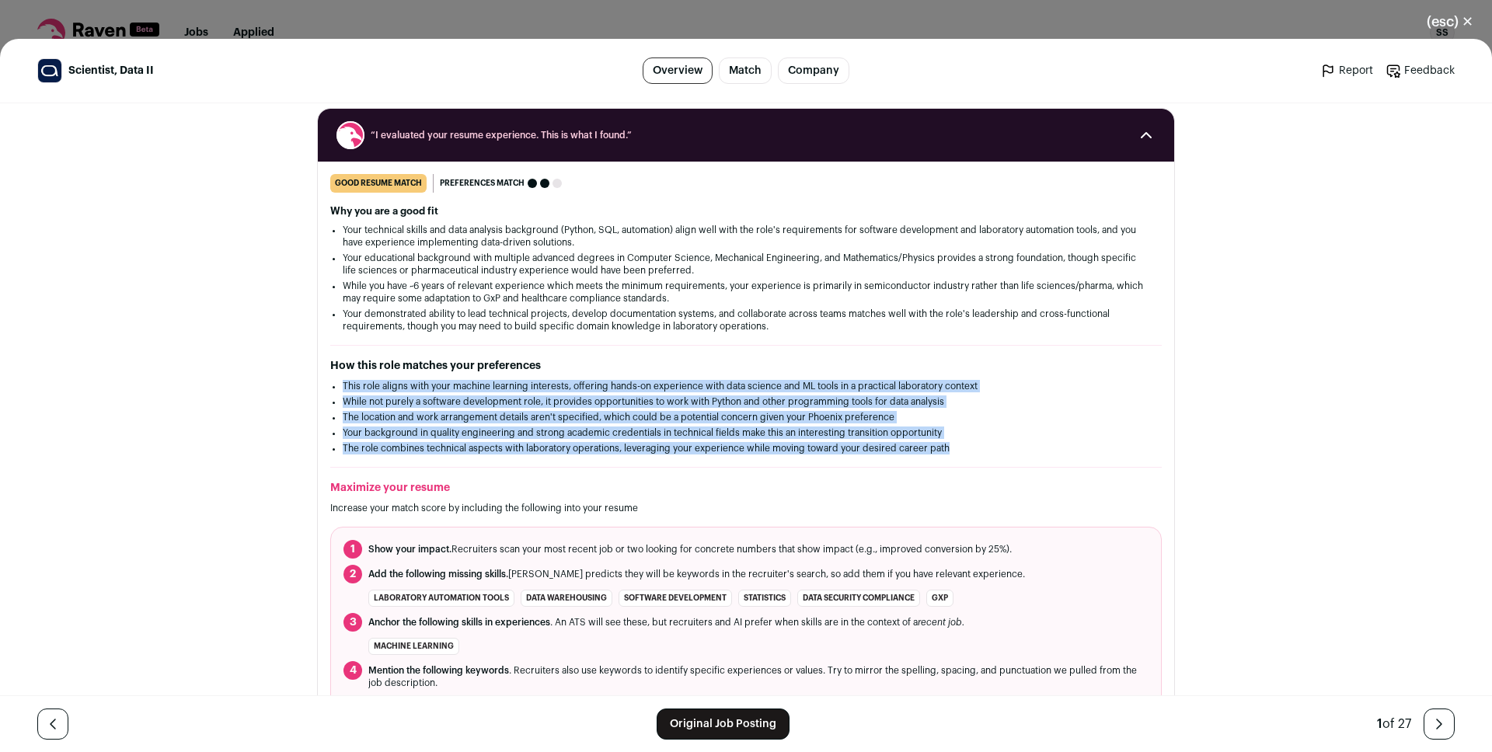
drag, startPoint x: 423, startPoint y: 451, endPoint x: 409, endPoint y: 392, distance: 61.3
click at [409, 392] on ul "This role aligns with your machine learning interests, offering hands-on experi…" at bounding box center [746, 417] width 806 height 75
click at [415, 384] on li "This role aligns with your machine learning interests, offering hands-on experi…" at bounding box center [746, 386] width 806 height 12
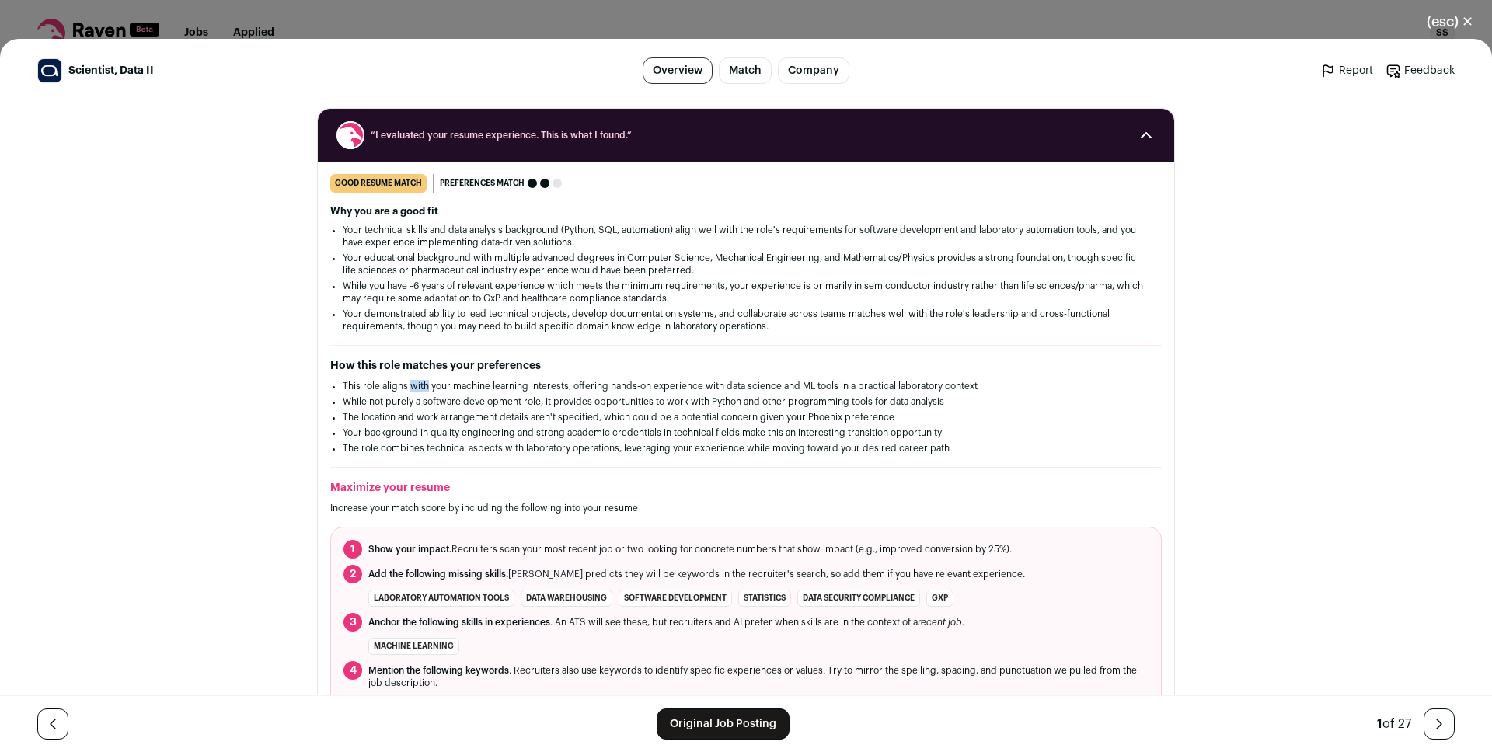
click at [415, 384] on li "This role aligns with your machine learning interests, offering hands-on experi…" at bounding box center [746, 386] width 806 height 12
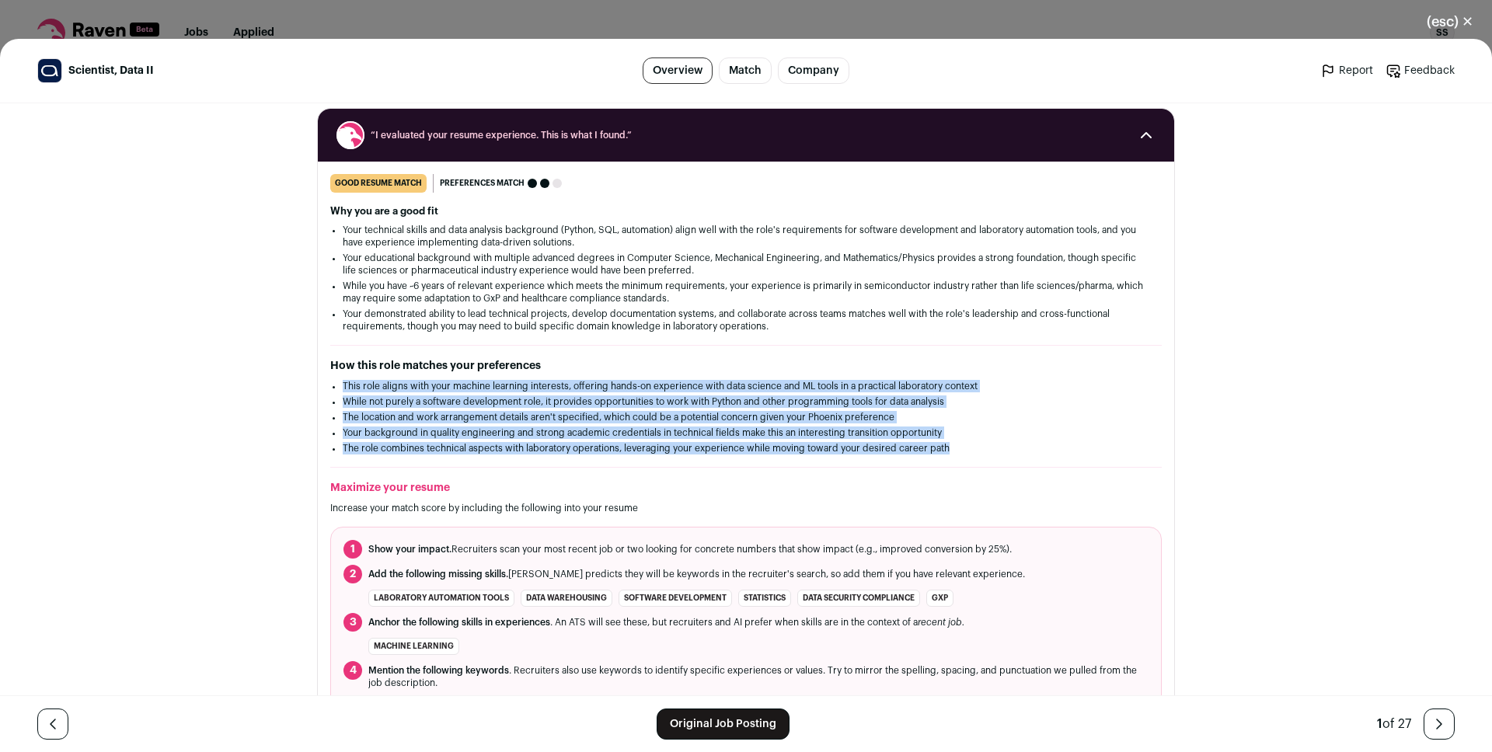
drag, startPoint x: 415, startPoint y: 384, endPoint x: 420, endPoint y: 446, distance: 62.4
click at [420, 446] on ul "This role aligns with your machine learning interests, offering hands-on experi…" at bounding box center [746, 417] width 806 height 75
click at [420, 446] on li "The role combines technical aspects with laboratory operations, leveraging your…" at bounding box center [746, 448] width 806 height 12
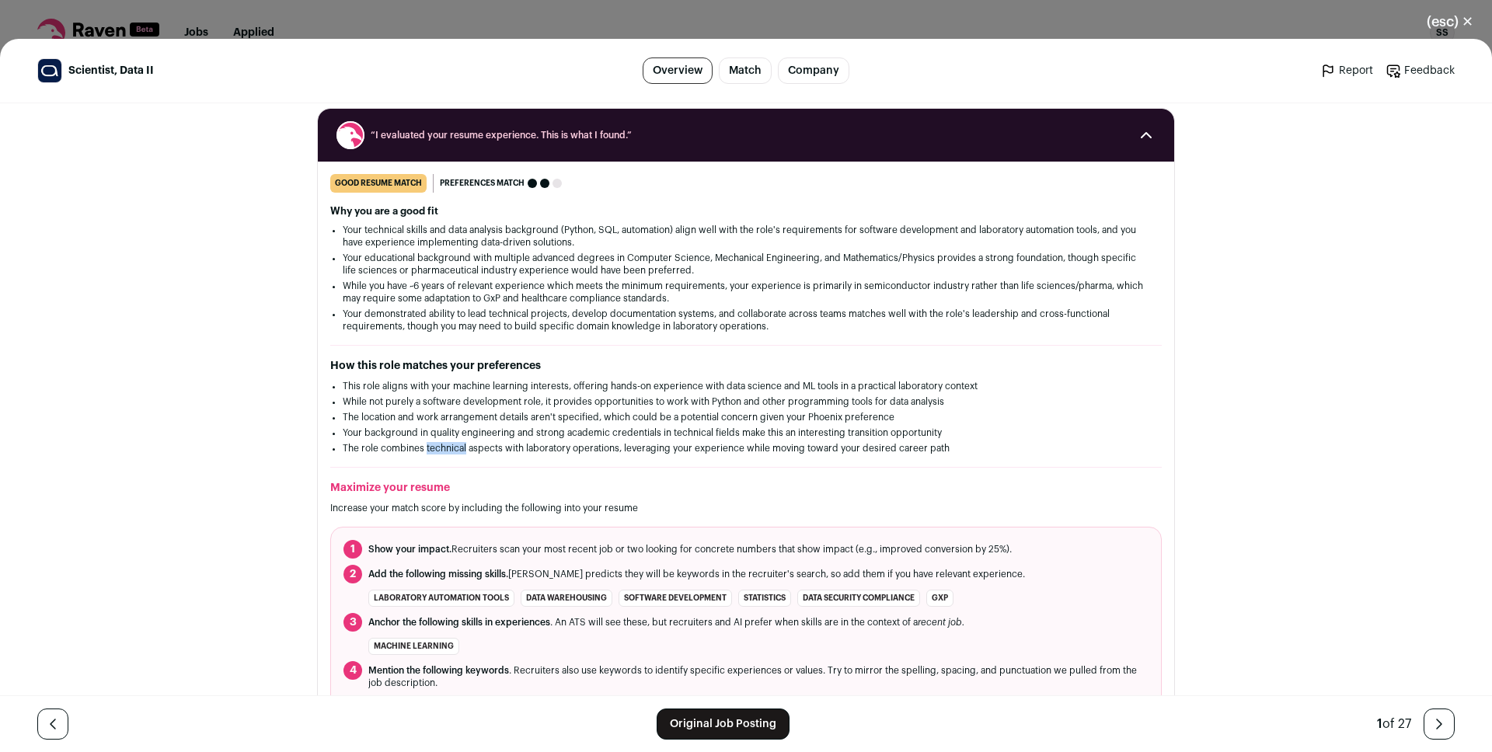
click at [420, 446] on li "The role combines technical aspects with laboratory operations, leveraging your…" at bounding box center [746, 448] width 806 height 12
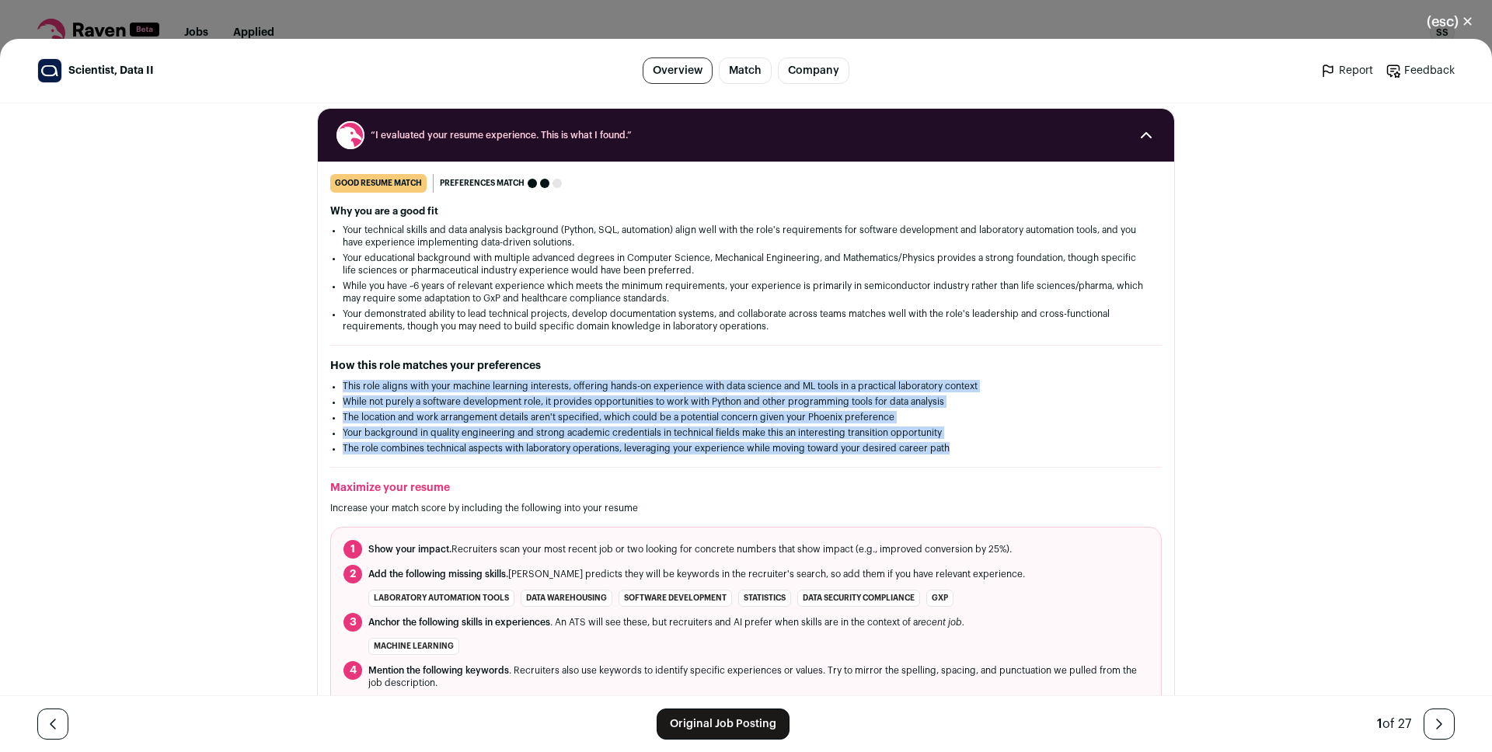
drag, startPoint x: 420, startPoint y: 446, endPoint x: 416, endPoint y: 382, distance: 63.9
click at [416, 382] on ul "This role aligns with your machine learning interests, offering hands-on experi…" at bounding box center [746, 417] width 806 height 75
click at [416, 382] on li "This role aligns with your machine learning interests, offering hands-on experi…" at bounding box center [746, 386] width 806 height 12
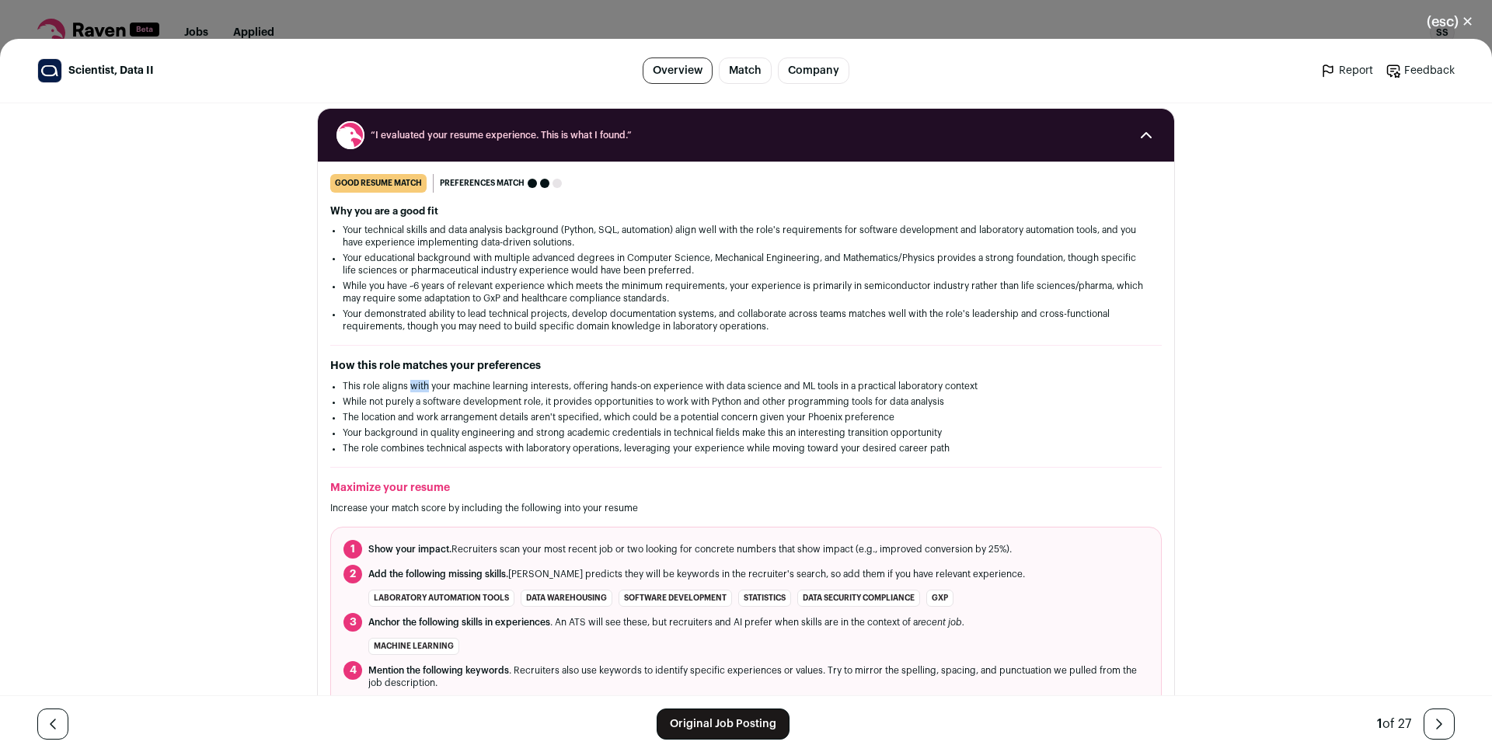
click at [416, 382] on li "This role aligns with your machine learning interests, offering hands-on experi…" at bounding box center [746, 386] width 806 height 12
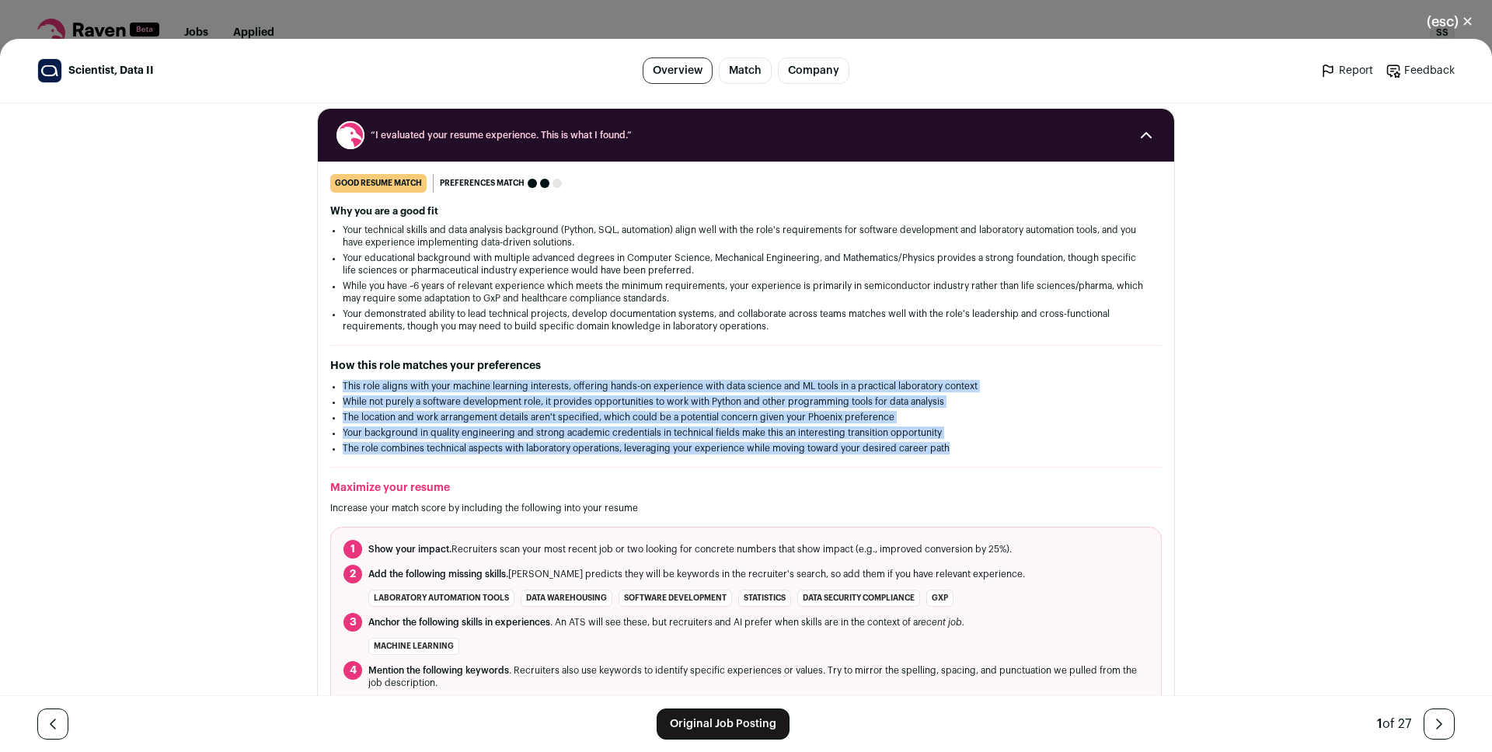
drag, startPoint x: 416, startPoint y: 382, endPoint x: 427, endPoint y: 447, distance: 65.5
click at [427, 447] on ul "This role aligns with your machine learning interests, offering hands-on experi…" at bounding box center [746, 417] width 806 height 75
click at [427, 447] on li "The role combines technical aspects with laboratory operations, leveraging your…" at bounding box center [746, 448] width 806 height 12
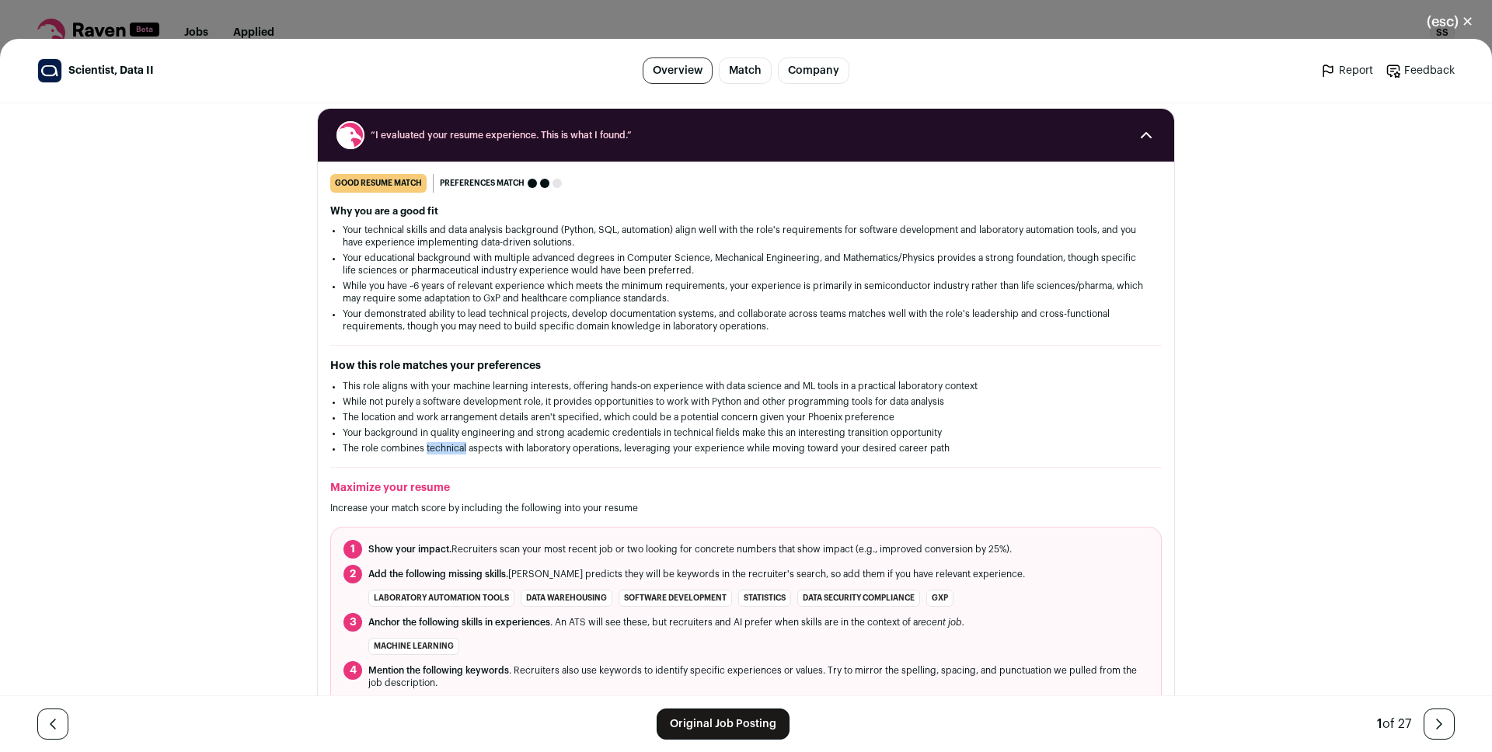
click at [427, 447] on li "The role combines technical aspects with laboratory operations, leveraging your…" at bounding box center [746, 448] width 806 height 12
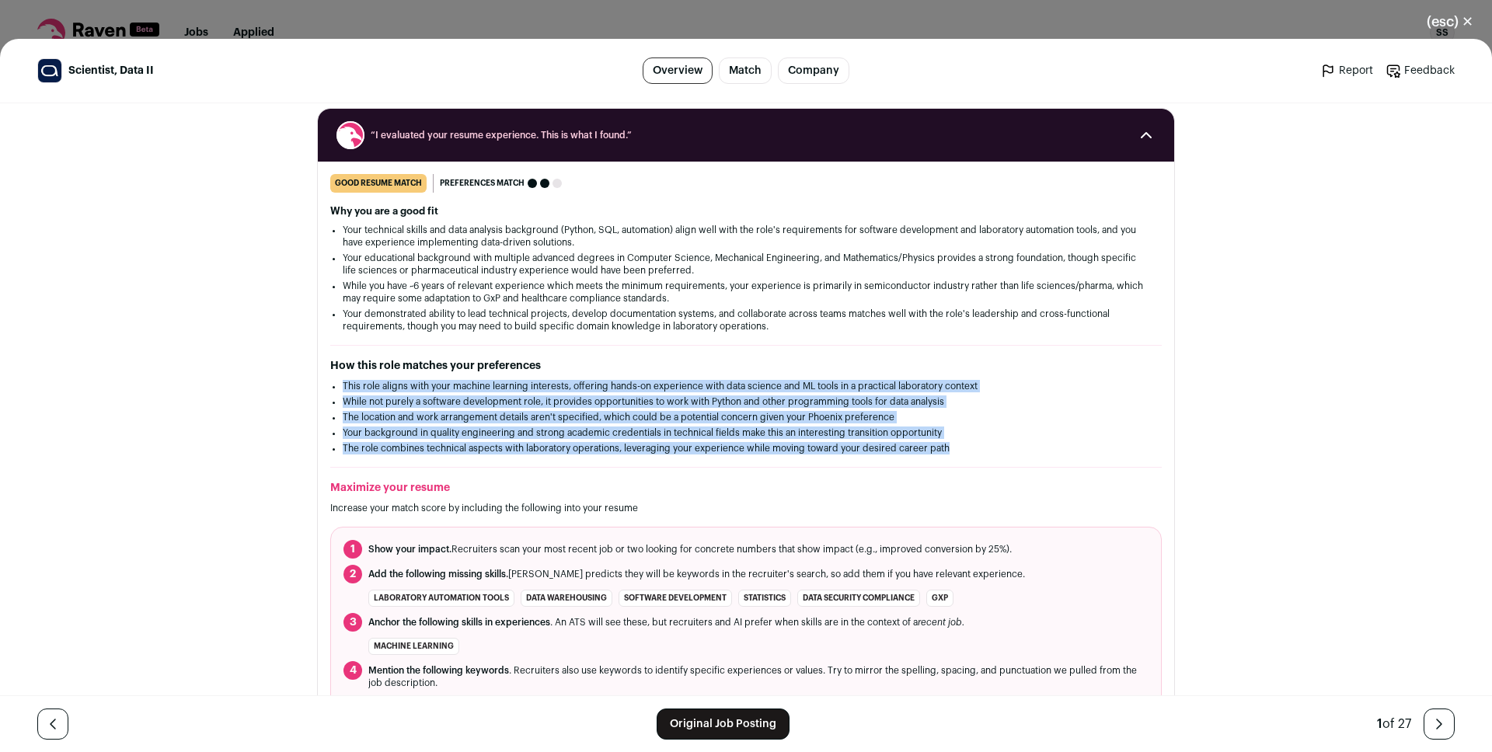
drag, startPoint x: 427, startPoint y: 447, endPoint x: 418, endPoint y: 385, distance: 62.1
click at [418, 385] on ul "This role aligns with your machine learning interests, offering hands-on experi…" at bounding box center [746, 417] width 806 height 75
click at [418, 385] on li "This role aligns with your machine learning interests, offering hands-on experi…" at bounding box center [746, 386] width 806 height 12
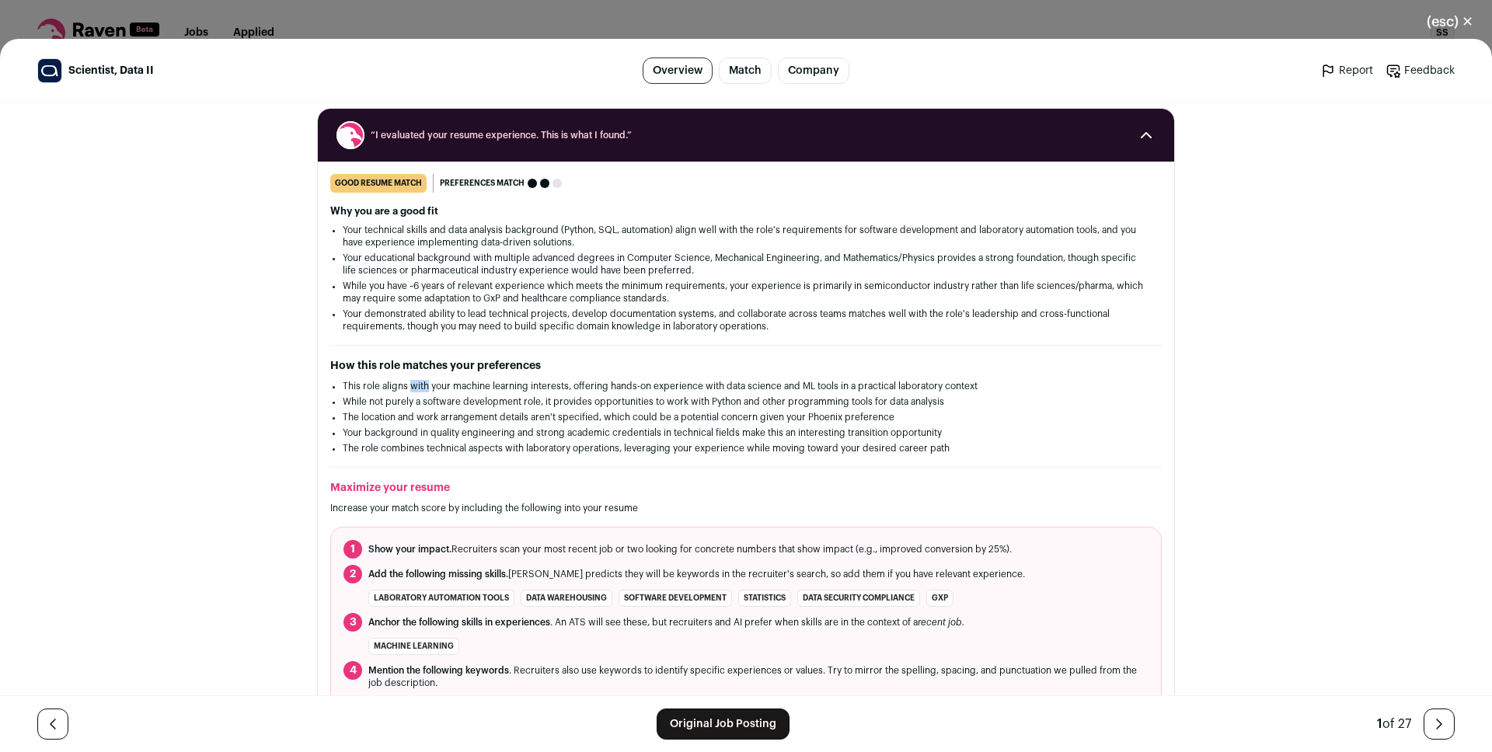
click at [418, 385] on li "This role aligns with your machine learning interests, offering hands-on experi…" at bounding box center [746, 386] width 806 height 12
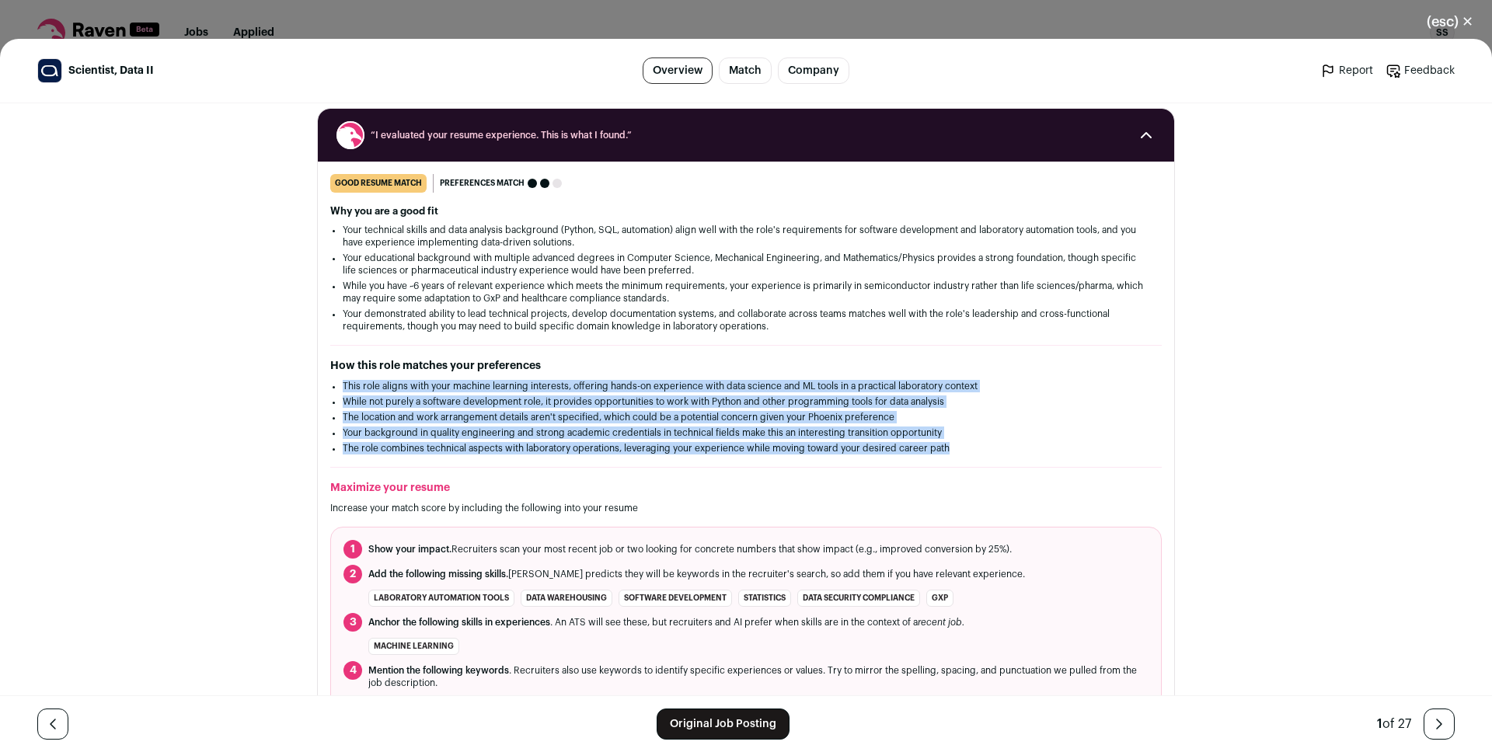
drag, startPoint x: 418, startPoint y: 385, endPoint x: 429, endPoint y: 448, distance: 63.9
click at [429, 448] on ul "This role aligns with your machine learning interests, offering hands-on experi…" at bounding box center [746, 417] width 806 height 75
click at [429, 448] on li "The role combines technical aspects with laboratory operations, leveraging your…" at bounding box center [746, 448] width 806 height 12
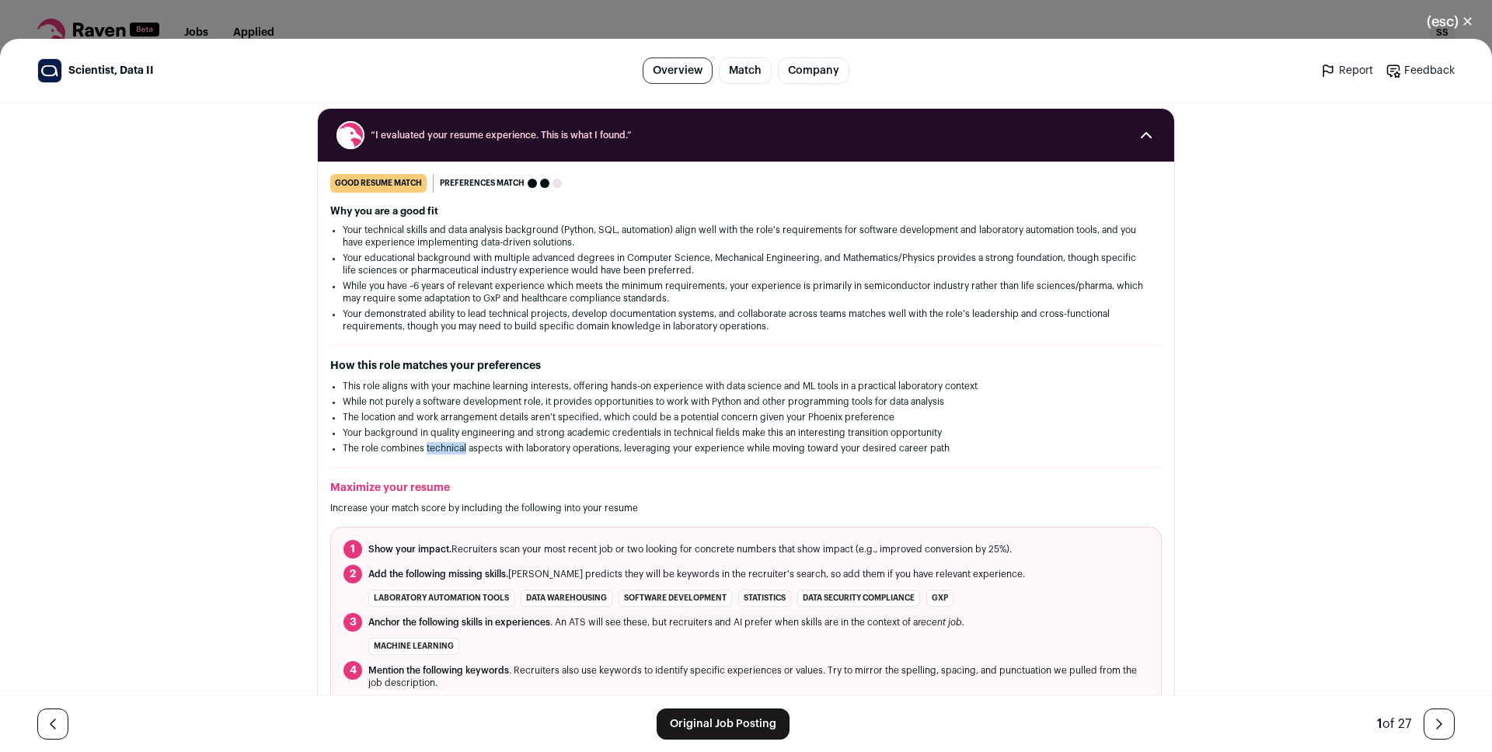
click at [429, 448] on li "The role combines technical aspects with laboratory operations, leveraging your…" at bounding box center [746, 448] width 806 height 12
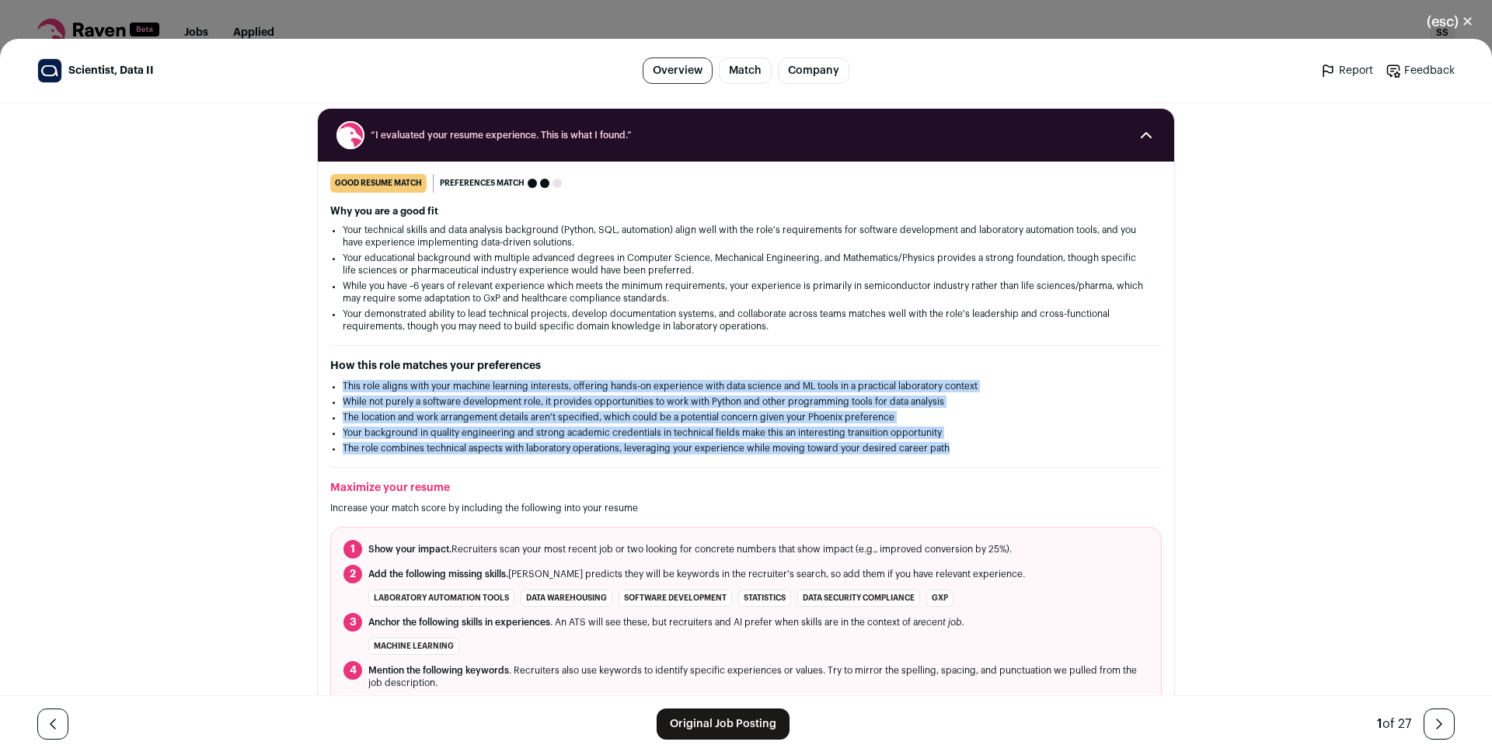
drag, startPoint x: 429, startPoint y: 448, endPoint x: 414, endPoint y: 388, distance: 61.6
click at [414, 388] on ul "This role aligns with your machine learning interests, offering hands-on experi…" at bounding box center [746, 417] width 806 height 75
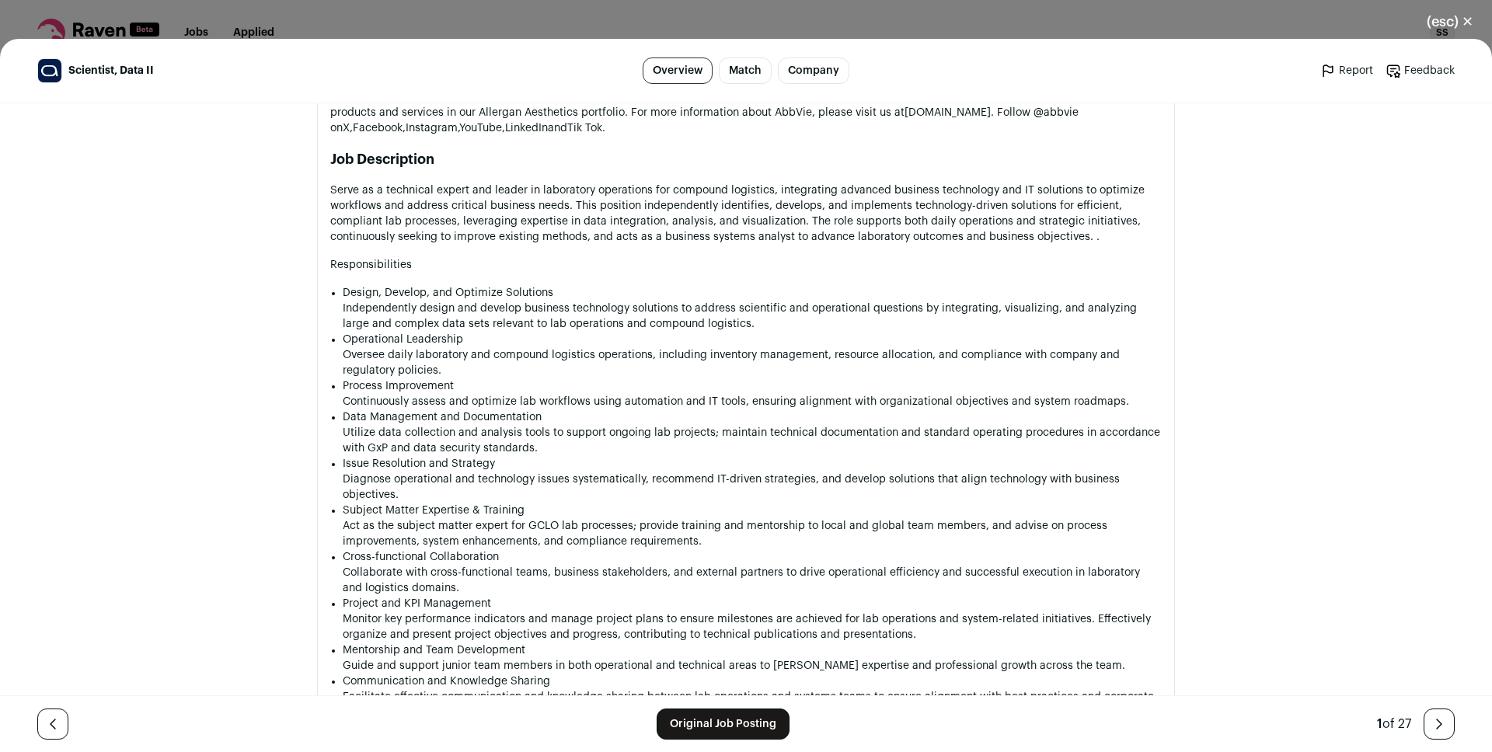
scroll to position [955, 0]
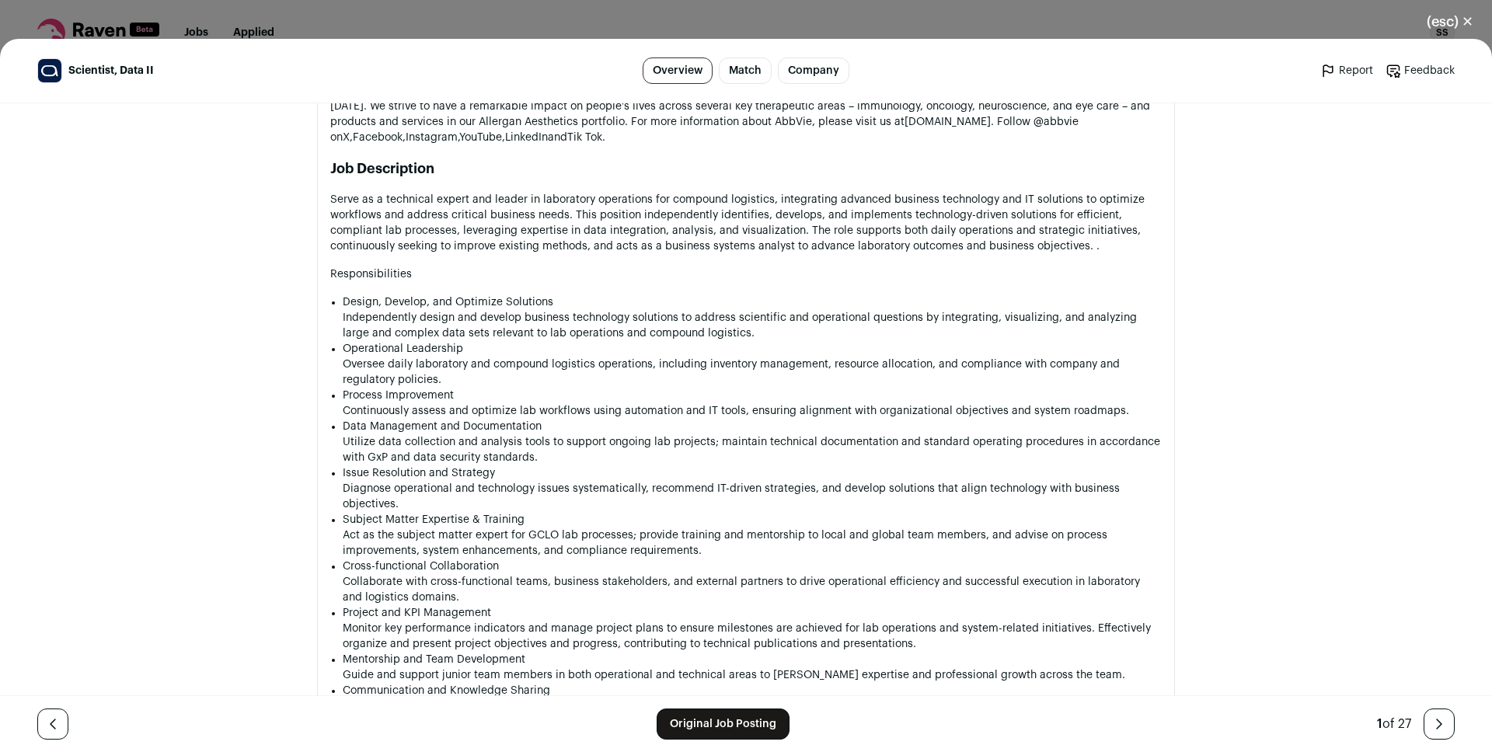
click at [419, 367] on p "Oversee daily laboratory and compound logistics operations, including inventory…" at bounding box center [752, 372] width 819 height 31
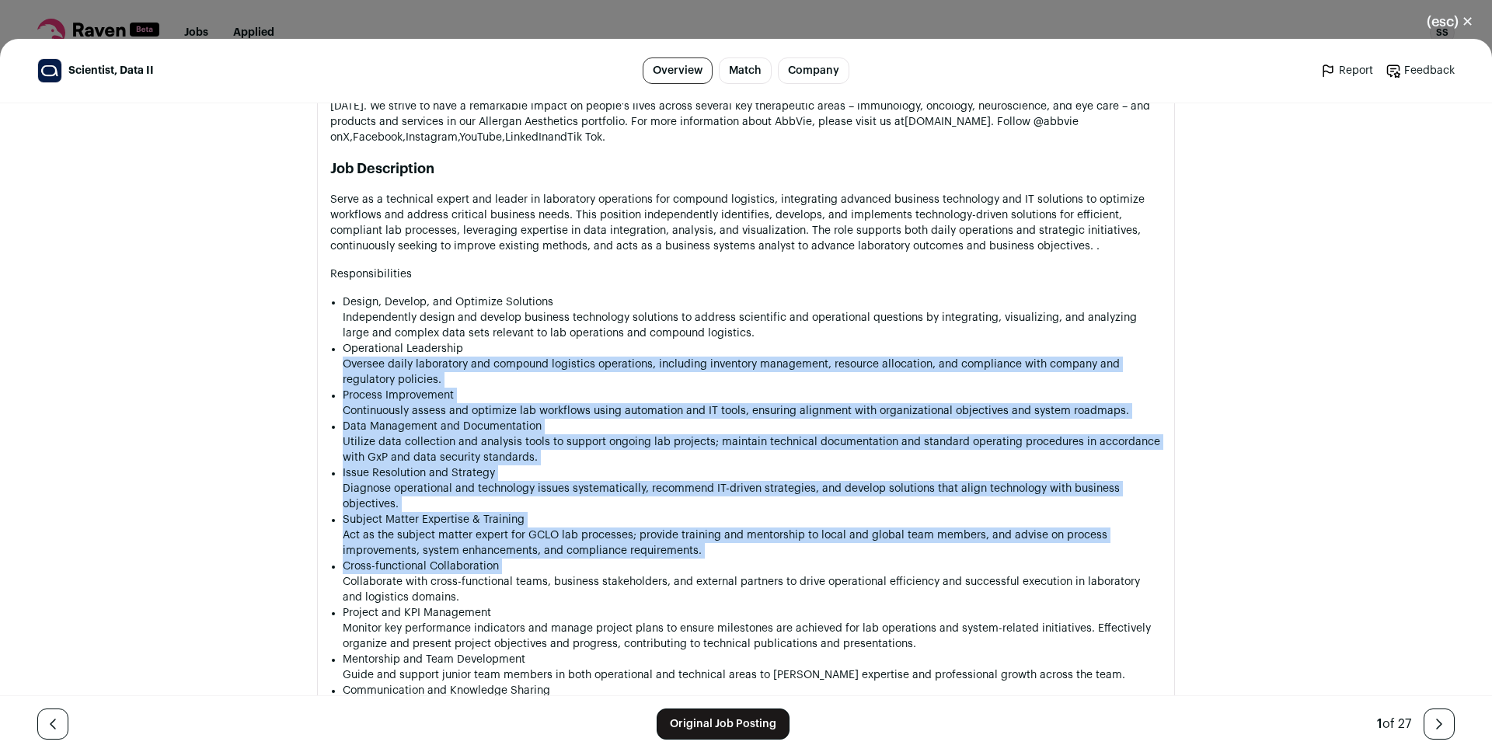
drag, startPoint x: 419, startPoint y: 367, endPoint x: 492, endPoint y: 573, distance: 218.5
click at [492, 573] on ul "Design, Develop, and Optimize Solutions Independently design and develop busine…" at bounding box center [752, 511] width 819 height 435
click at [483, 557] on p "Act as the subject matter expert for GCLO lab processes; provide training and m…" at bounding box center [752, 543] width 819 height 31
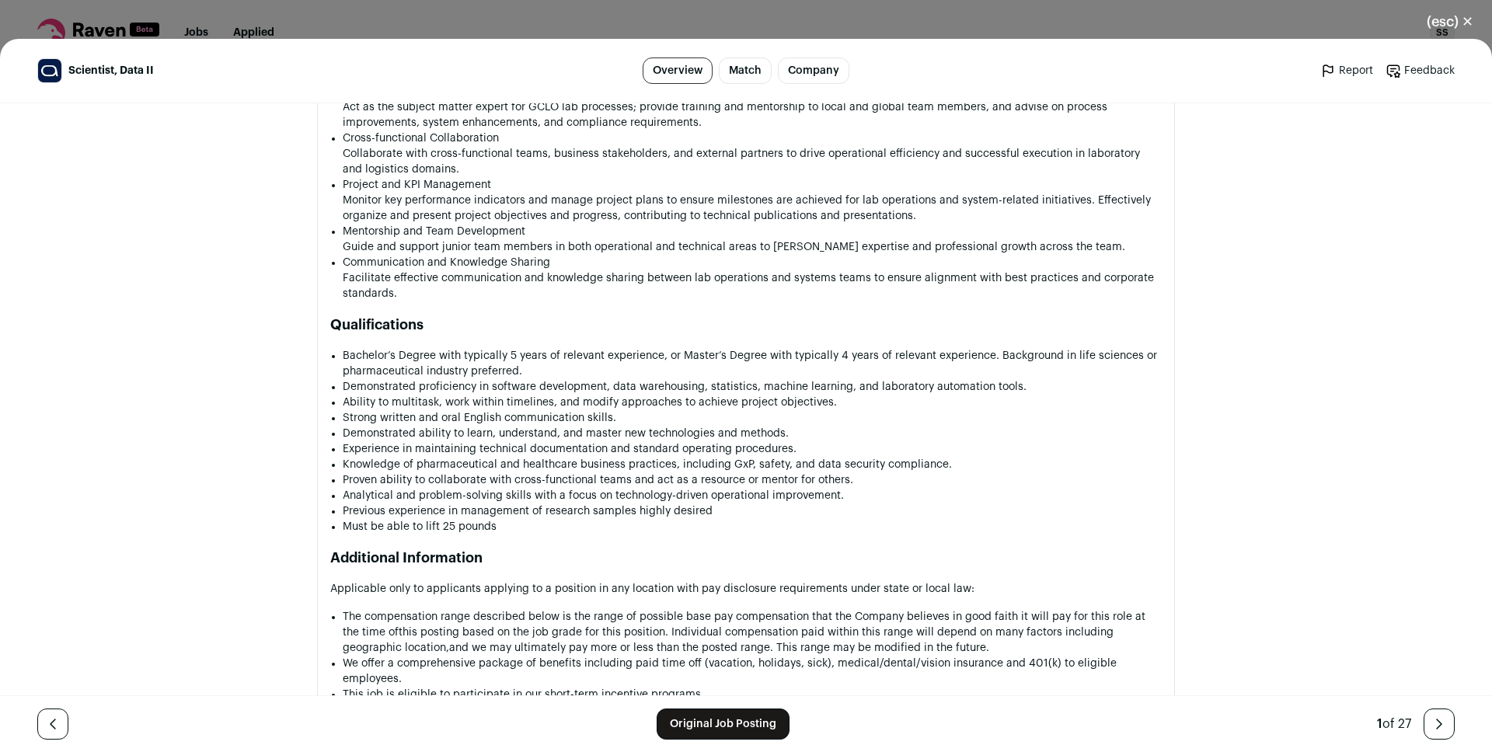
scroll to position [1386, 0]
click at [410, 357] on li "Bachelor’s Degree with typically 5 years of relevant experience, or Master’s De…" at bounding box center [752, 360] width 819 height 31
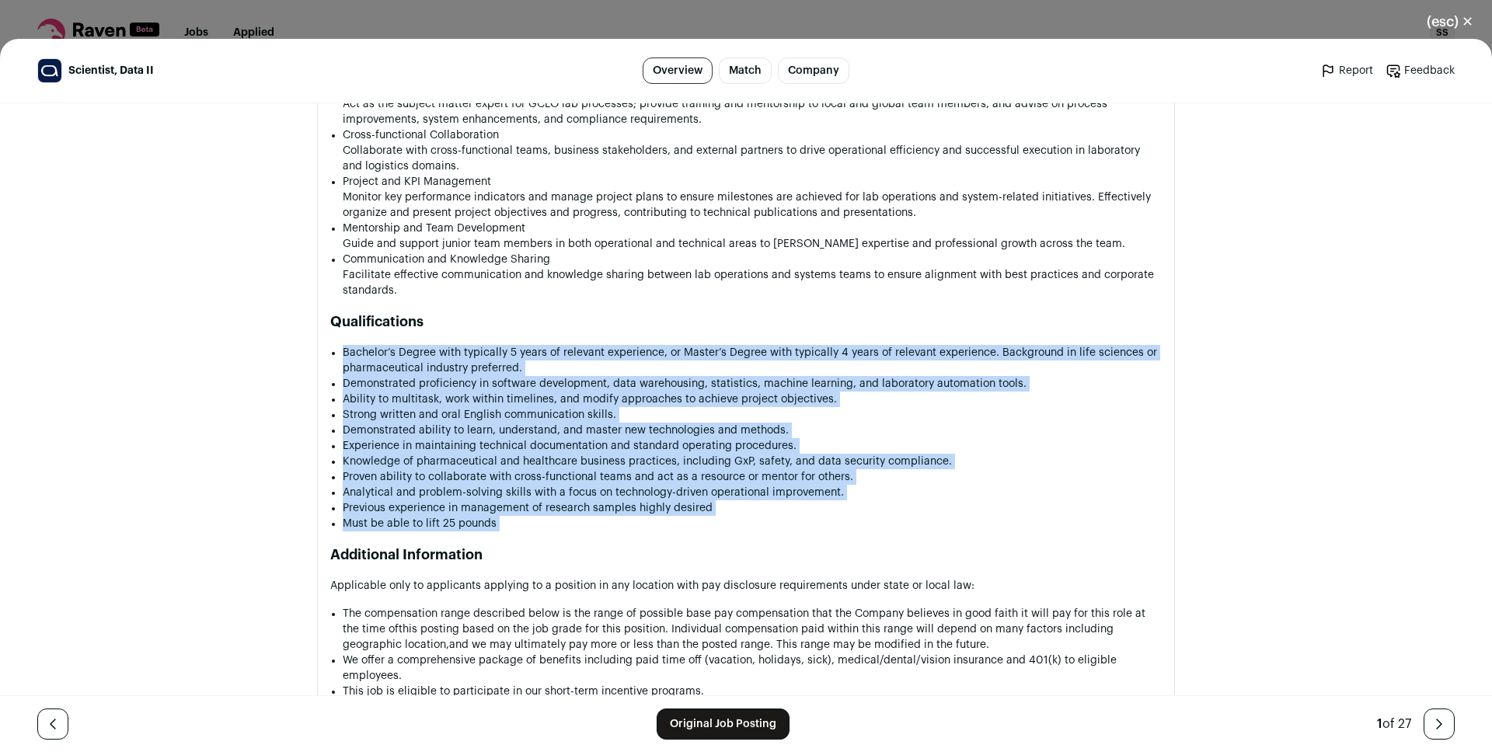
drag, startPoint x: 409, startPoint y: 358, endPoint x: 431, endPoint y: 526, distance: 169.2
click at [431, 526] on ul "Bachelor’s Degree with typically 5 years of relevant experience, or Master’s De…" at bounding box center [752, 438] width 819 height 186
click at [431, 526] on li "Must be able to lift 25 pounds" at bounding box center [752, 524] width 819 height 16
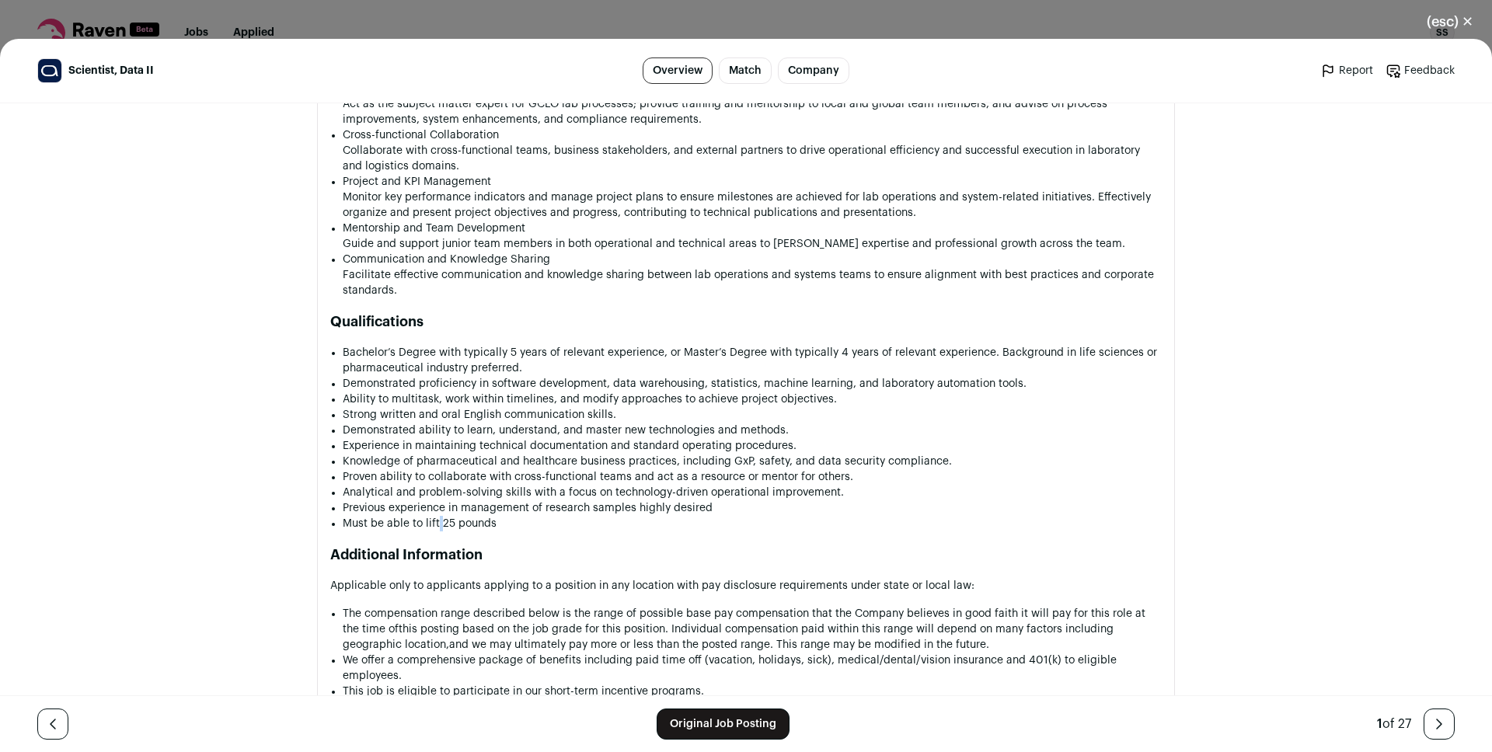
click at [431, 526] on li "Must be able to lift 25 pounds" at bounding box center [752, 524] width 819 height 16
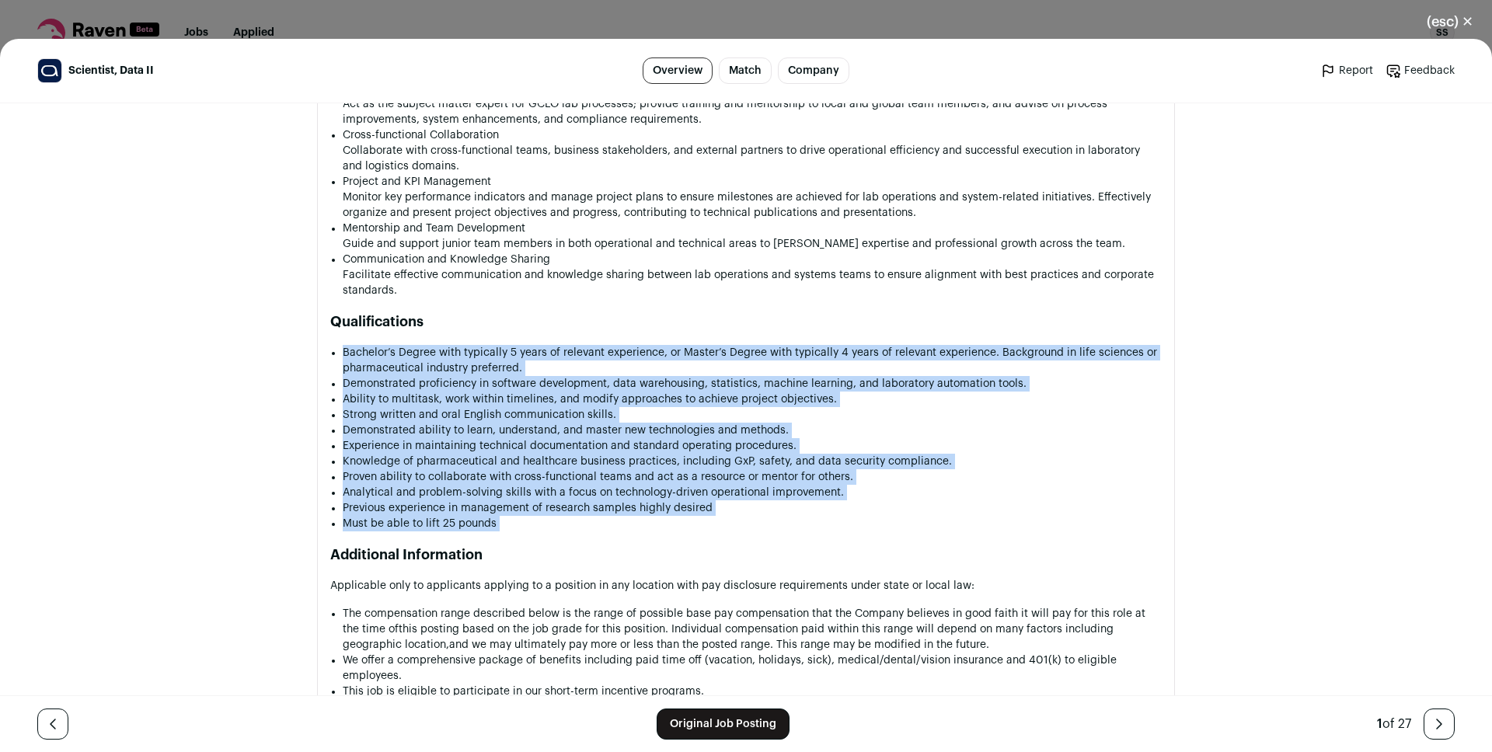
drag, startPoint x: 431, startPoint y: 526, endPoint x: 402, endPoint y: 375, distance: 153.4
click at [402, 375] on ul "Bachelor’s Degree with typically 5 years of relevant experience, or Master’s De…" at bounding box center [752, 438] width 819 height 186
click at [398, 388] on li "Demonstrated proficiency in software development, data warehousing, statistics,…" at bounding box center [752, 384] width 819 height 16
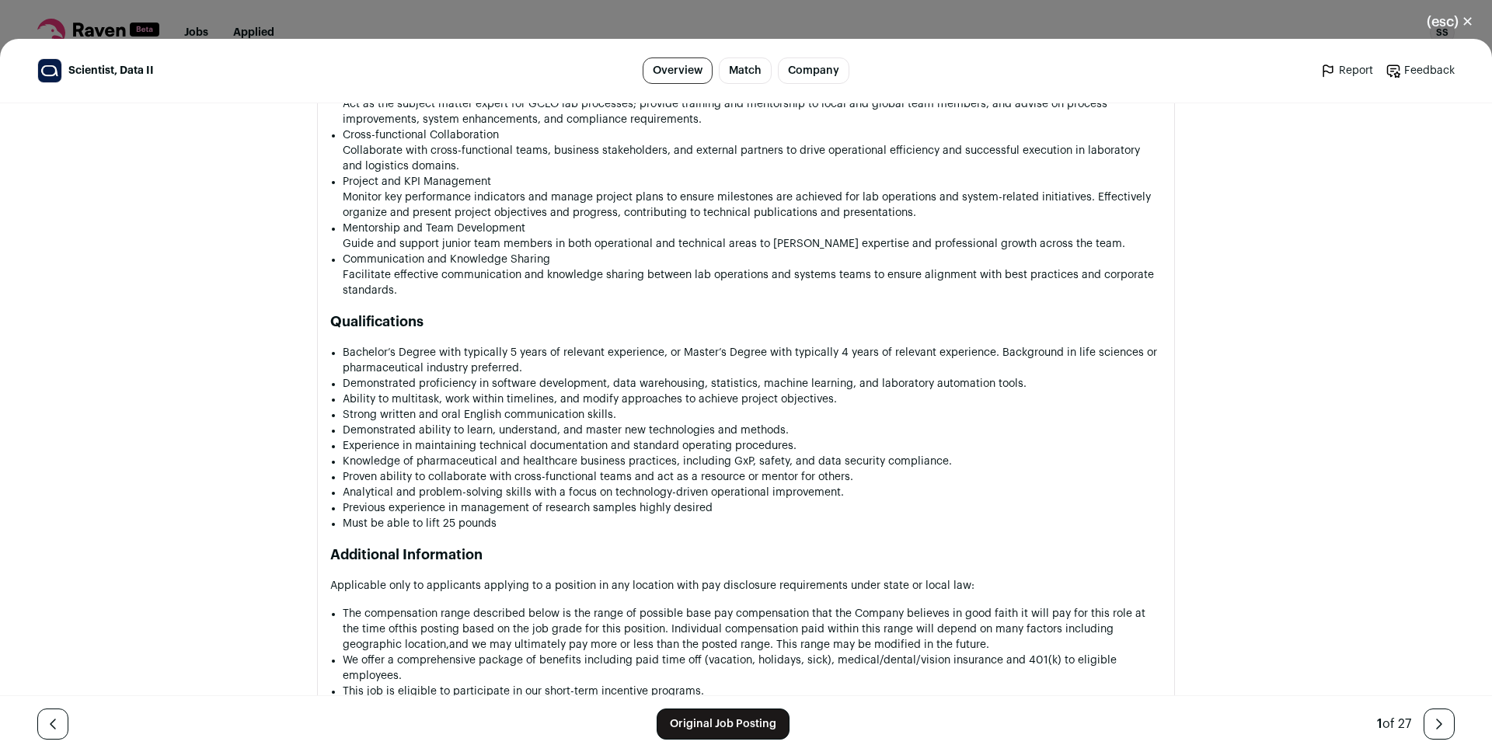
click at [427, 518] on li "Must be able to lift 25 pounds" at bounding box center [752, 524] width 819 height 16
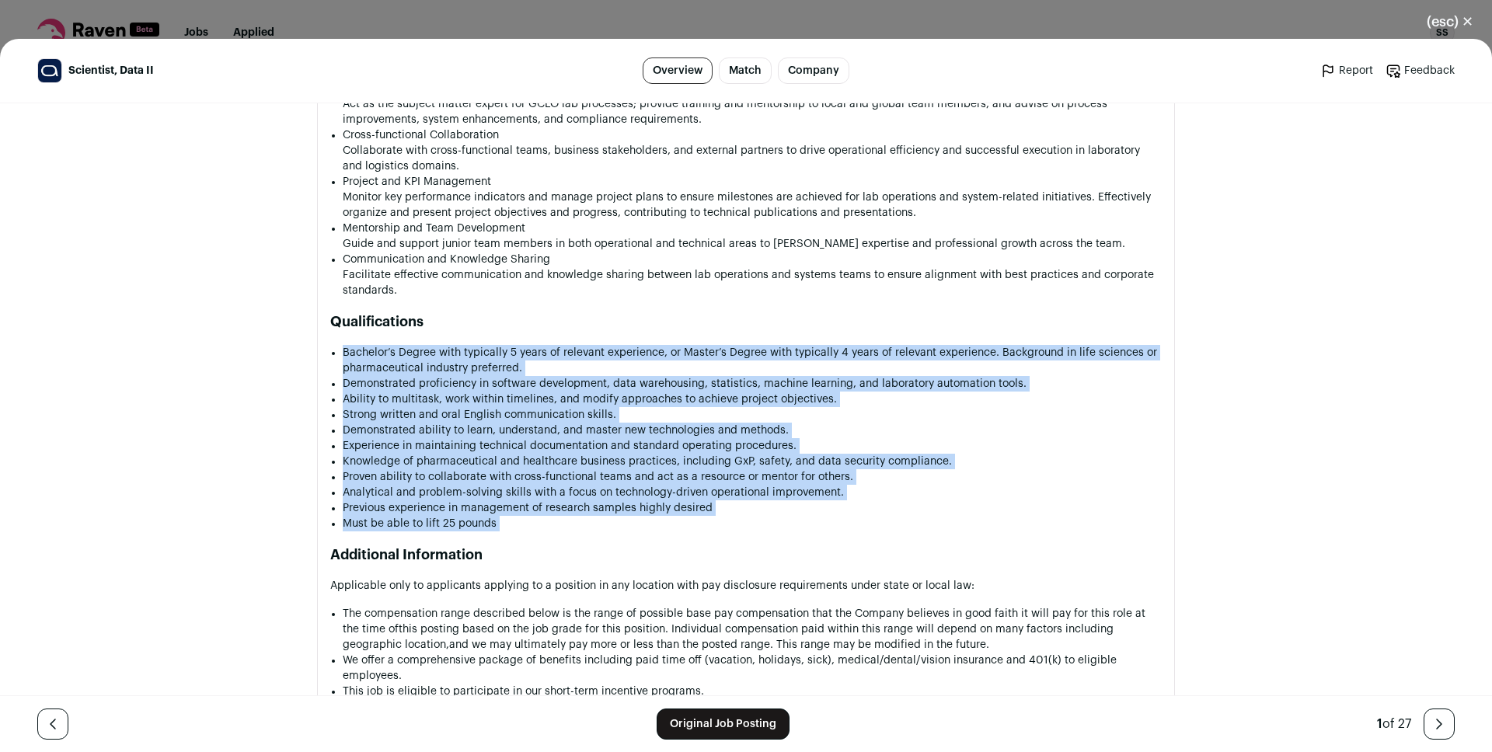
drag, startPoint x: 427, startPoint y: 518, endPoint x: 388, endPoint y: 370, distance: 153.4
click at [388, 370] on ul "Bachelor’s Degree with typically 5 years of relevant experience, or Master’s De…" at bounding box center [752, 438] width 819 height 186
click at [388, 370] on li "Bachelor’s Degree with typically 5 years of relevant experience, or Master’s De…" at bounding box center [752, 360] width 819 height 31
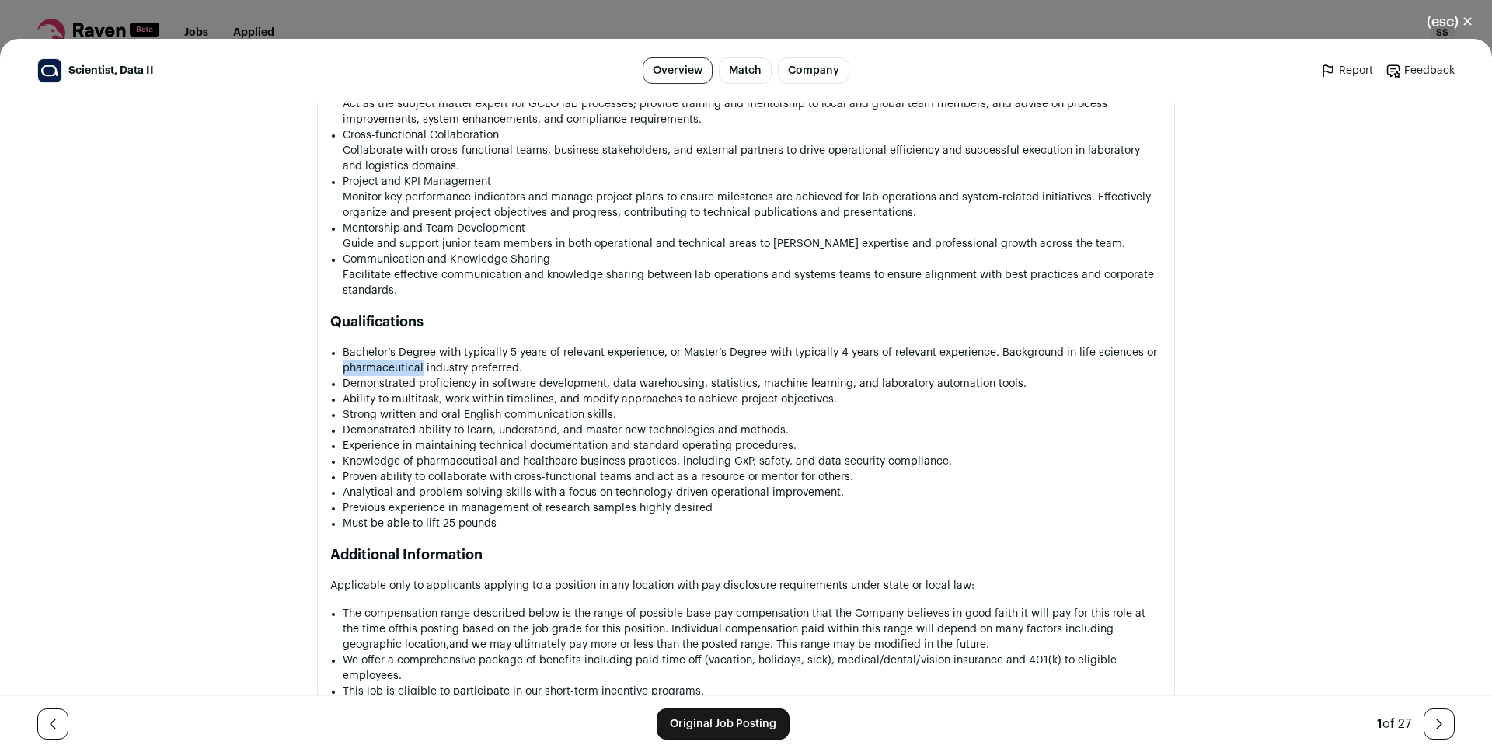
click at [388, 370] on li "Bachelor’s Degree with typically 5 years of relevant experience, or Master’s De…" at bounding box center [752, 360] width 819 height 31
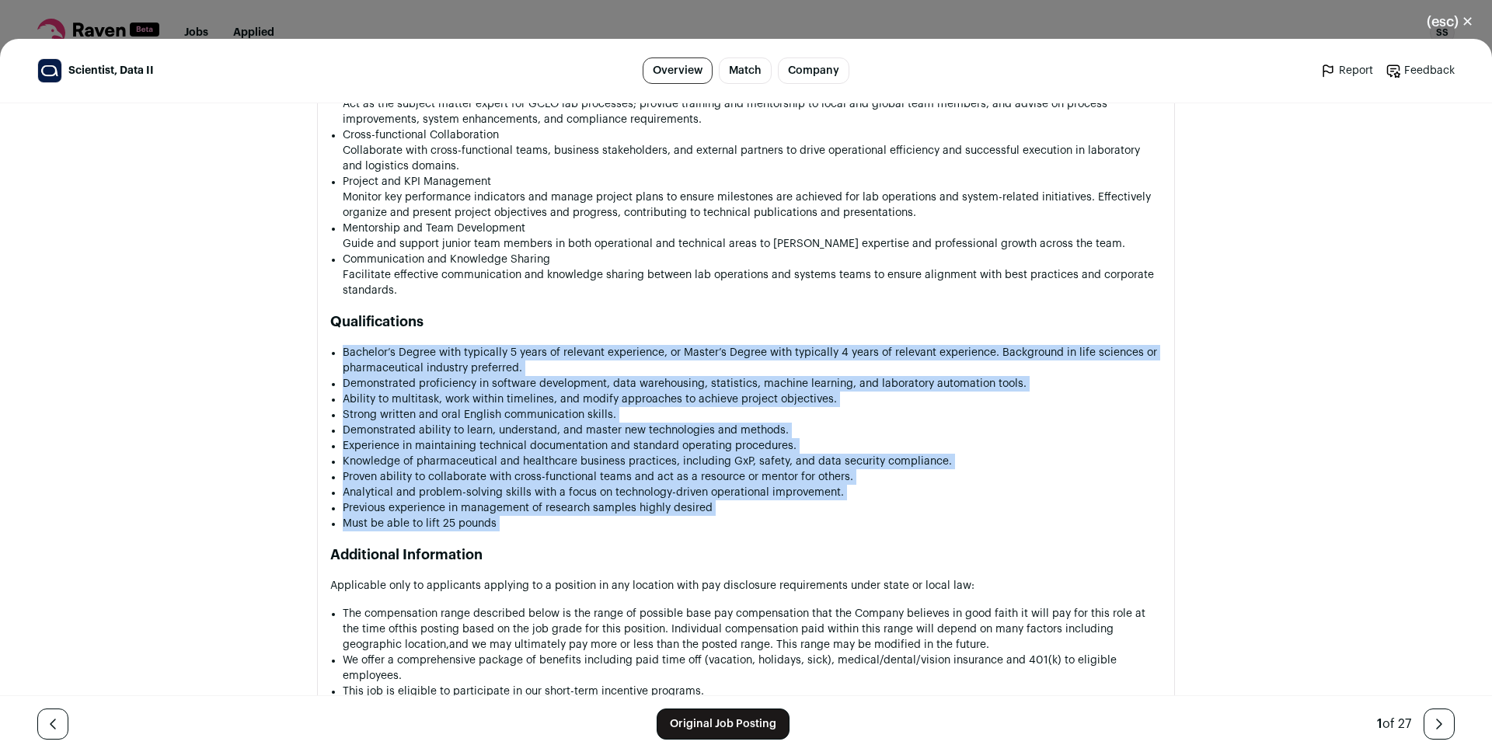
drag, startPoint x: 388, startPoint y: 370, endPoint x: 407, endPoint y: 521, distance: 152.0
click at [407, 521] on ul "Bachelor’s Degree with typically 5 years of relevant experience, or Master’s De…" at bounding box center [752, 438] width 819 height 186
drag, startPoint x: 406, startPoint y: 518, endPoint x: 392, endPoint y: 470, distance: 50.2
click at [402, 510] on li "Previous experience in management of research samples highly desired" at bounding box center [752, 508] width 819 height 16
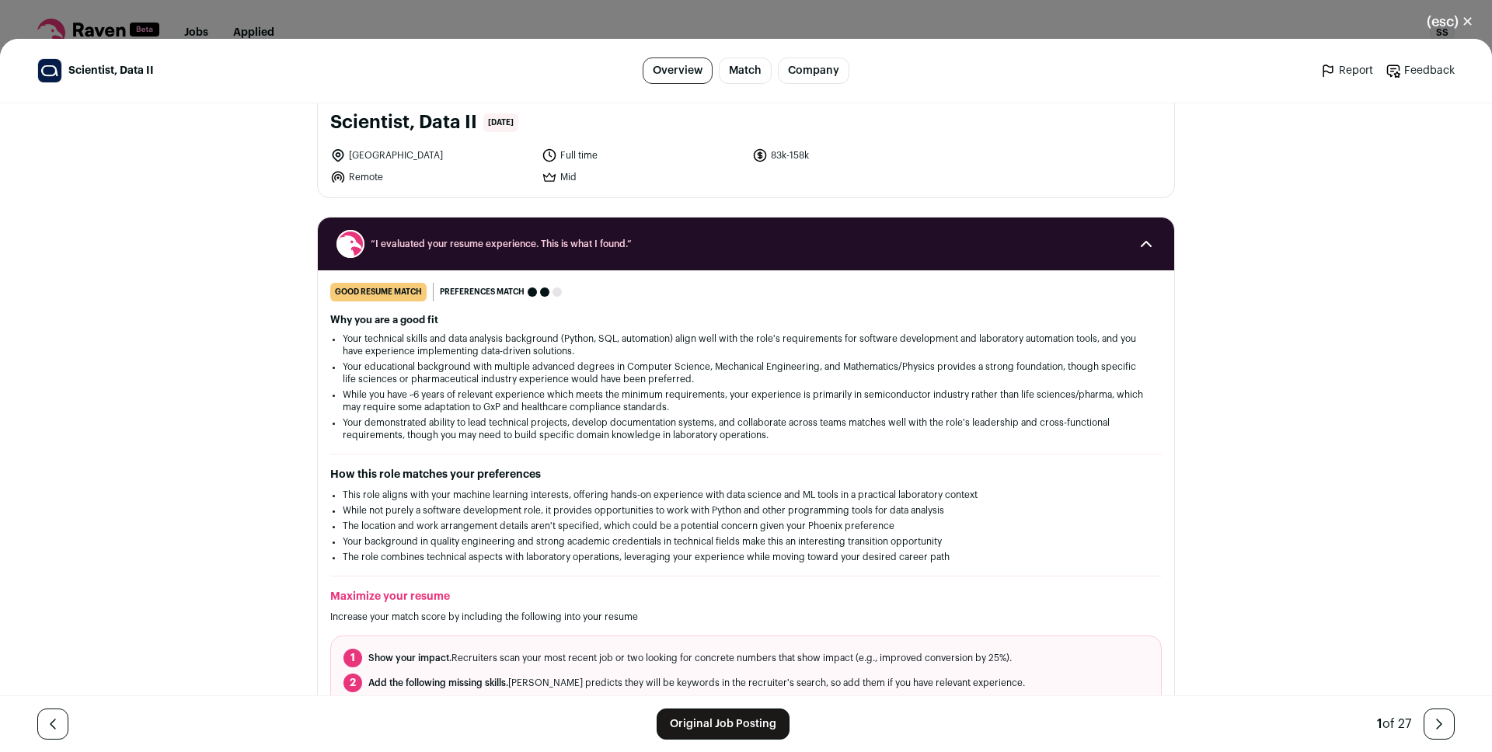
scroll to position [77, 0]
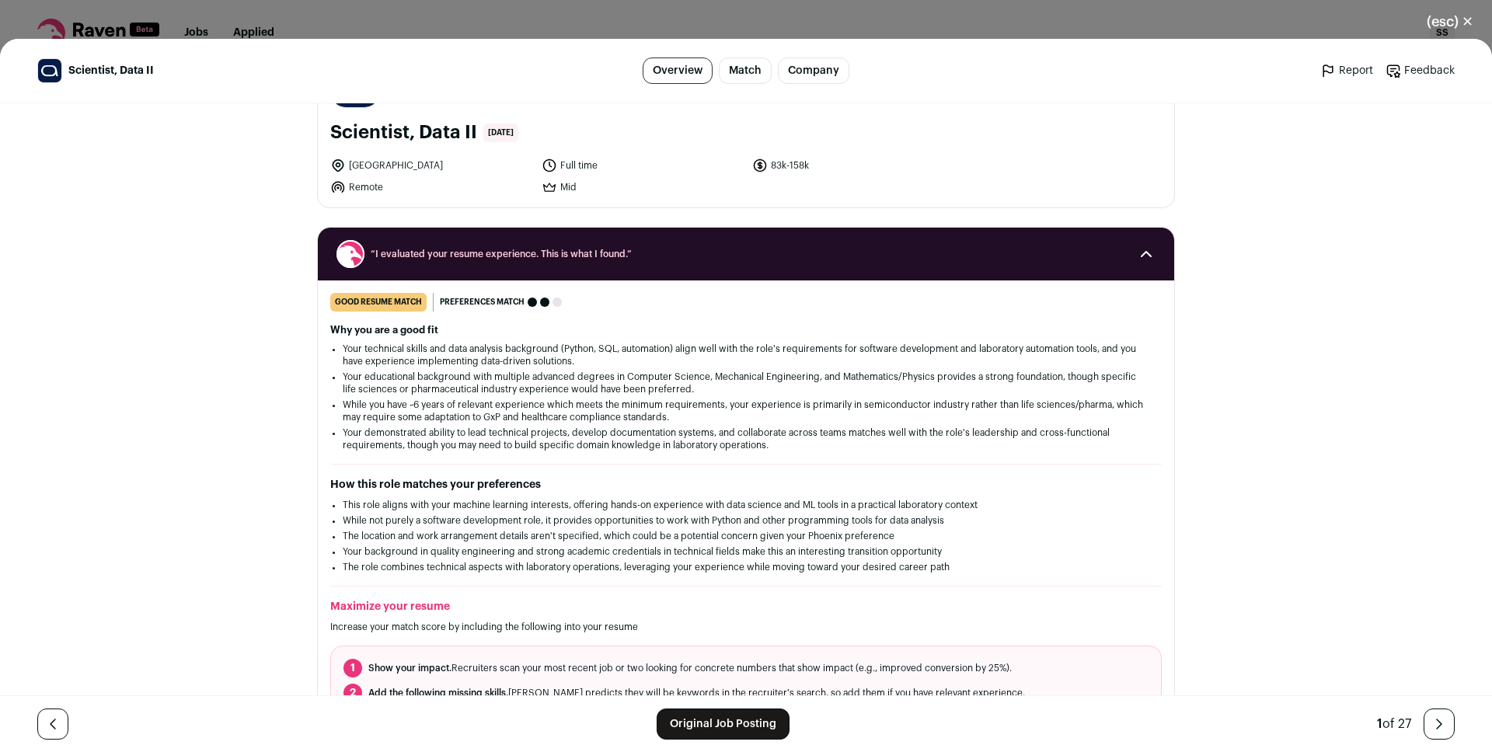
click at [404, 365] on li "Your technical skills and data analysis background (Python, SQL, automation) al…" at bounding box center [746, 355] width 806 height 25
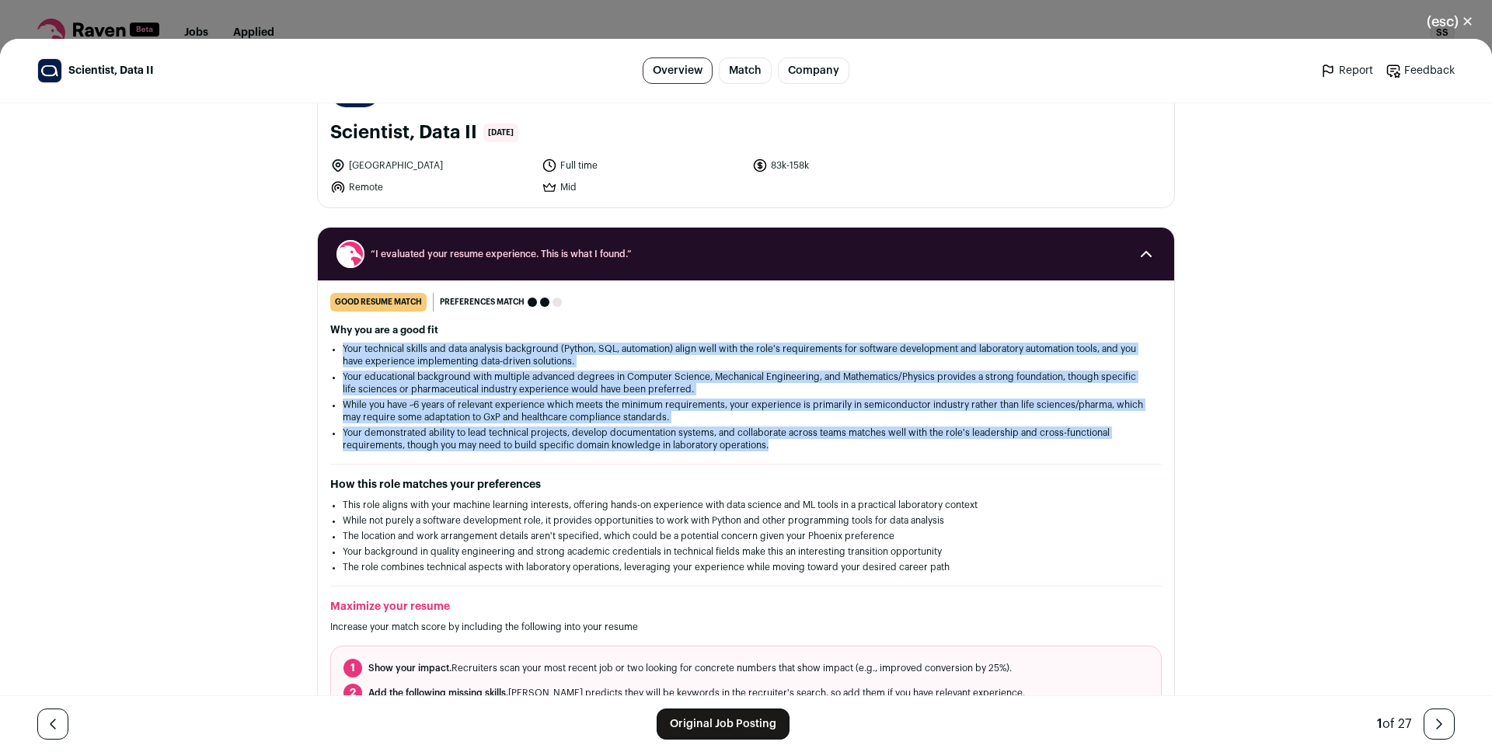
drag, startPoint x: 404, startPoint y: 365, endPoint x: 411, endPoint y: 441, distance: 76.5
click at [411, 441] on ul "Your technical skills and data analysis background (Python, SQL, automation) al…" at bounding box center [746, 397] width 806 height 109
click at [408, 437] on li "Your demonstrated ability to lead technical projects, develop documentation sys…" at bounding box center [746, 439] width 806 height 25
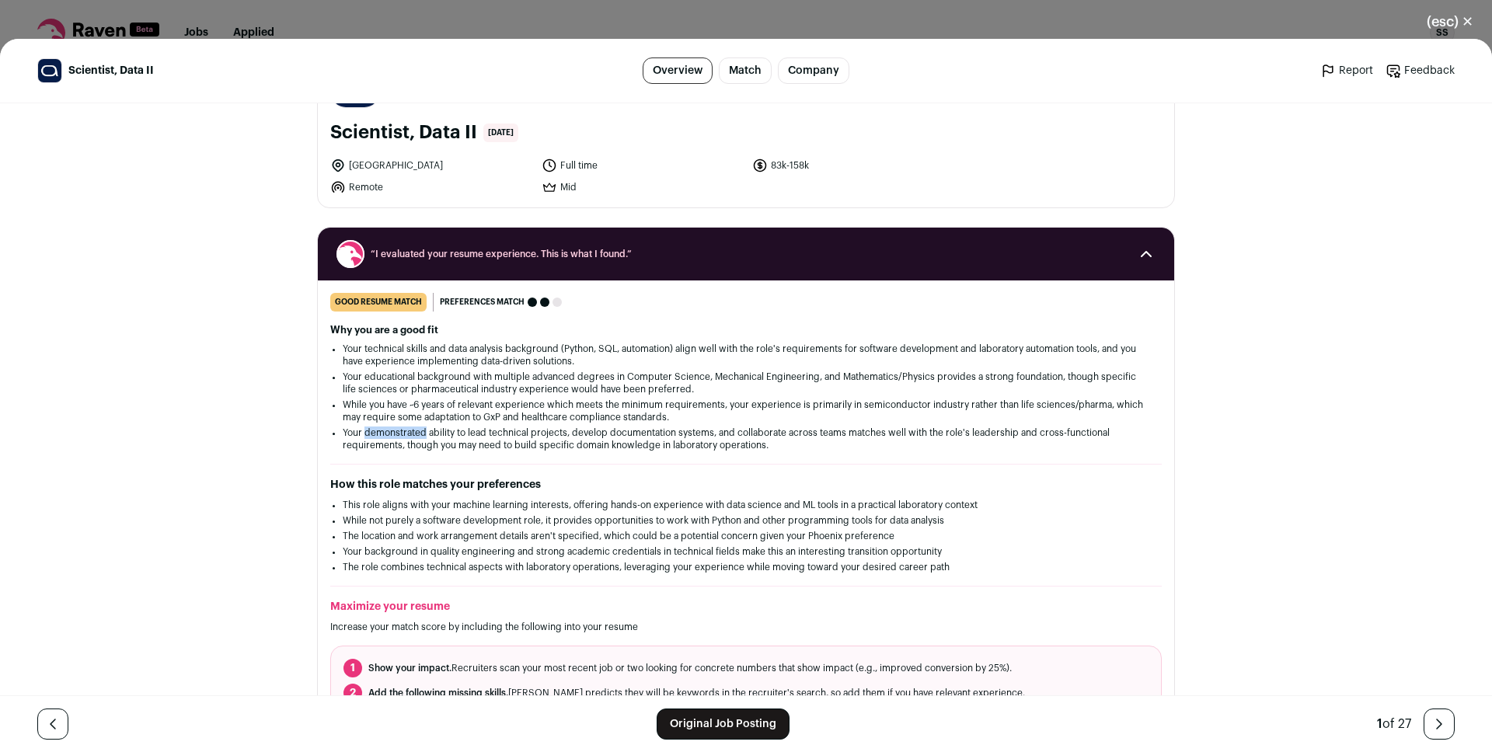
click at [408, 437] on li "Your demonstrated ability to lead technical projects, develop documentation sys…" at bounding box center [746, 439] width 806 height 25
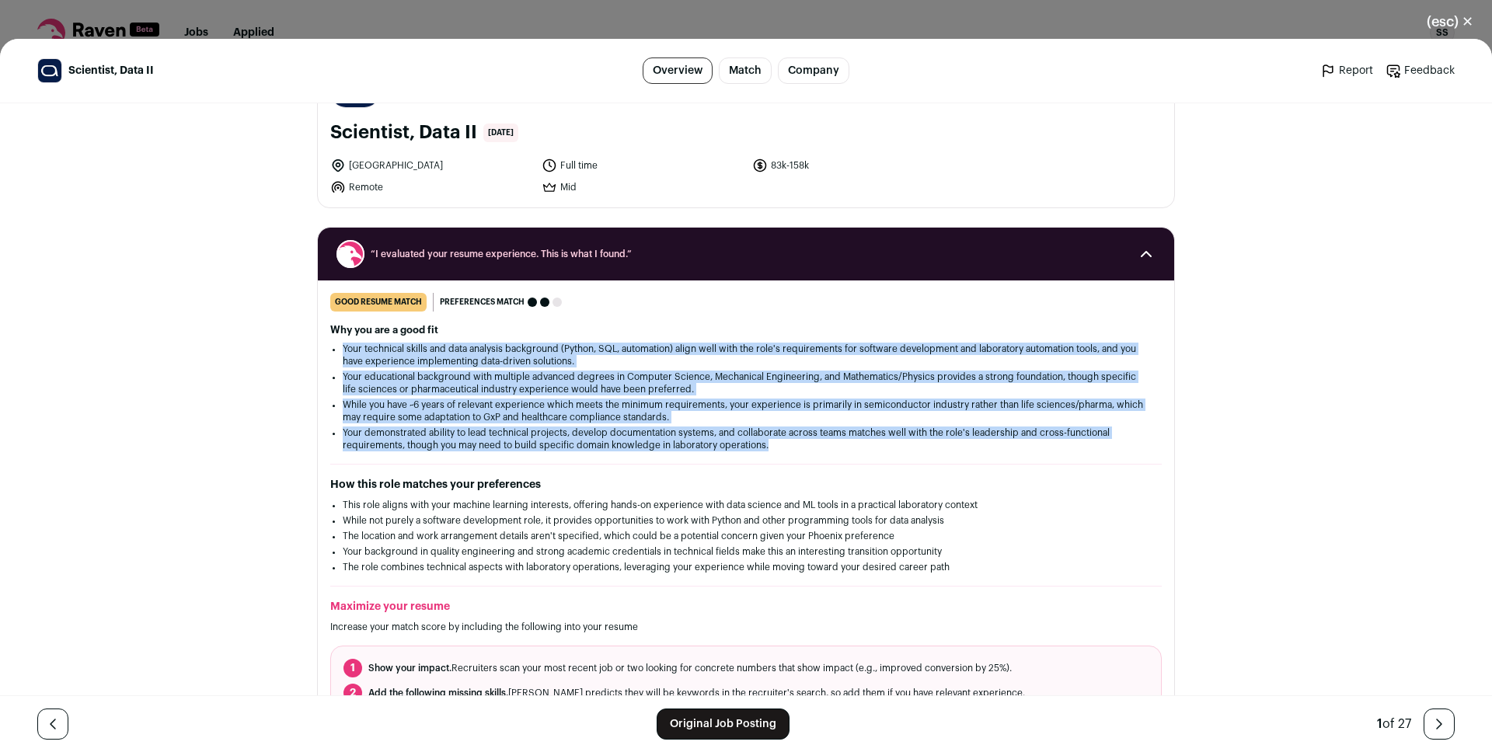
drag, startPoint x: 408, startPoint y: 437, endPoint x: 391, endPoint y: 363, distance: 75.8
click at [391, 363] on ul "Your technical skills and data analysis background (Python, SQL, automation) al…" at bounding box center [746, 397] width 806 height 109
click at [391, 363] on li "Your technical skills and data analysis background (Python, SQL, automation) al…" at bounding box center [746, 355] width 806 height 25
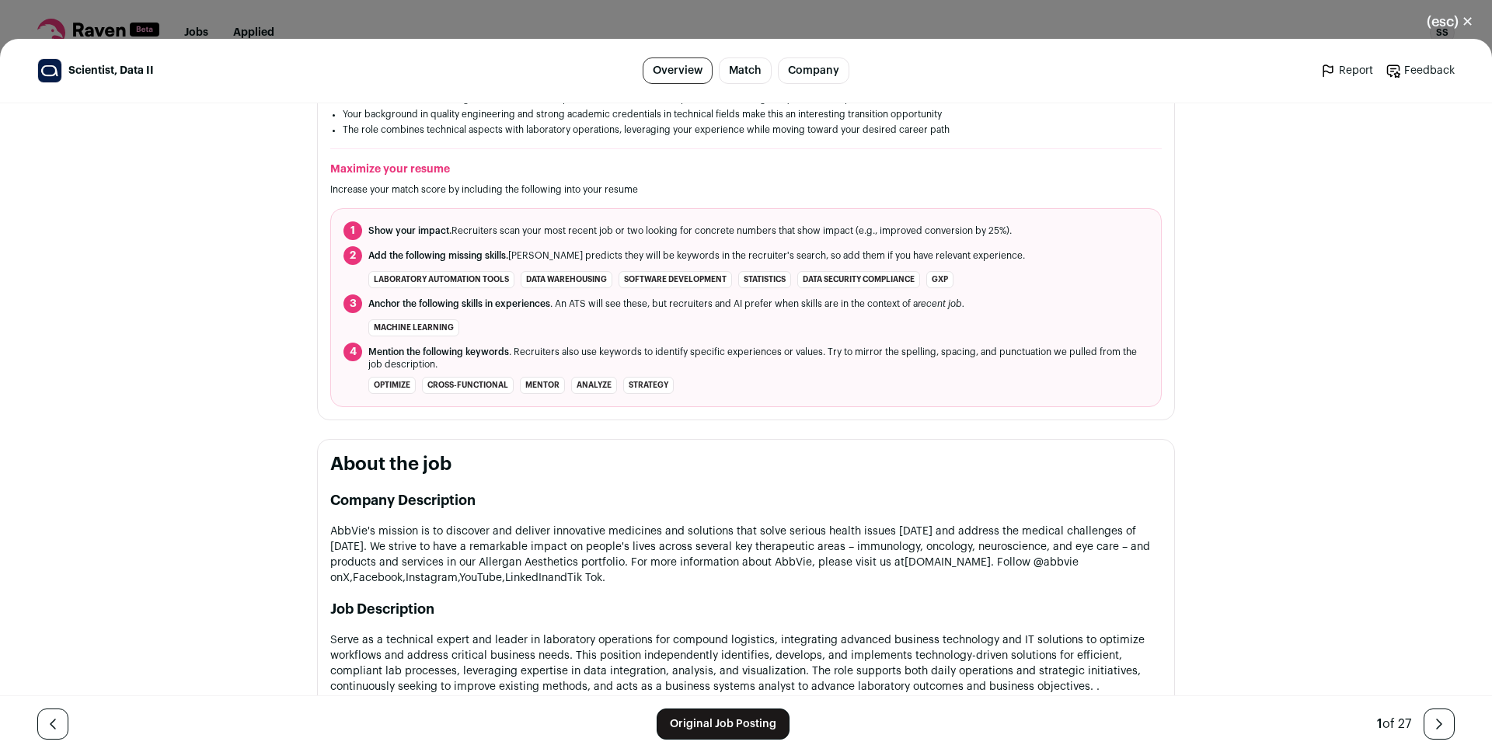
scroll to position [288, 0]
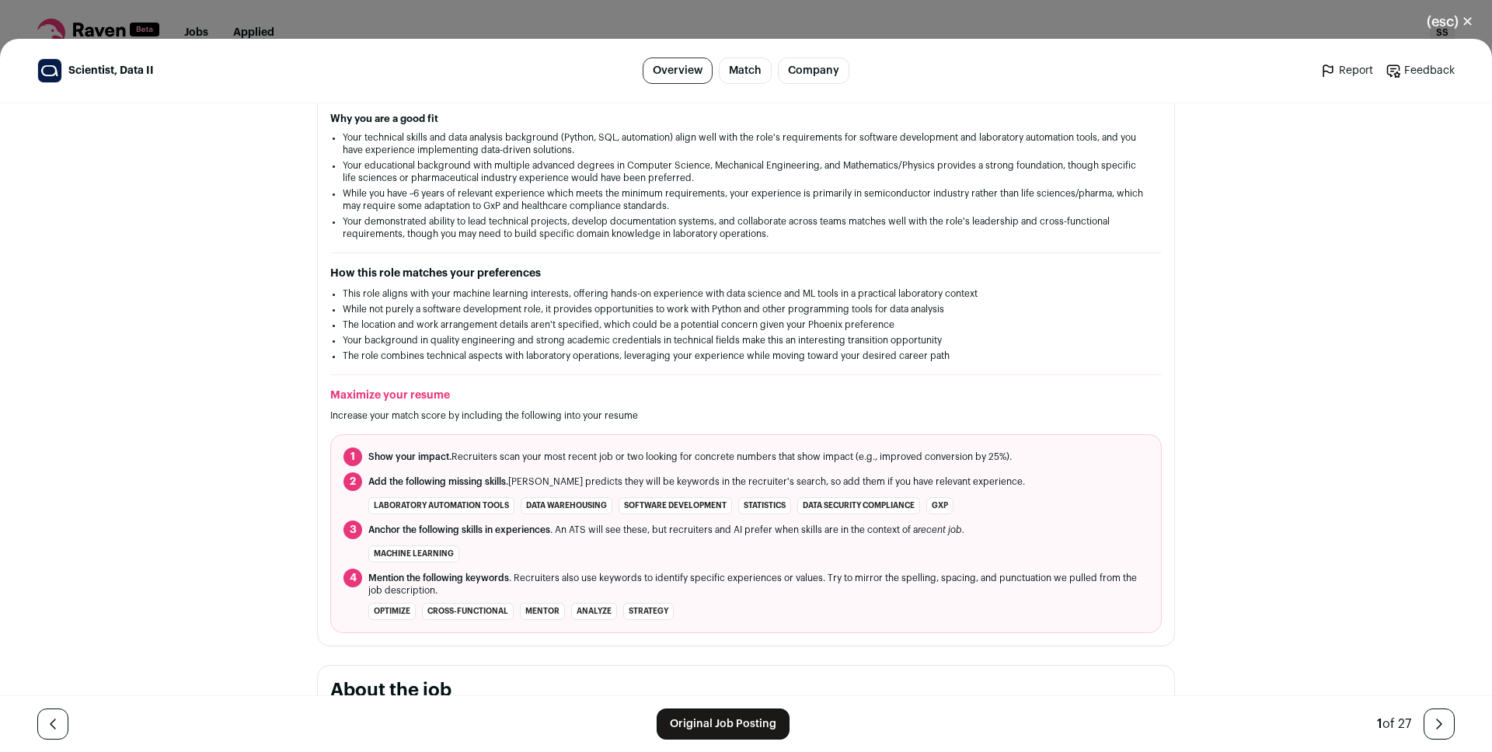
click at [463, 296] on li "This role aligns with your machine learning interests, offering hands-on experi…" at bounding box center [746, 293] width 806 height 12
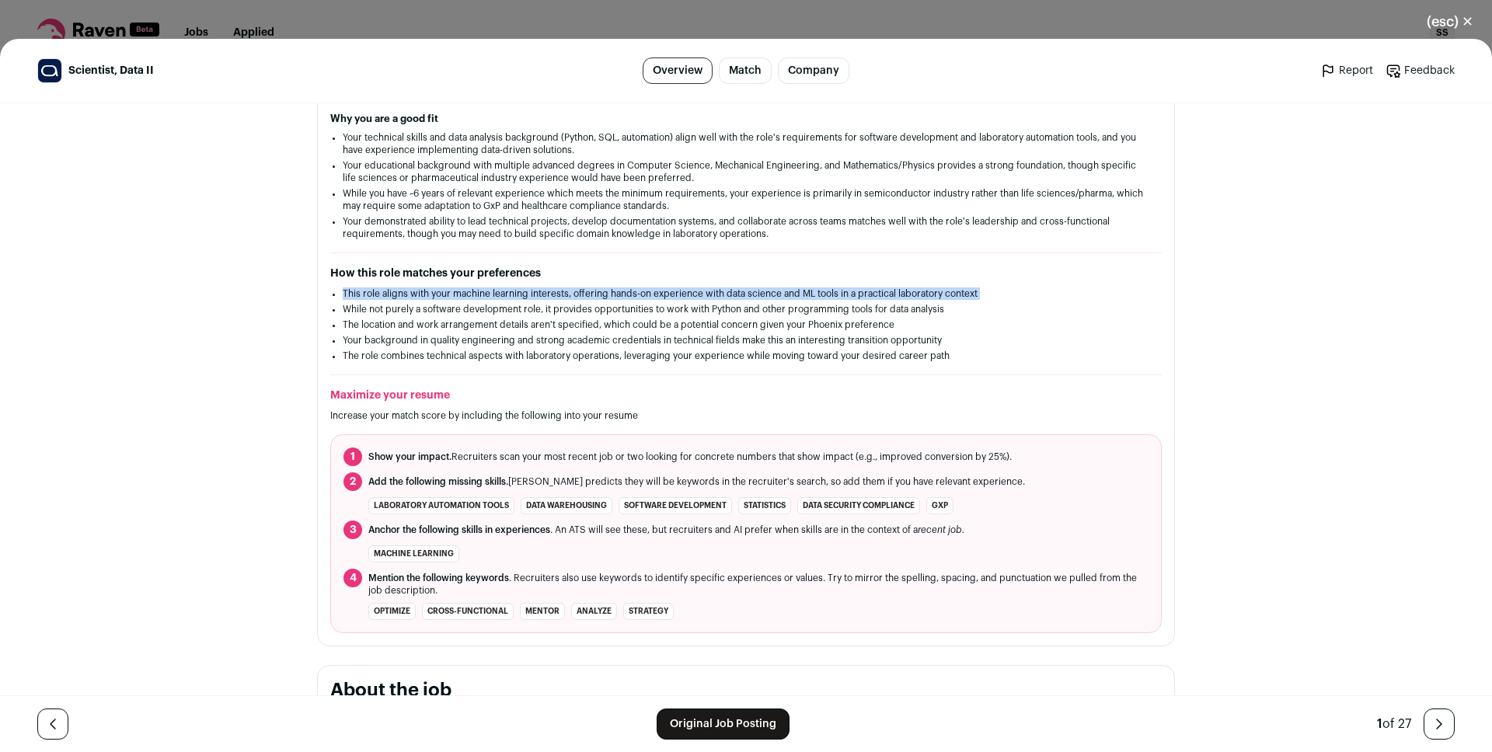
click at [463, 296] on li "This role aligns with your machine learning interests, offering hands-on experi…" at bounding box center [746, 293] width 806 height 12
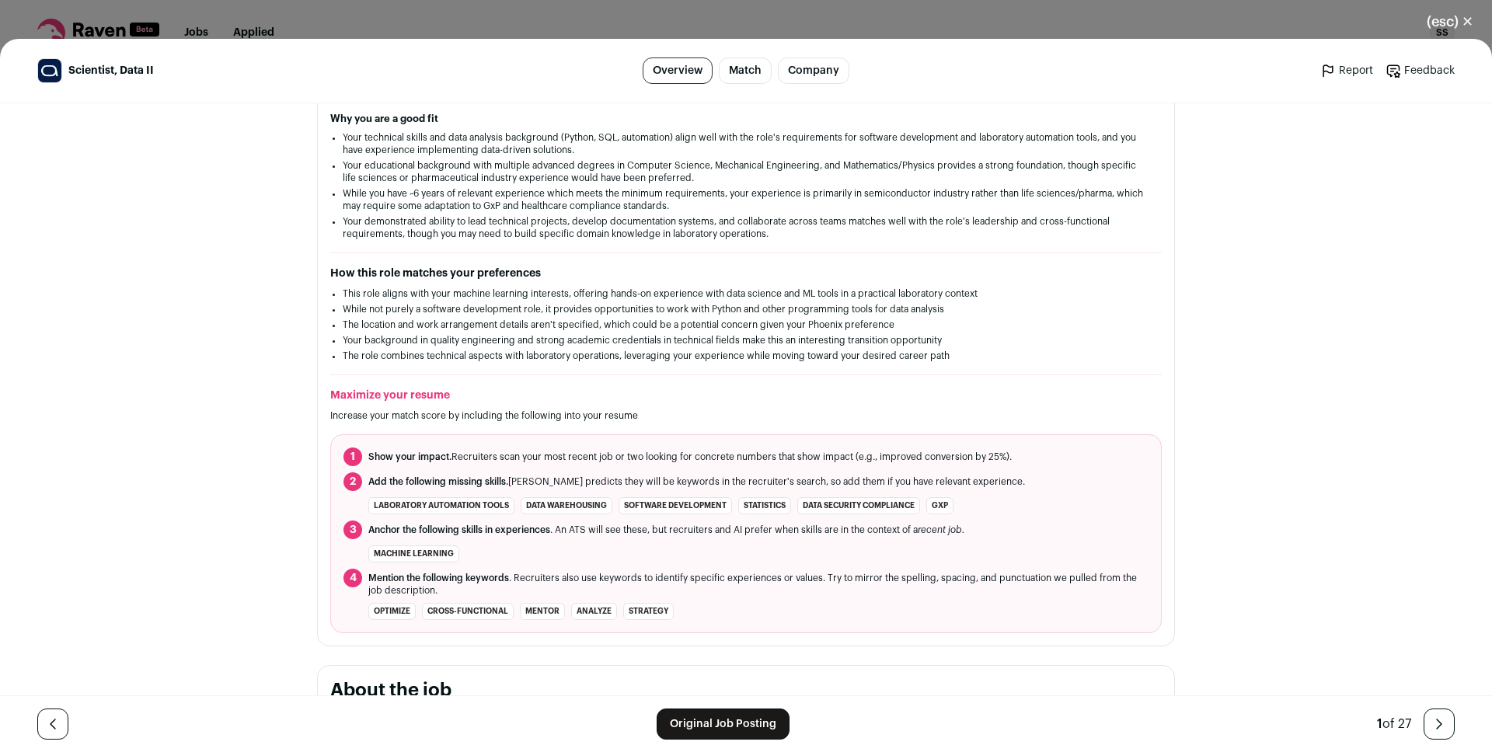
click at [468, 313] on li "While not purely a software development role, it provides opportunities to work…" at bounding box center [746, 309] width 806 height 12
click at [462, 296] on li "This role aligns with your machine learning interests, offering hands-on experi…" at bounding box center [746, 293] width 806 height 12
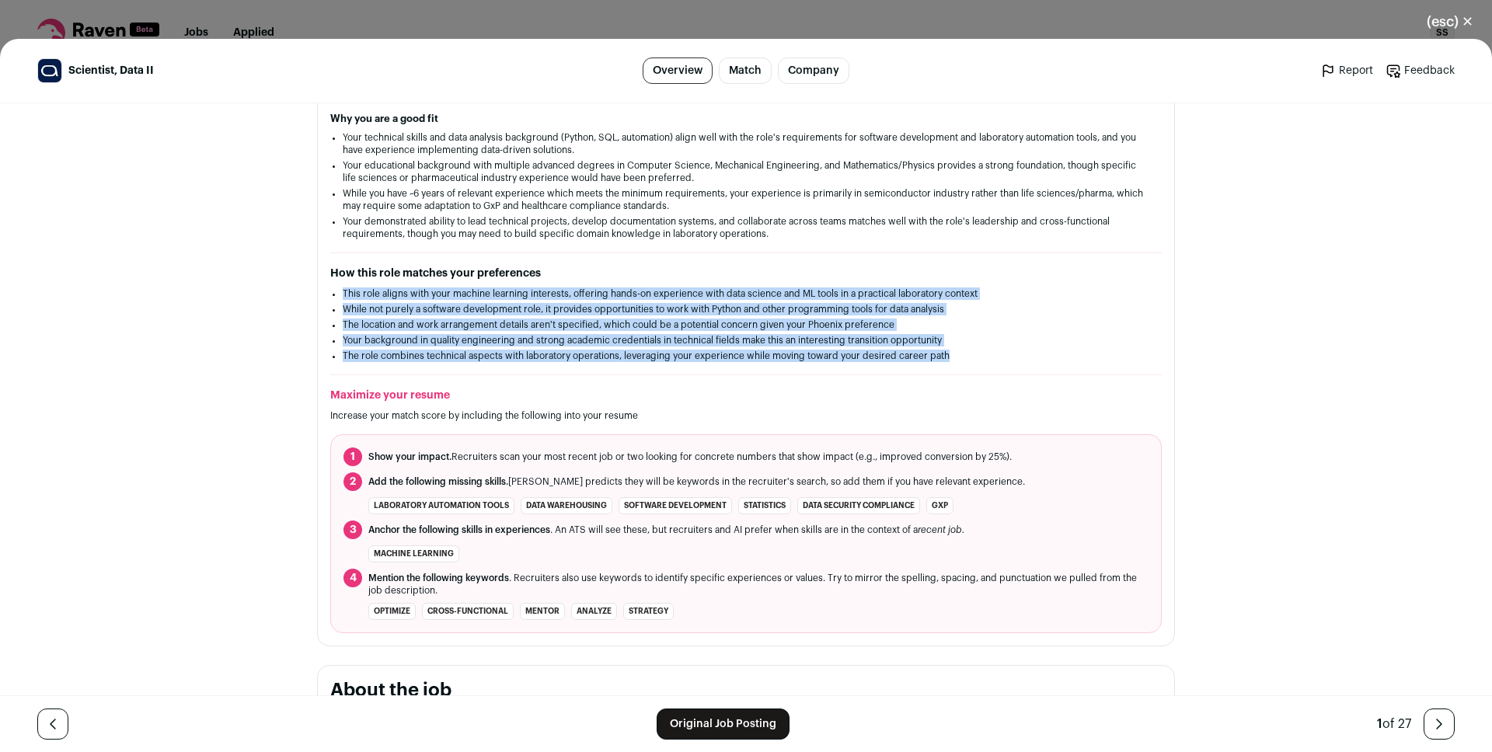
drag, startPoint x: 462, startPoint y: 296, endPoint x: 475, endPoint y: 361, distance: 66.4
click at [475, 361] on ul "This role aligns with your machine learning interests, offering hands-on experi…" at bounding box center [746, 324] width 806 height 75
copy div "This role aligns with your machine learning interests, offering hands-on experi…"
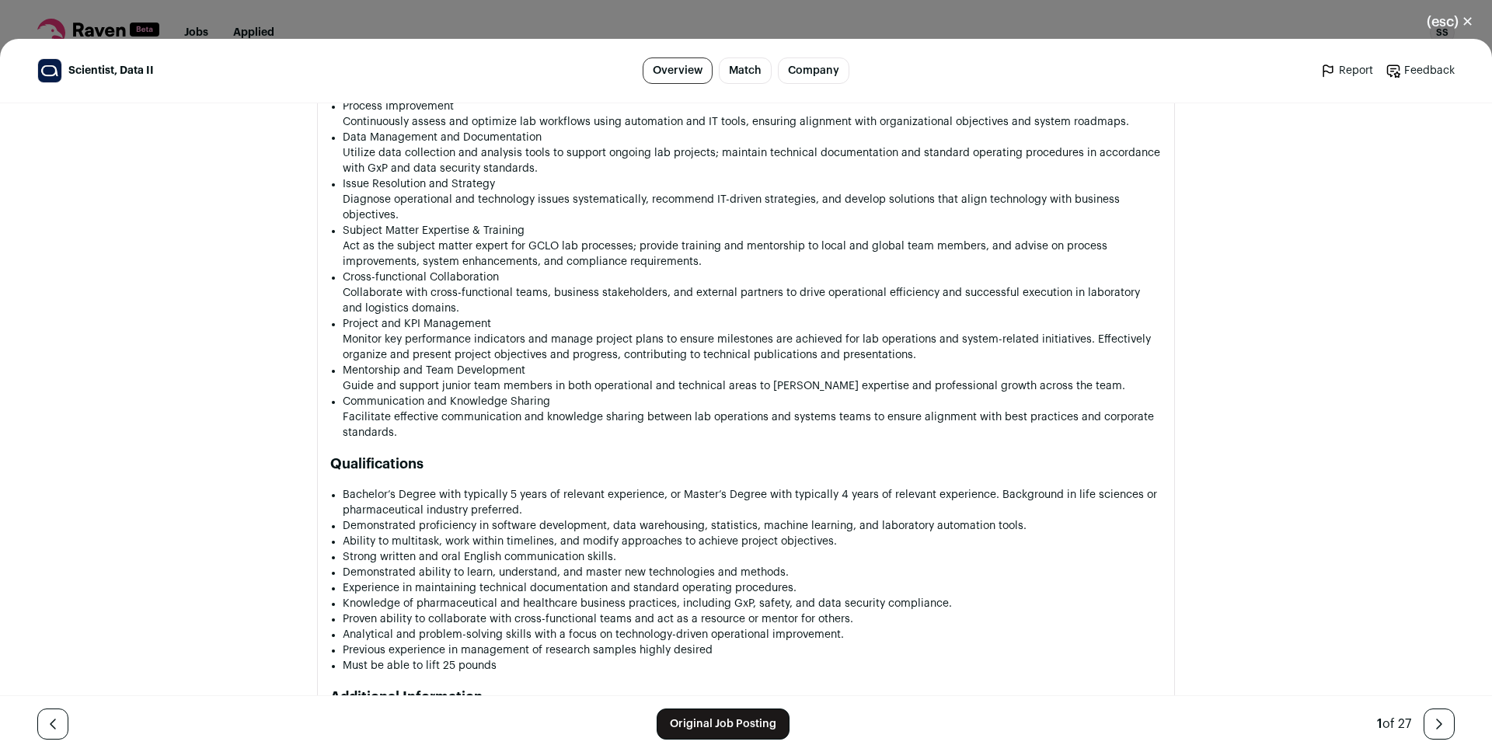
scroll to position [0, 0]
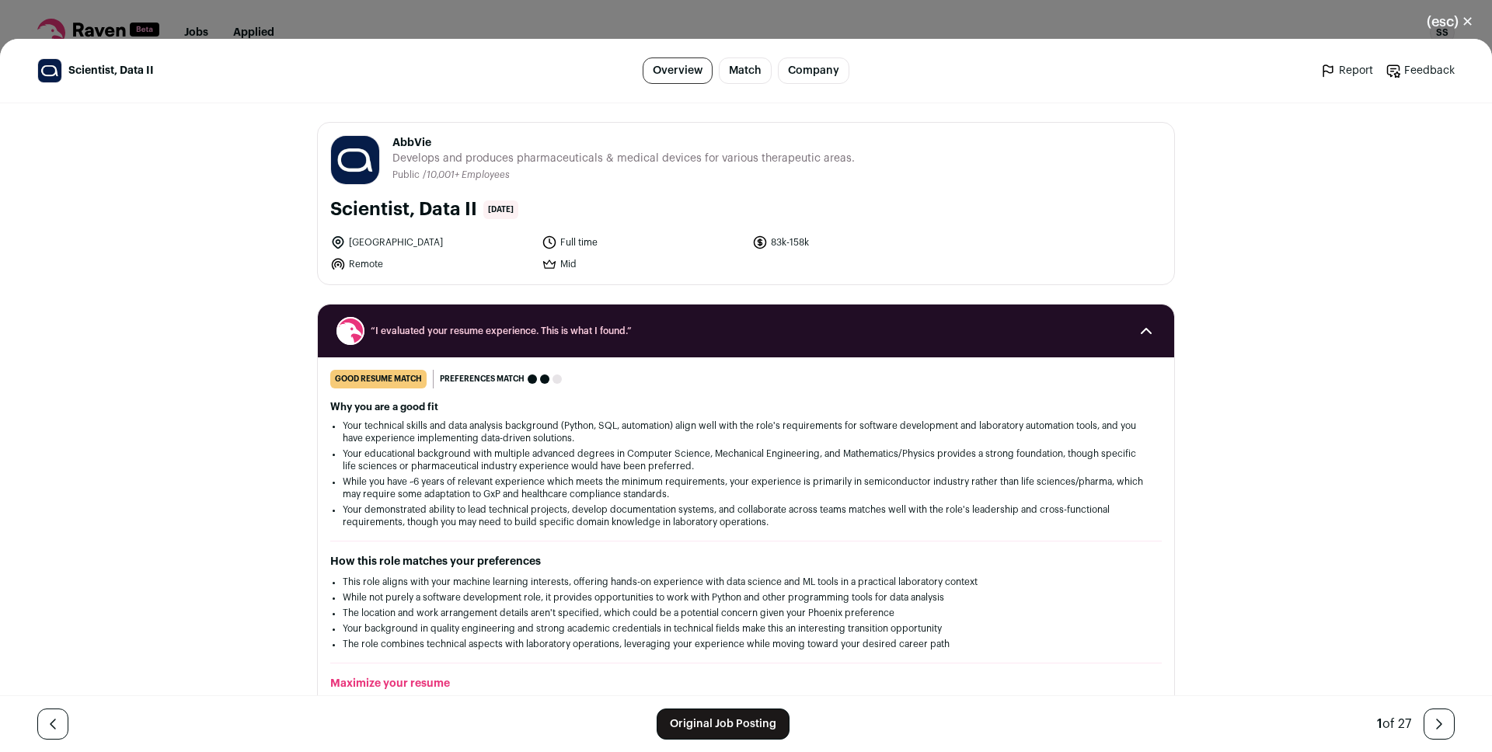
click at [226, 280] on div "Scientist, Data II Overview Match Company Report Feedback Report Feedback AbbVi…" at bounding box center [746, 395] width 1492 height 713
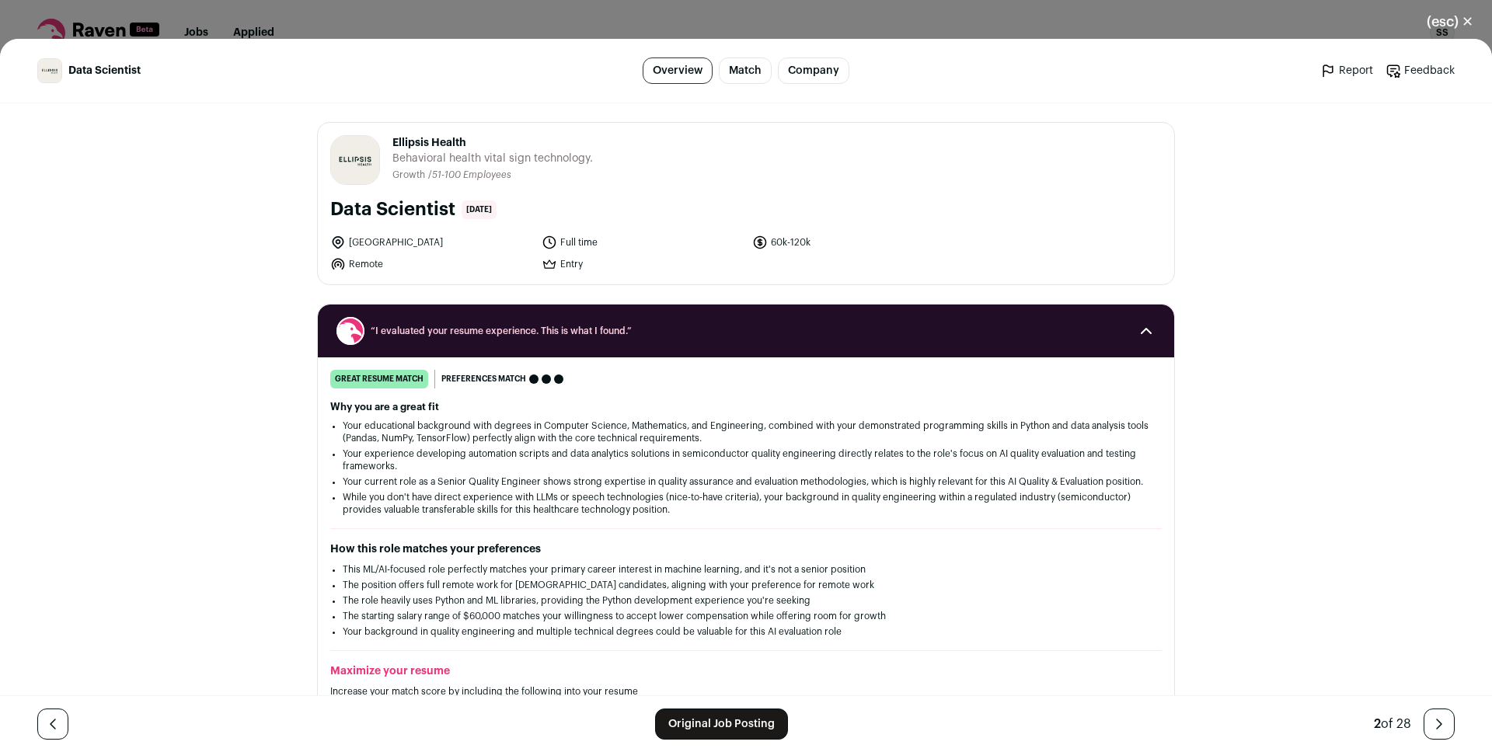
click at [399, 214] on h1 "Data Scientist" at bounding box center [392, 209] width 125 height 25
click at [393, 212] on h1 "Data Scientist" at bounding box center [392, 209] width 125 height 25
drag, startPoint x: 393, startPoint y: 212, endPoint x: 336, endPoint y: 213, distance: 56.7
click at [336, 213] on h1 "Data Scientist" at bounding box center [392, 209] width 125 height 25
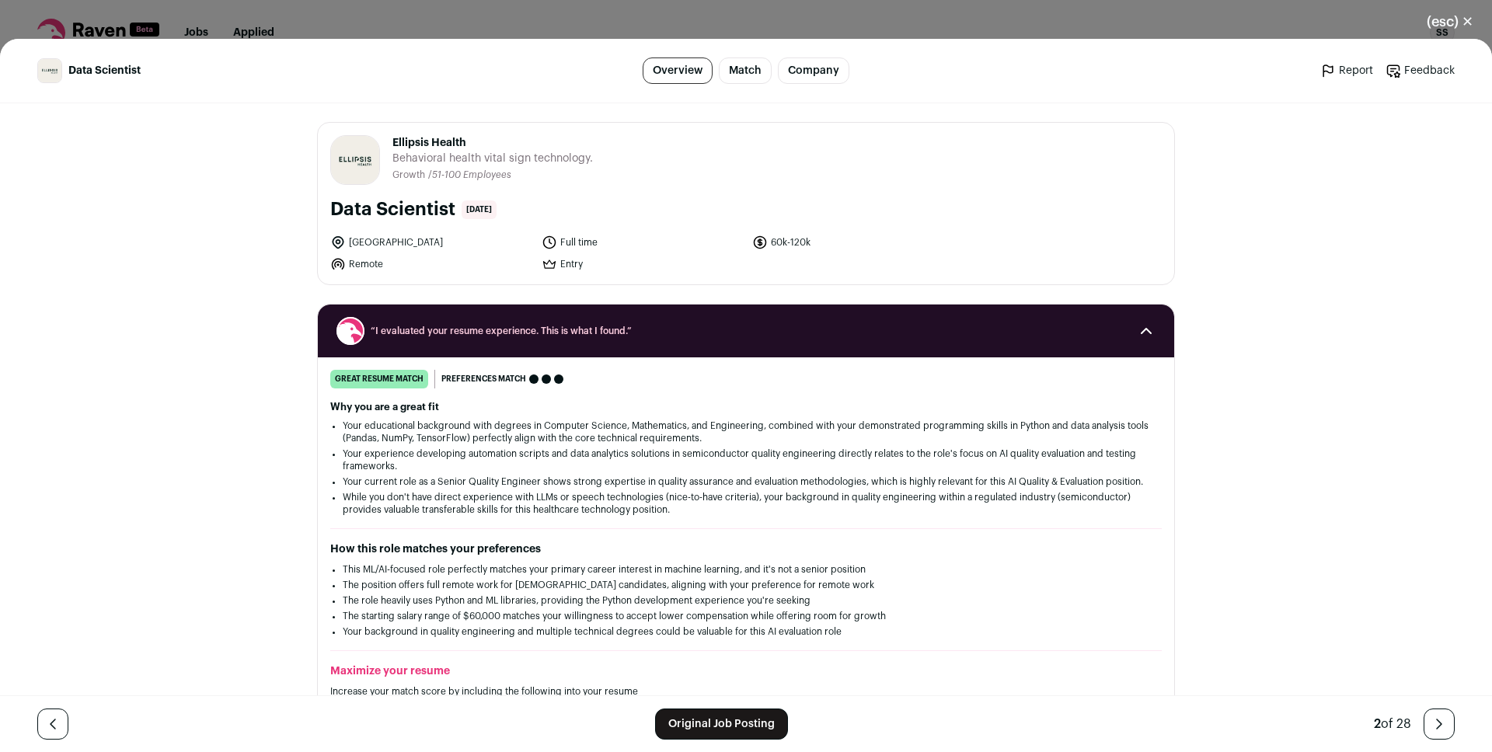
click at [411, 430] on li "Your educational background with degrees in Computer Science, Mathematics, and …" at bounding box center [746, 432] width 806 height 25
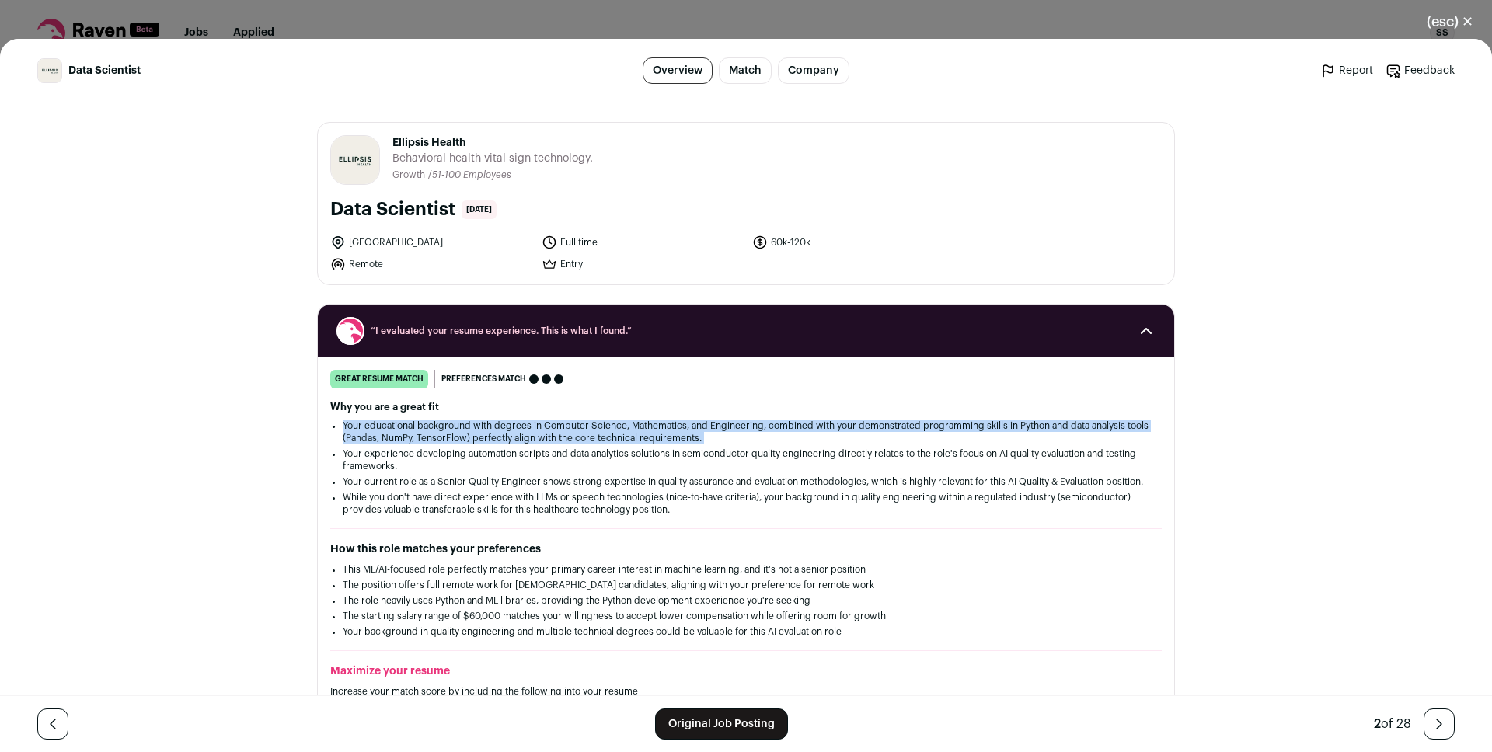
click at [411, 430] on li "Your educational background with degrees in Computer Science, Mathematics, and …" at bounding box center [746, 432] width 806 height 25
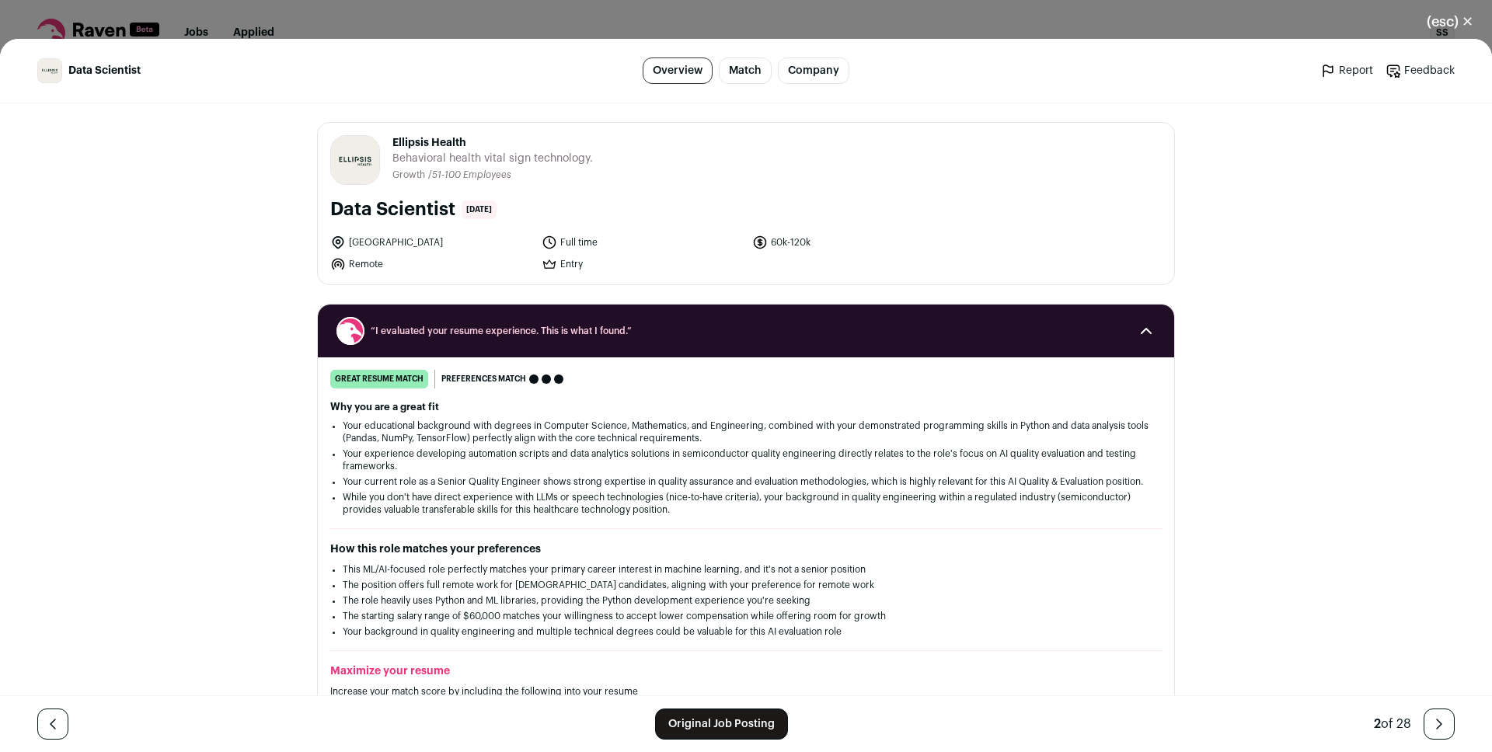
click at [638, 466] on li "Your experience developing automation scripts and data analytics solutions in s…" at bounding box center [746, 460] width 806 height 25
click at [460, 438] on li "Your educational background with degrees in Computer Science, Mathematics, and …" at bounding box center [746, 432] width 806 height 25
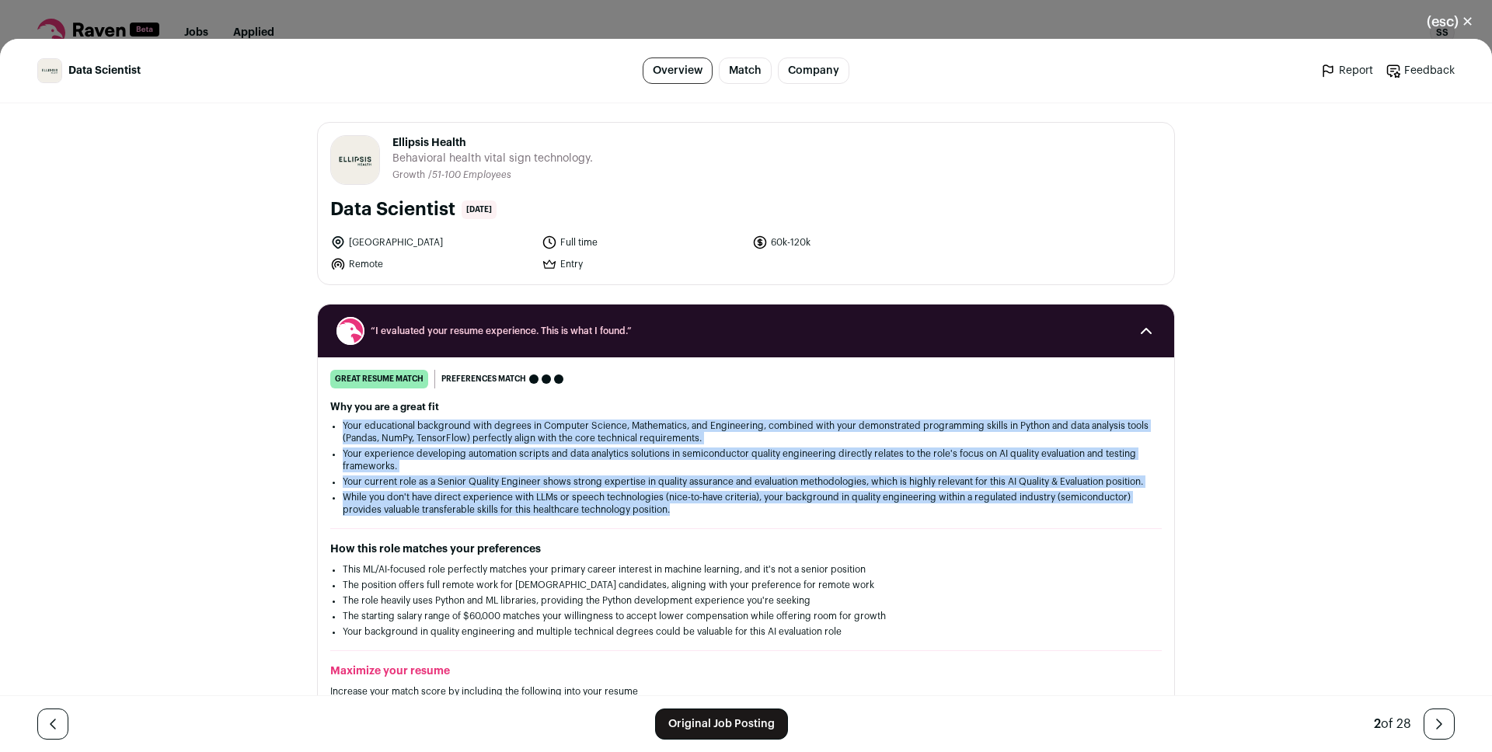
drag, startPoint x: 460, startPoint y: 438, endPoint x: 465, endPoint y: 532, distance: 94.1
click at [465, 532] on div "great resume match You meet the must-have requirements, the nice-to-have requir…" at bounding box center [746, 579] width 856 height 418
copy div "Your educational background with degrees in Computer Science, Mathematics, and …"
